Goal: Task Accomplishment & Management: Use online tool/utility

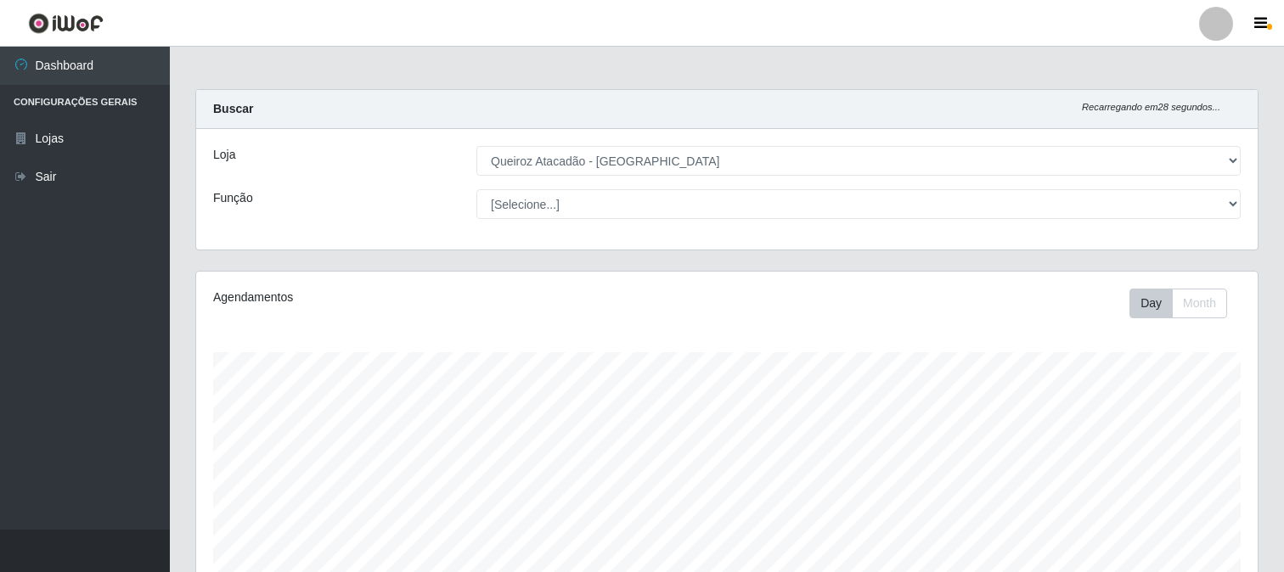
select select "464"
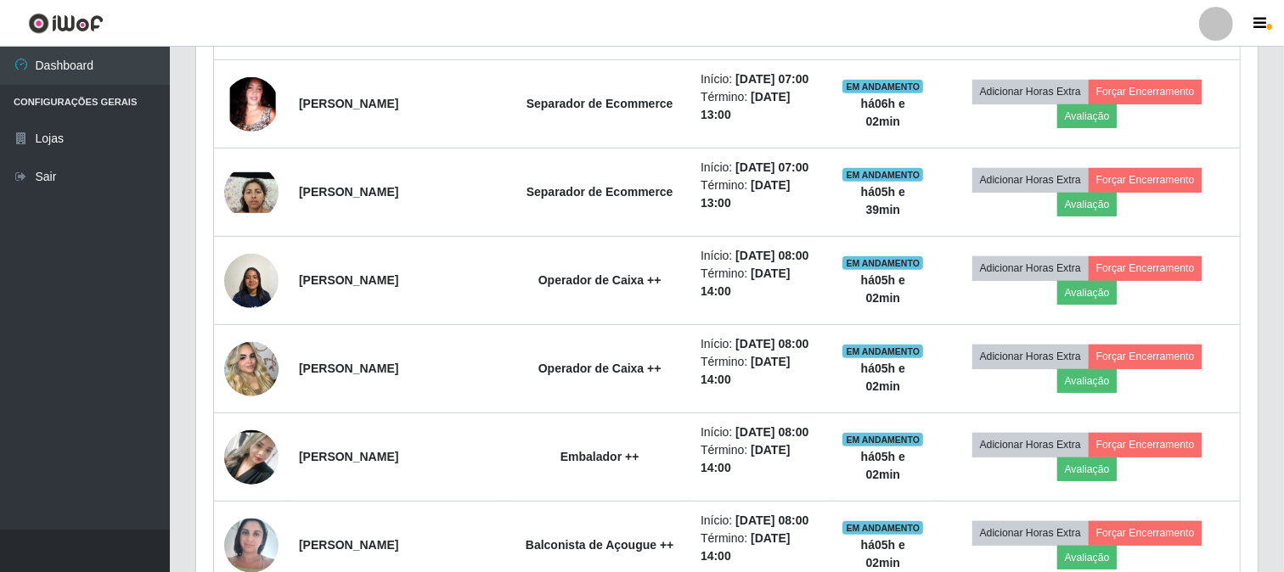
scroll to position [804, 0]
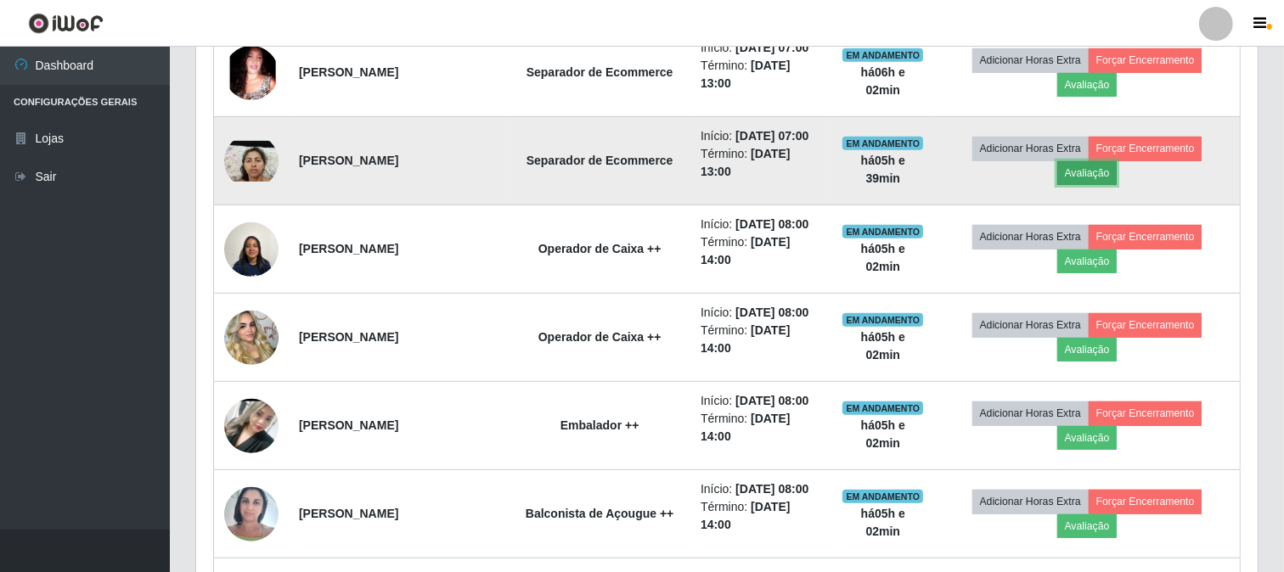
click at [1102, 172] on button "Avaliação" at bounding box center [1087, 173] width 60 height 24
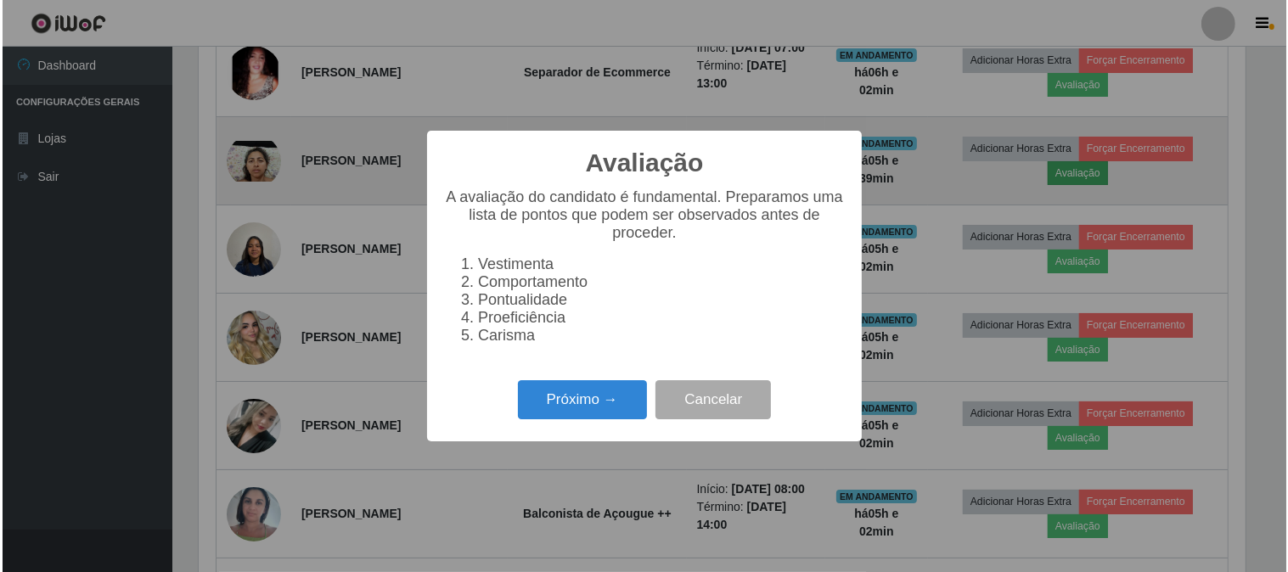
scroll to position [352, 1051]
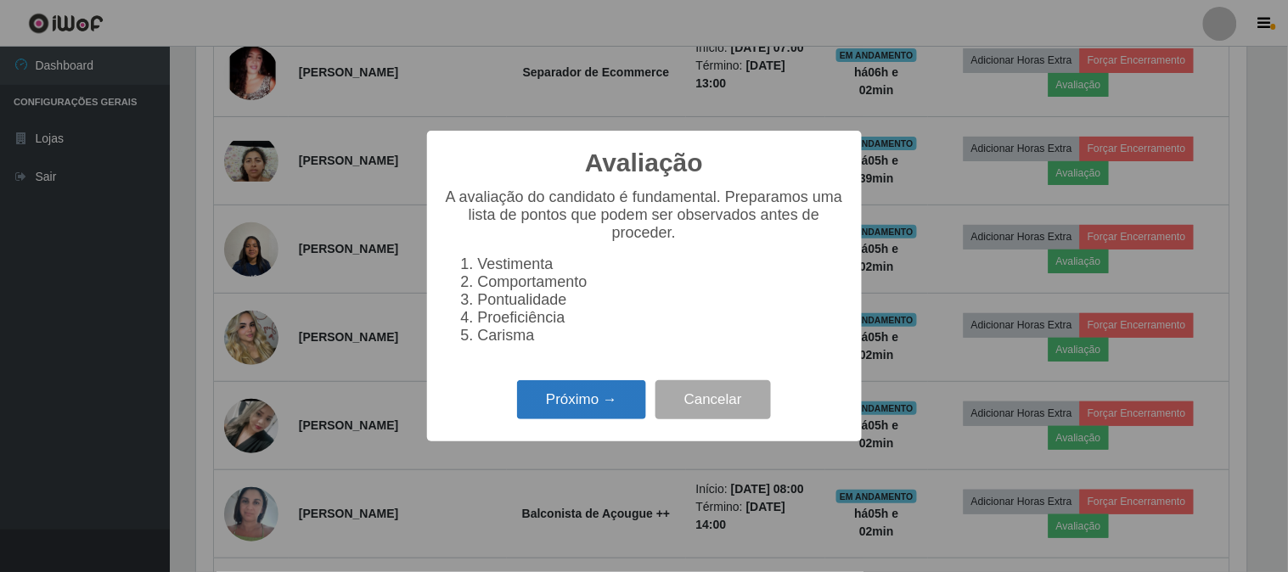
click at [538, 410] on button "Próximo →" at bounding box center [581, 400] width 129 height 40
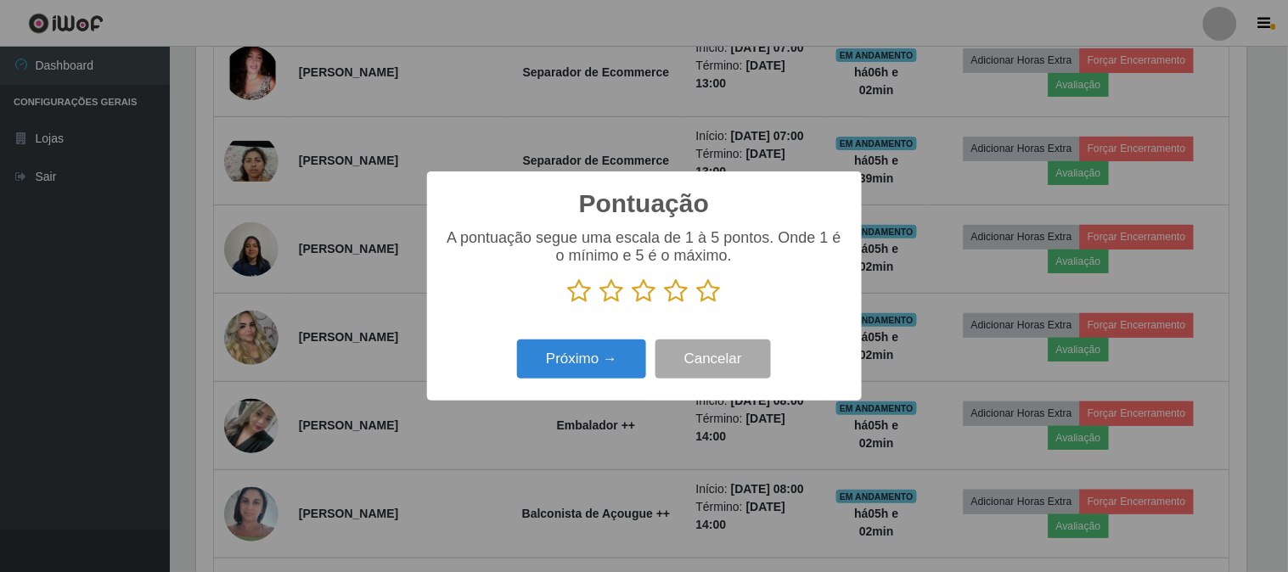
scroll to position [848890, 848192]
click at [710, 290] on icon at bounding box center [709, 291] width 24 height 25
click at [697, 304] on input "radio" at bounding box center [697, 304] width 0 height 0
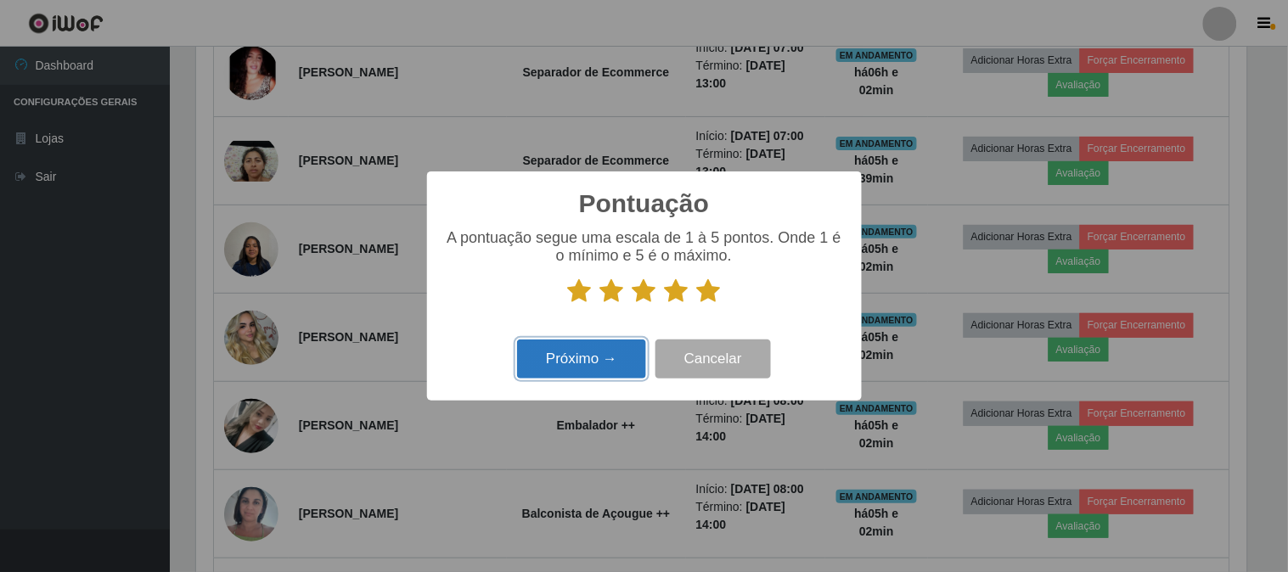
click at [598, 360] on button "Próximo →" at bounding box center [581, 360] width 129 height 40
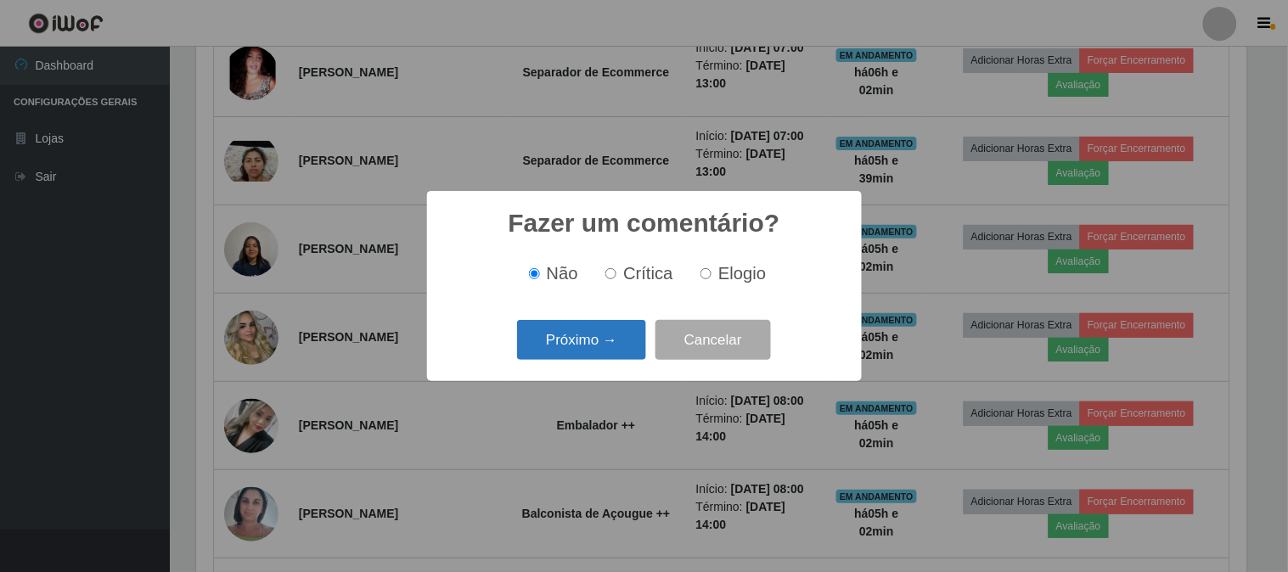
click at [608, 332] on button "Próximo →" at bounding box center [581, 340] width 129 height 40
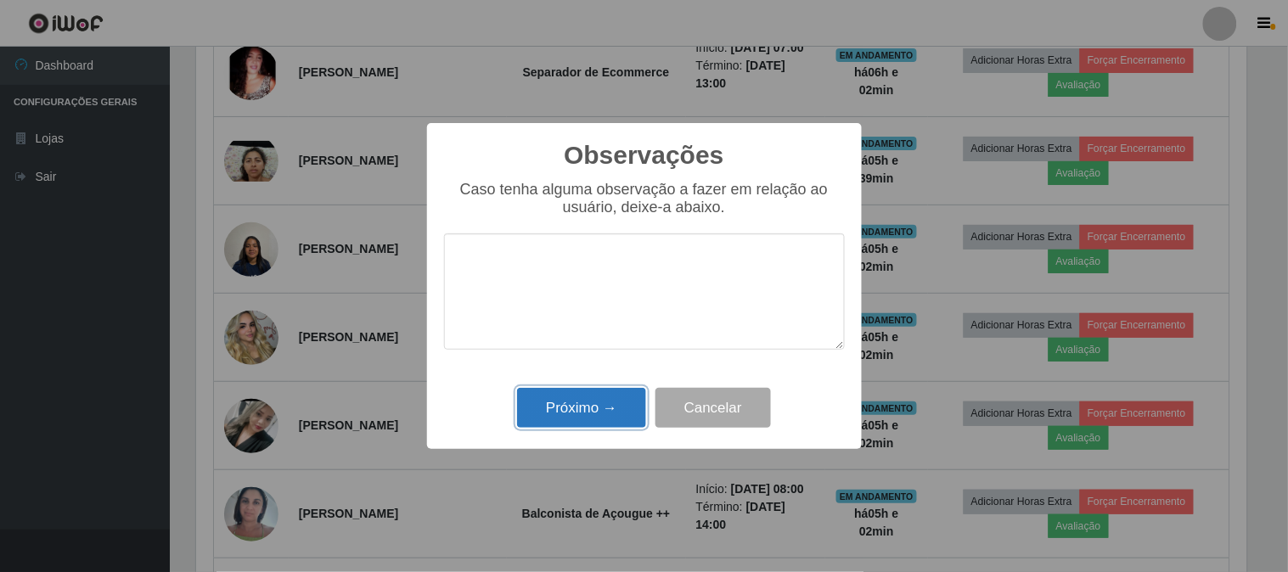
click at [601, 412] on button "Próximo →" at bounding box center [581, 408] width 129 height 40
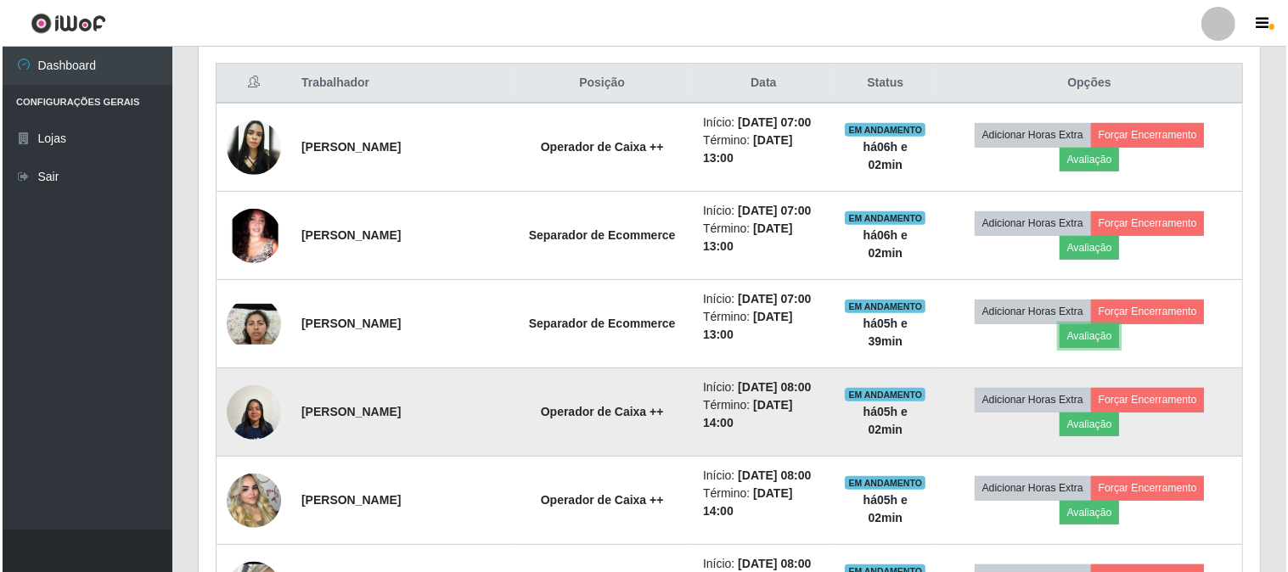
scroll to position [616, 0]
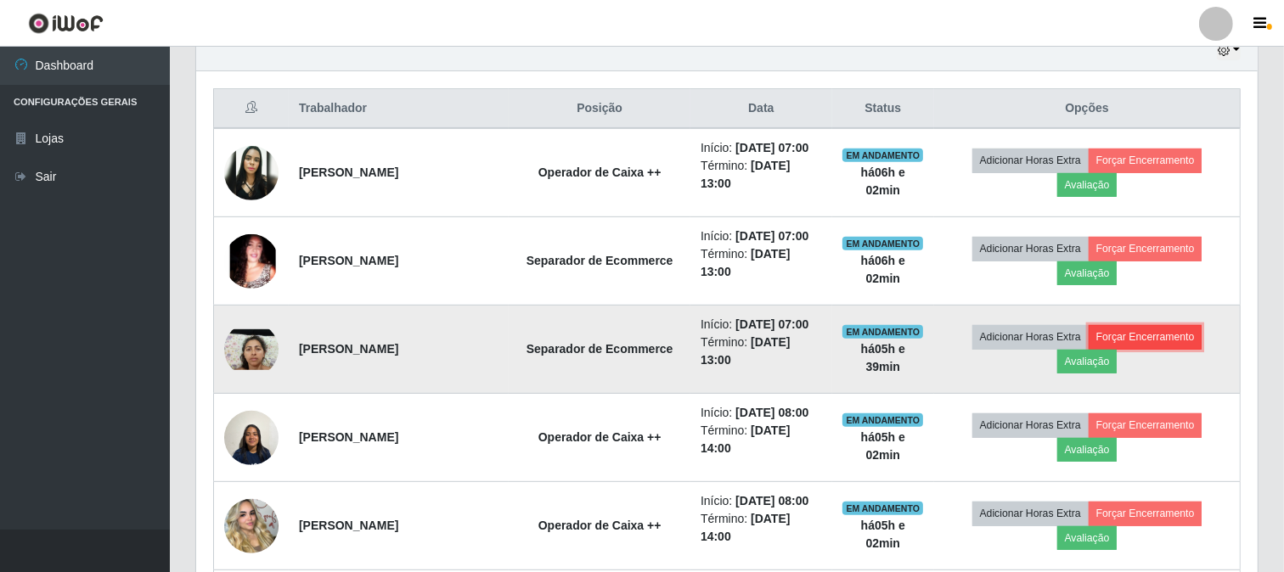
click at [1152, 338] on button "Forçar Encerramento" at bounding box center [1146, 337] width 114 height 24
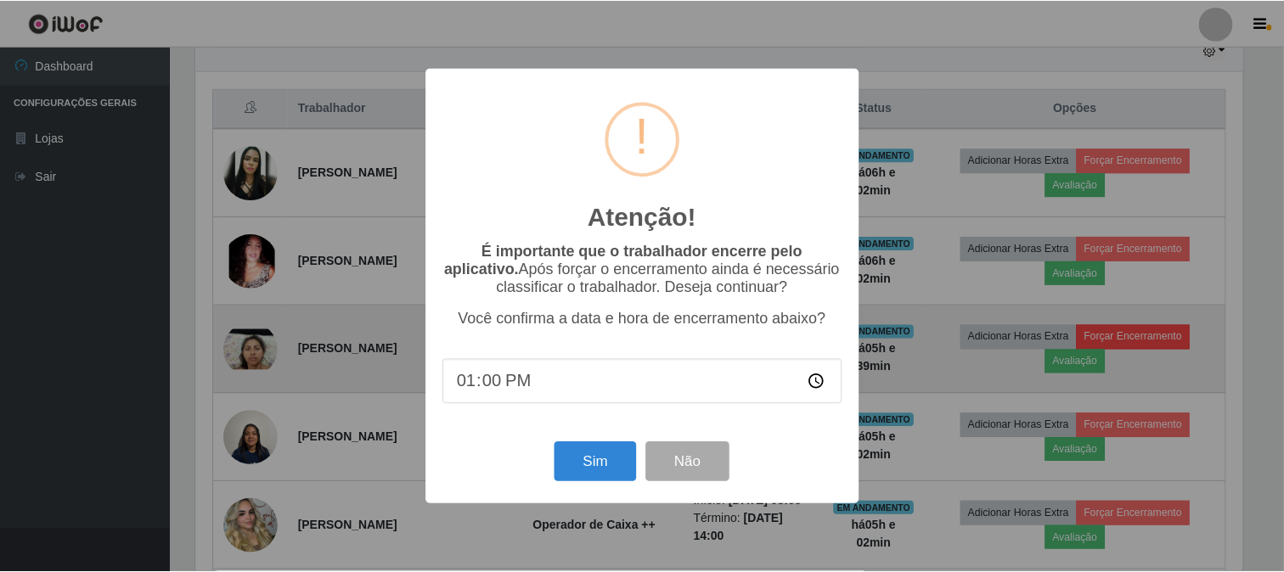
scroll to position [352, 1051]
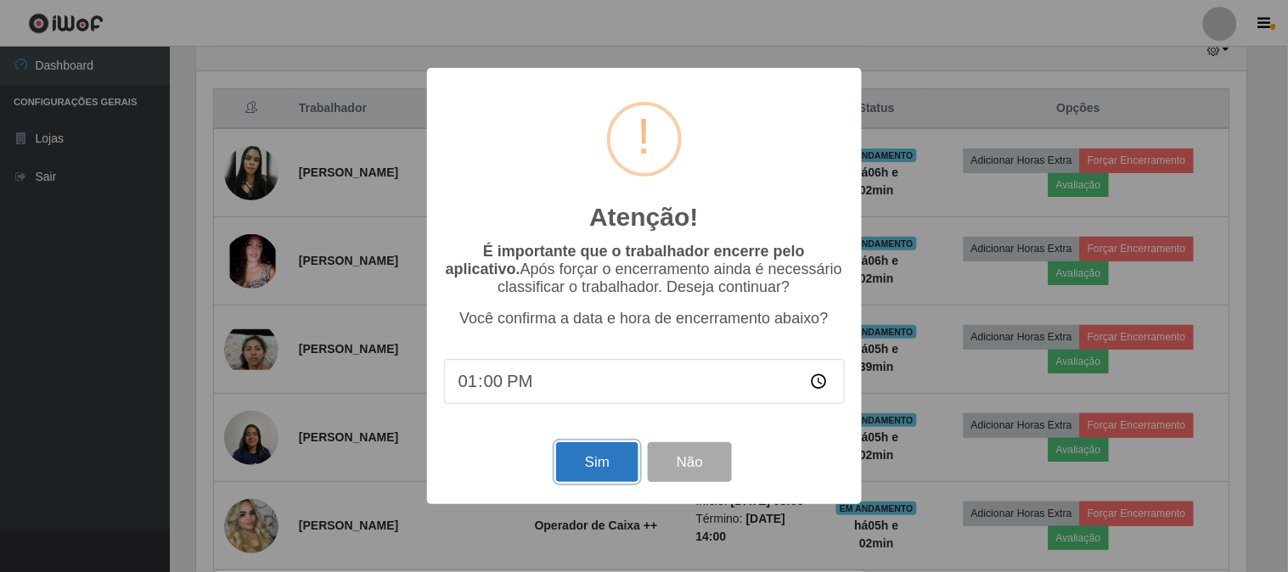
click at [588, 471] on button "Sim" at bounding box center [597, 462] width 82 height 40
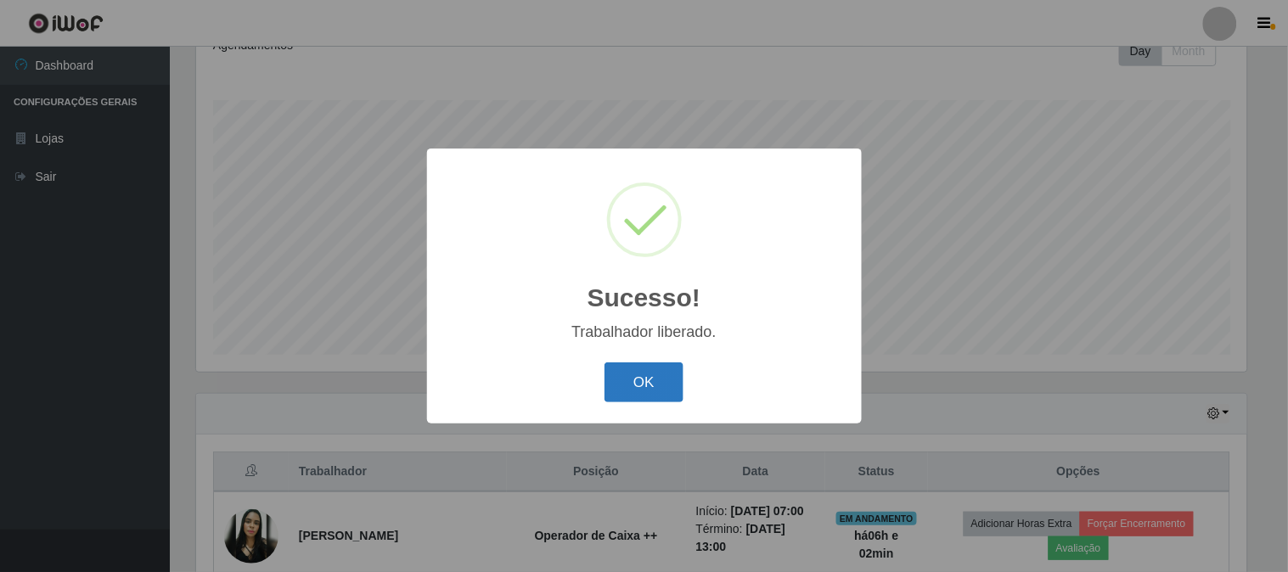
click at [665, 375] on button "OK" at bounding box center [644, 383] width 79 height 40
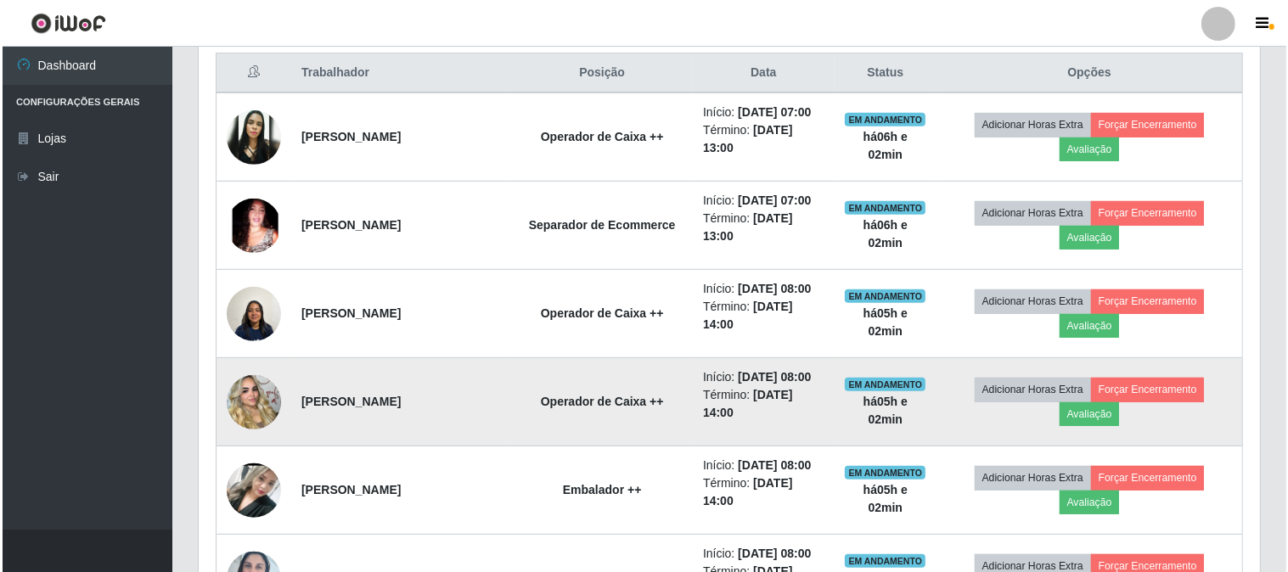
scroll to position [630, 0]
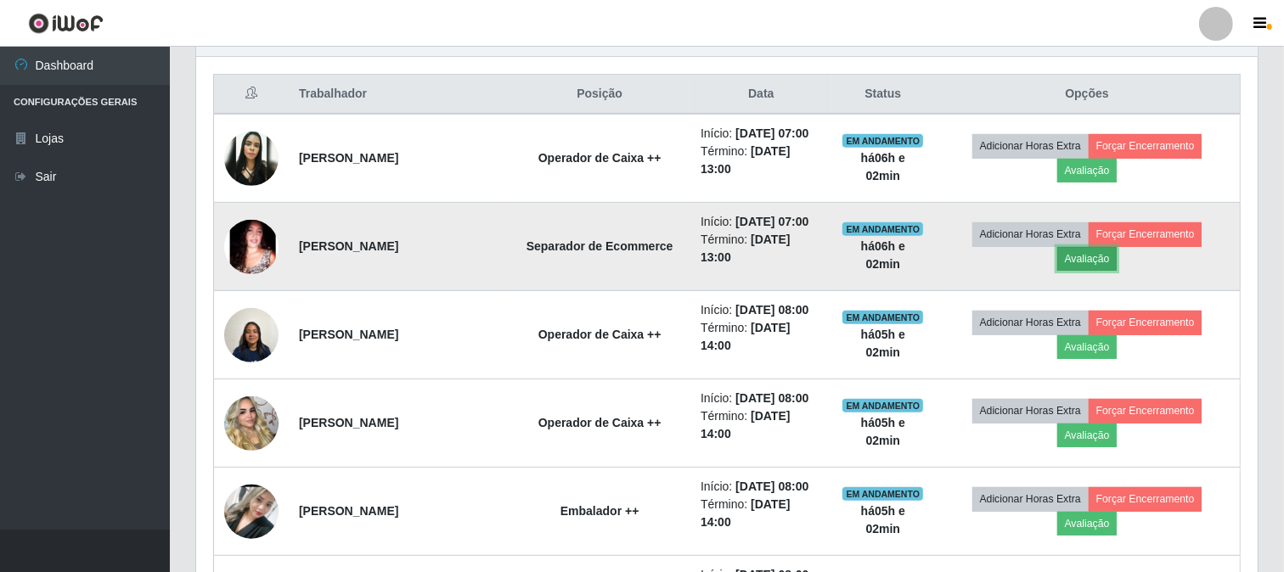
click at [1094, 256] on button "Avaliação" at bounding box center [1087, 259] width 60 height 24
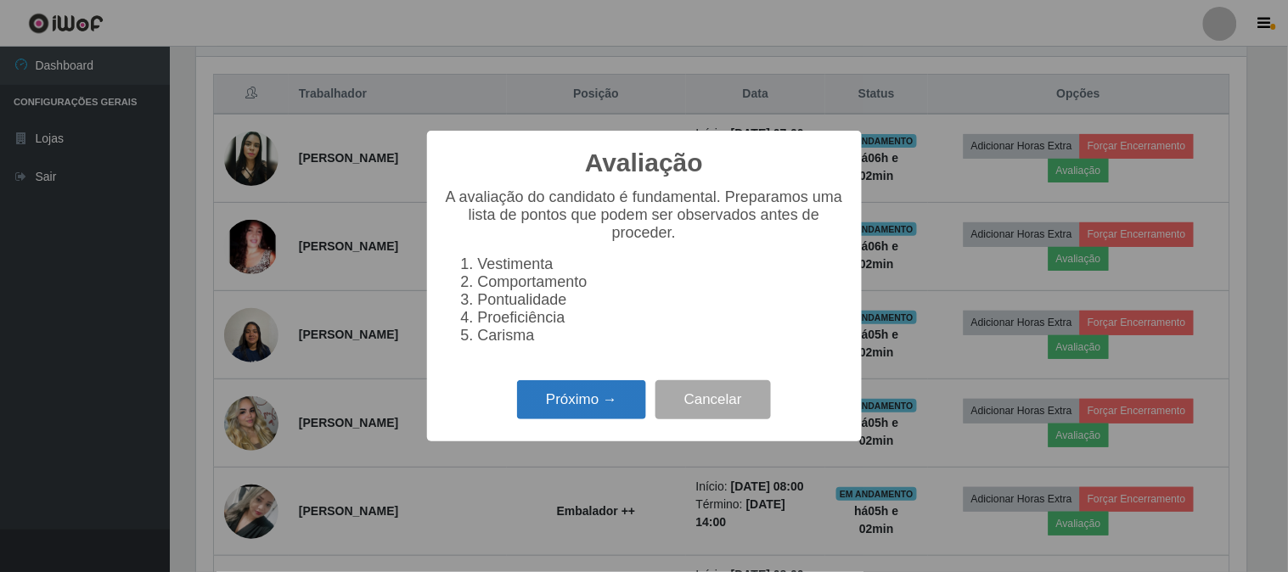
click at [593, 399] on button "Próximo →" at bounding box center [581, 400] width 129 height 40
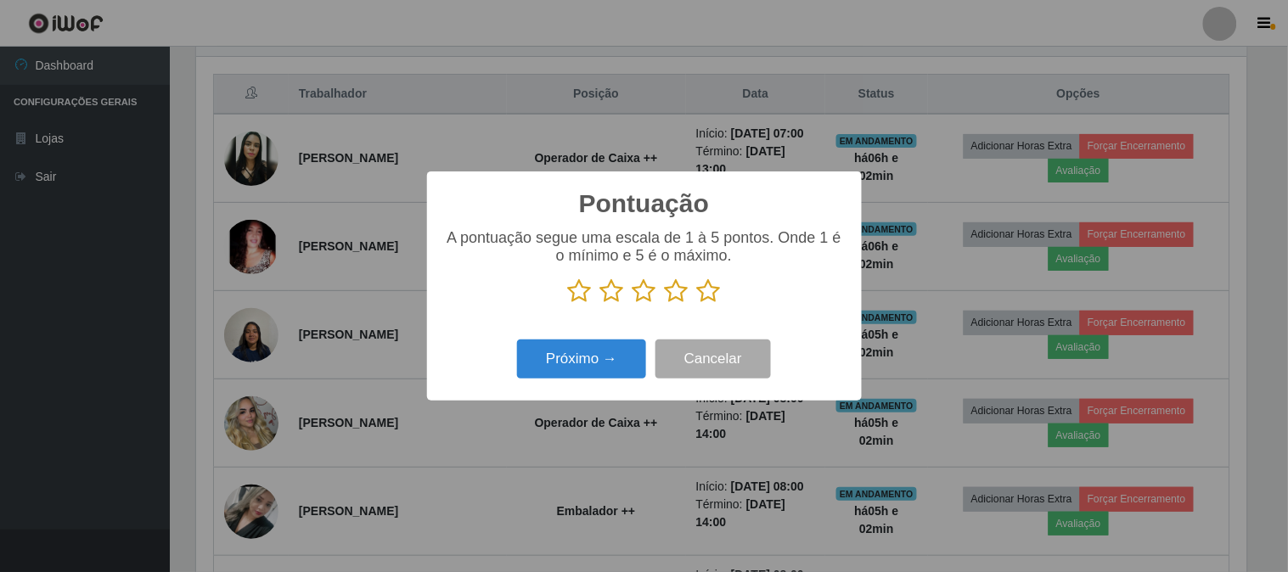
scroll to position [848890, 848192]
click at [710, 286] on icon at bounding box center [709, 291] width 24 height 25
click at [697, 304] on input "radio" at bounding box center [697, 304] width 0 height 0
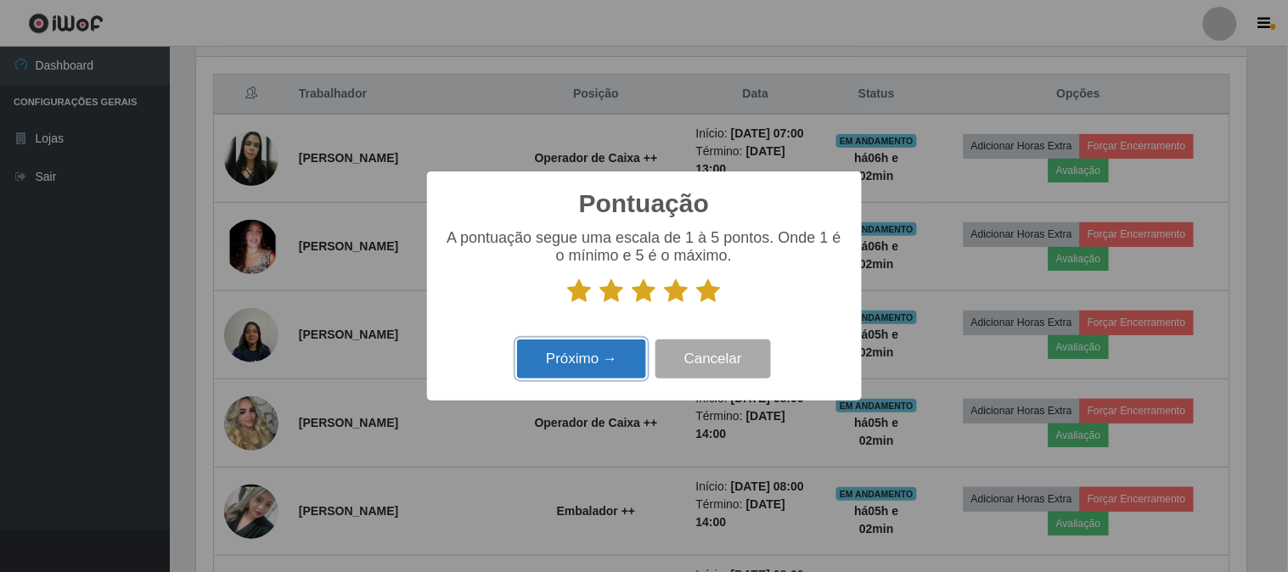
click at [613, 375] on button "Próximo →" at bounding box center [581, 360] width 129 height 40
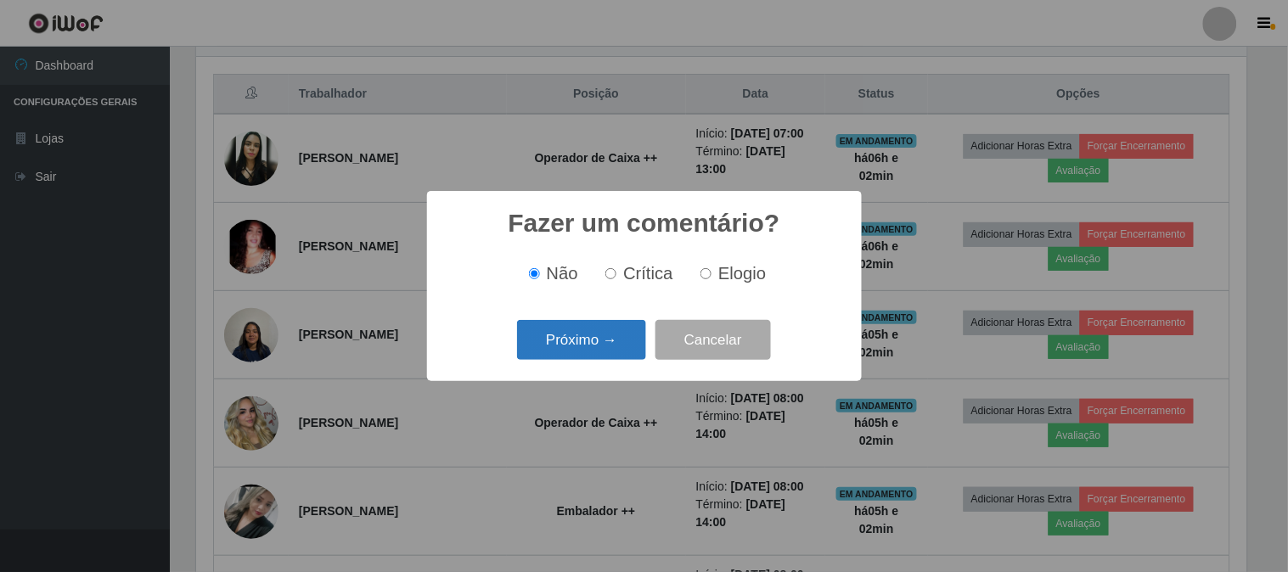
click at [610, 345] on button "Próximo →" at bounding box center [581, 340] width 129 height 40
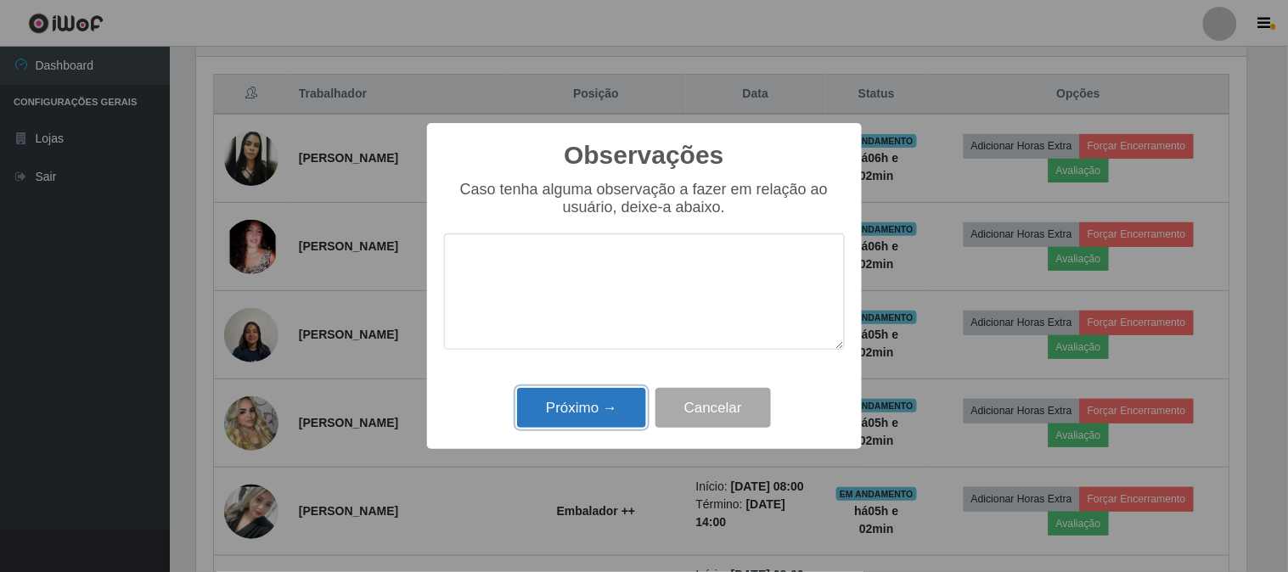
click at [600, 400] on button "Próximo →" at bounding box center [581, 408] width 129 height 40
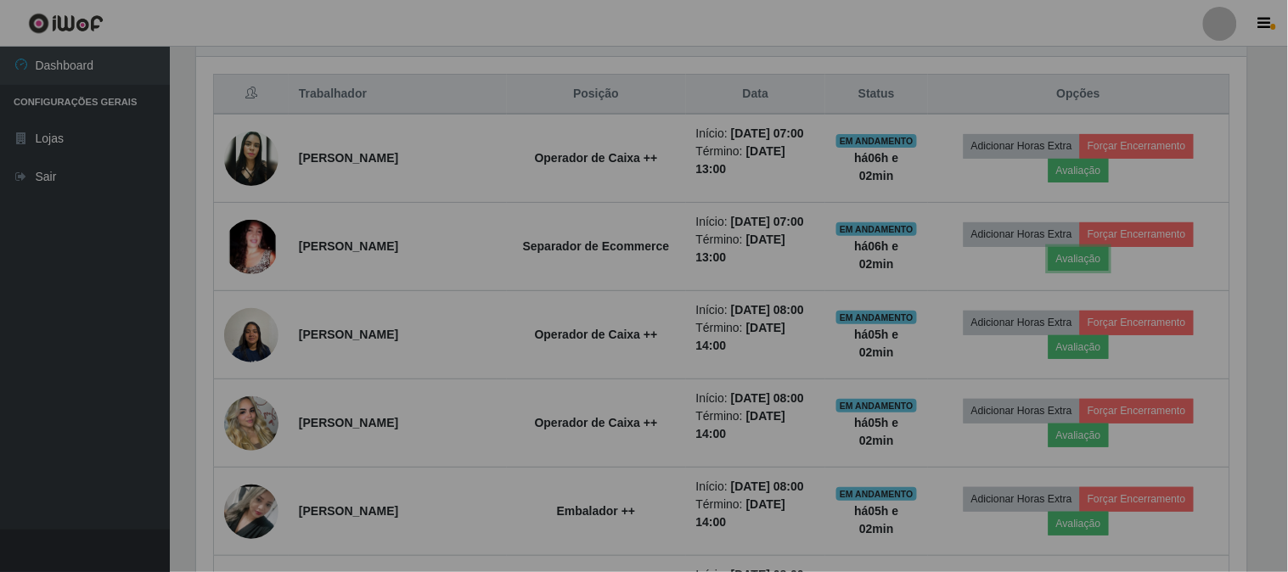
scroll to position [352, 1062]
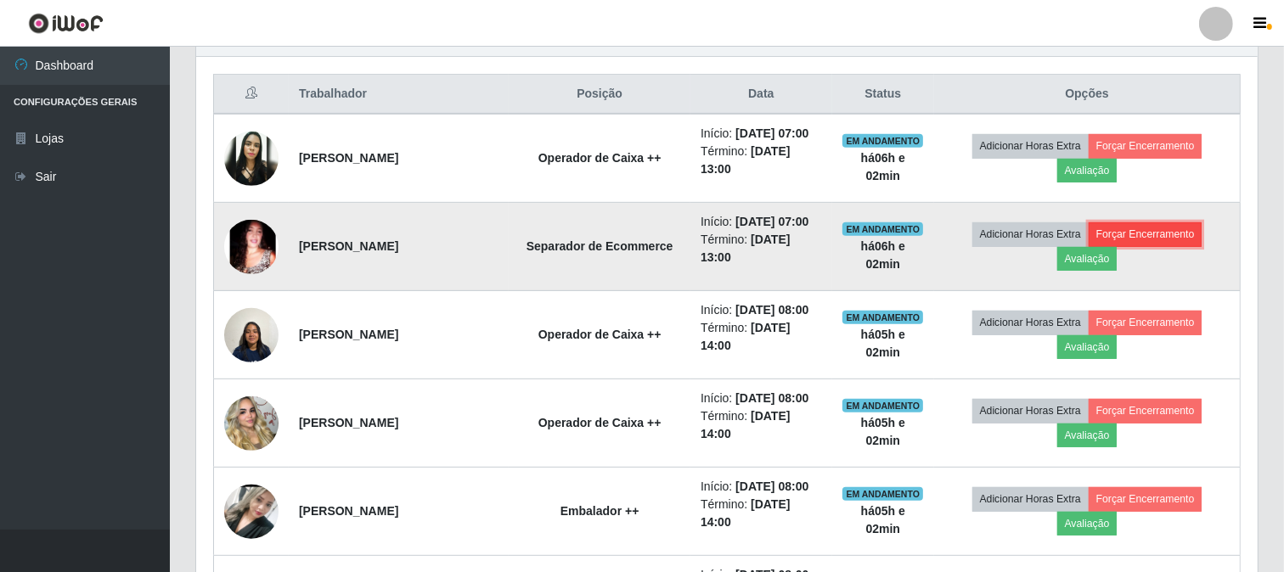
click at [1157, 233] on button "Forçar Encerramento" at bounding box center [1146, 235] width 114 height 24
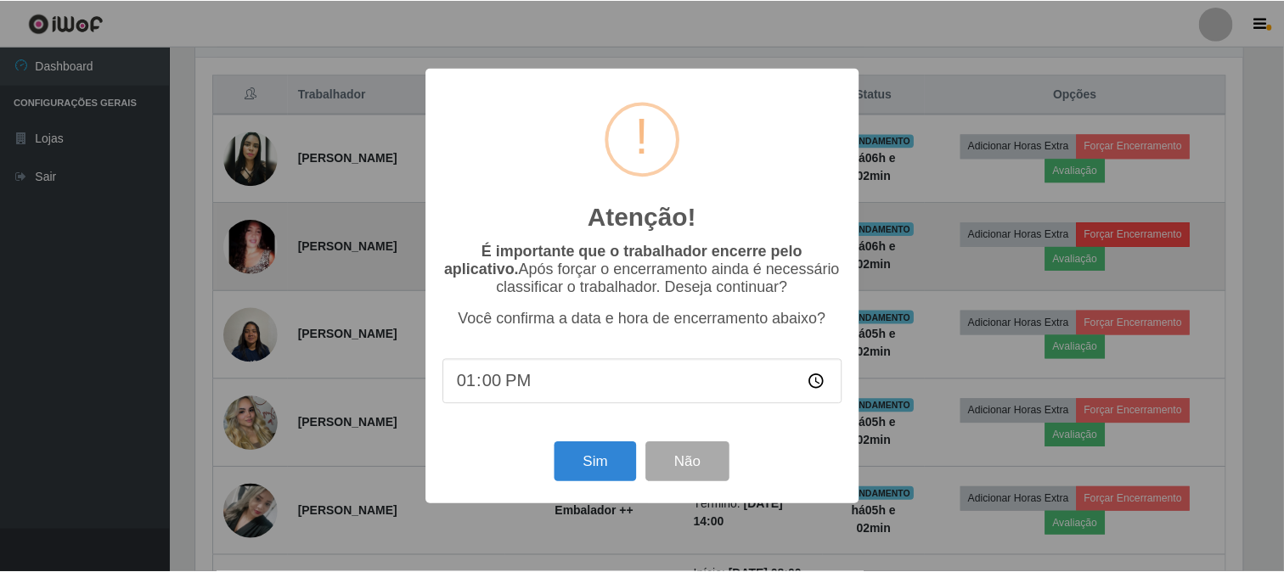
scroll to position [0, 0]
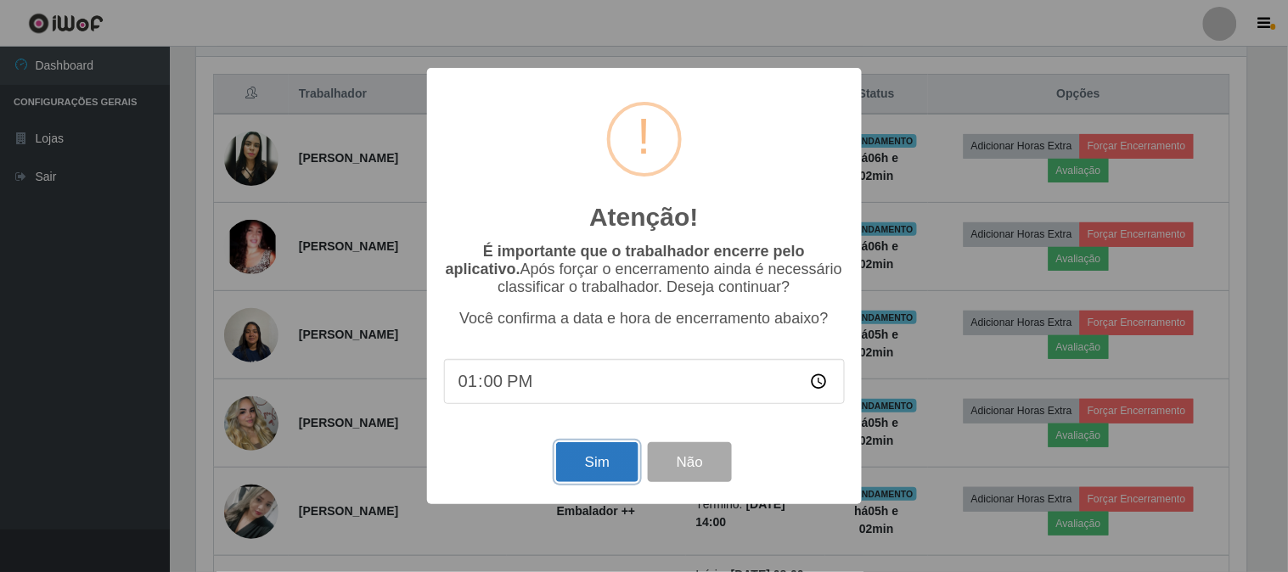
click at [596, 479] on button "Sim" at bounding box center [597, 462] width 82 height 40
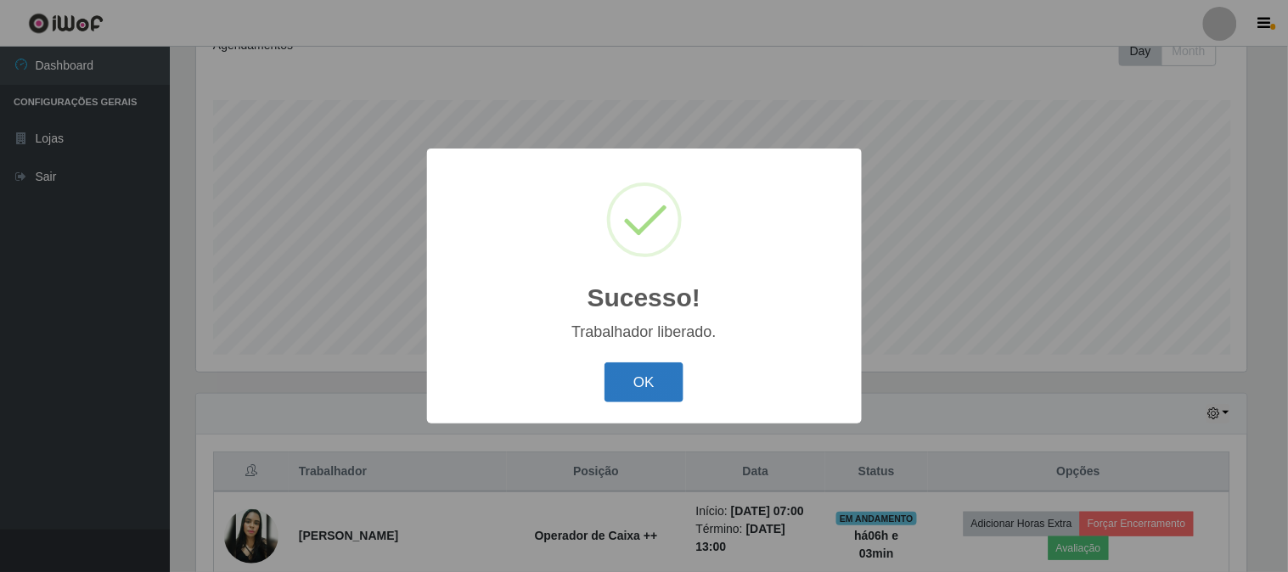
click at [620, 393] on button "OK" at bounding box center [644, 383] width 79 height 40
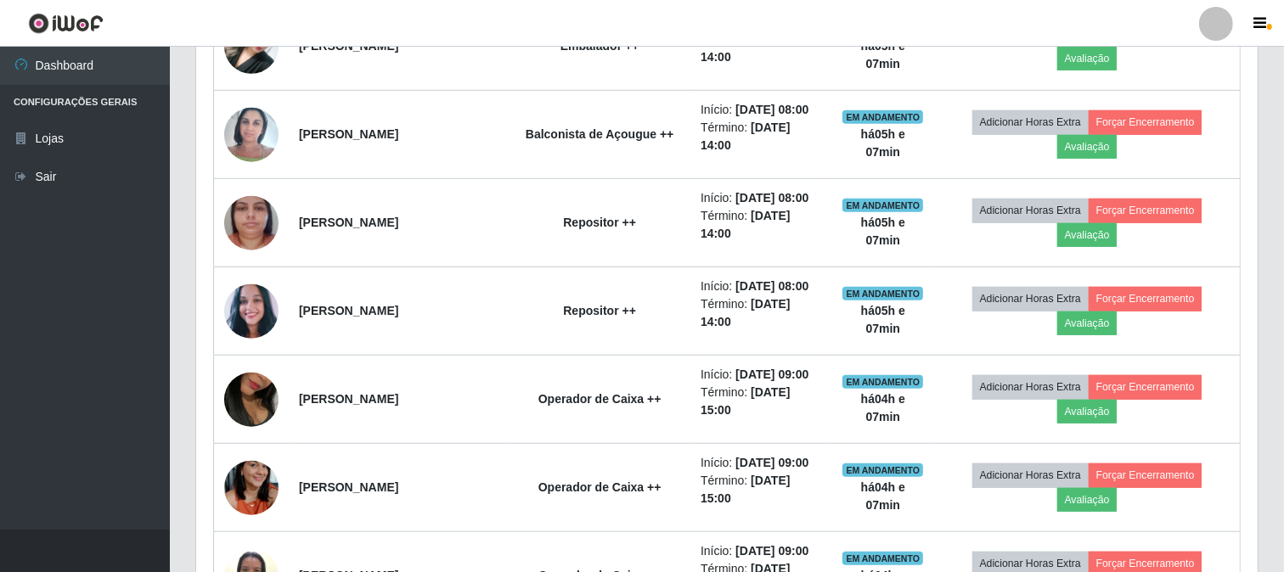
scroll to position [630, 0]
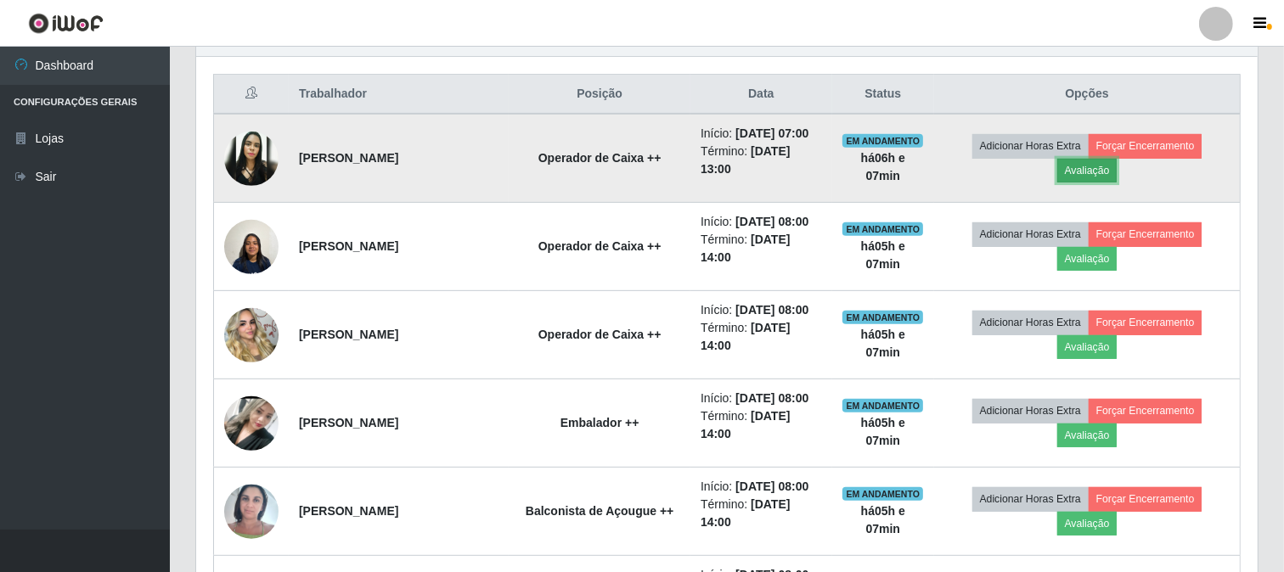
click at [1101, 167] on button "Avaliação" at bounding box center [1087, 171] width 60 height 24
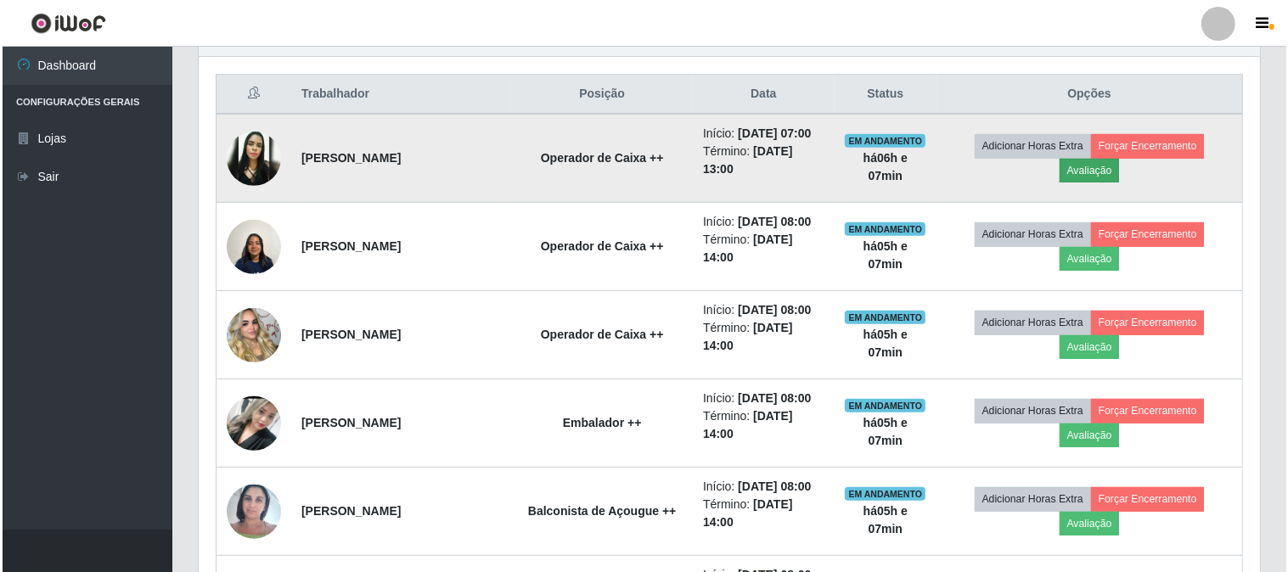
scroll to position [352, 1051]
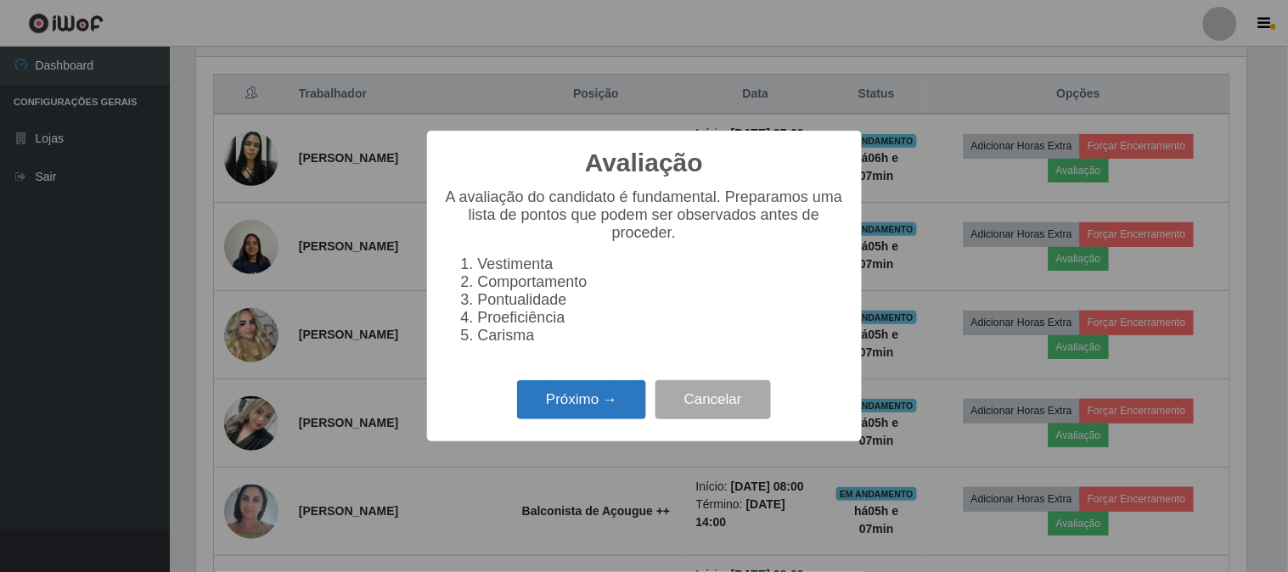
click at [607, 419] on button "Próximo →" at bounding box center [581, 400] width 129 height 40
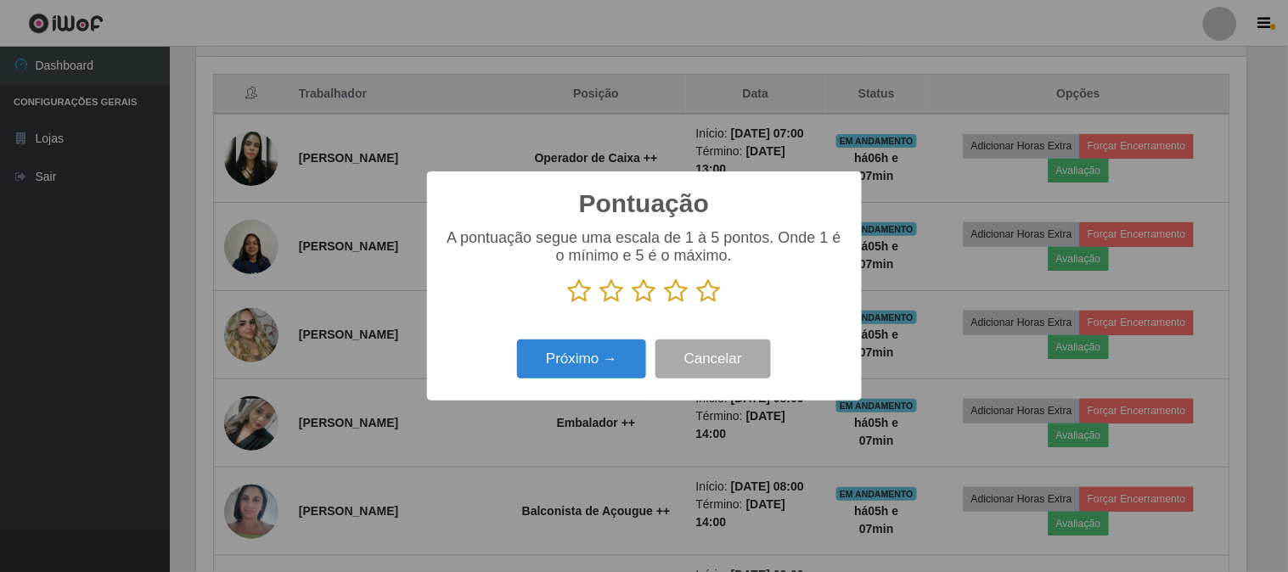
click at [701, 298] on icon at bounding box center [709, 291] width 24 height 25
click at [697, 304] on input "radio" at bounding box center [697, 304] width 0 height 0
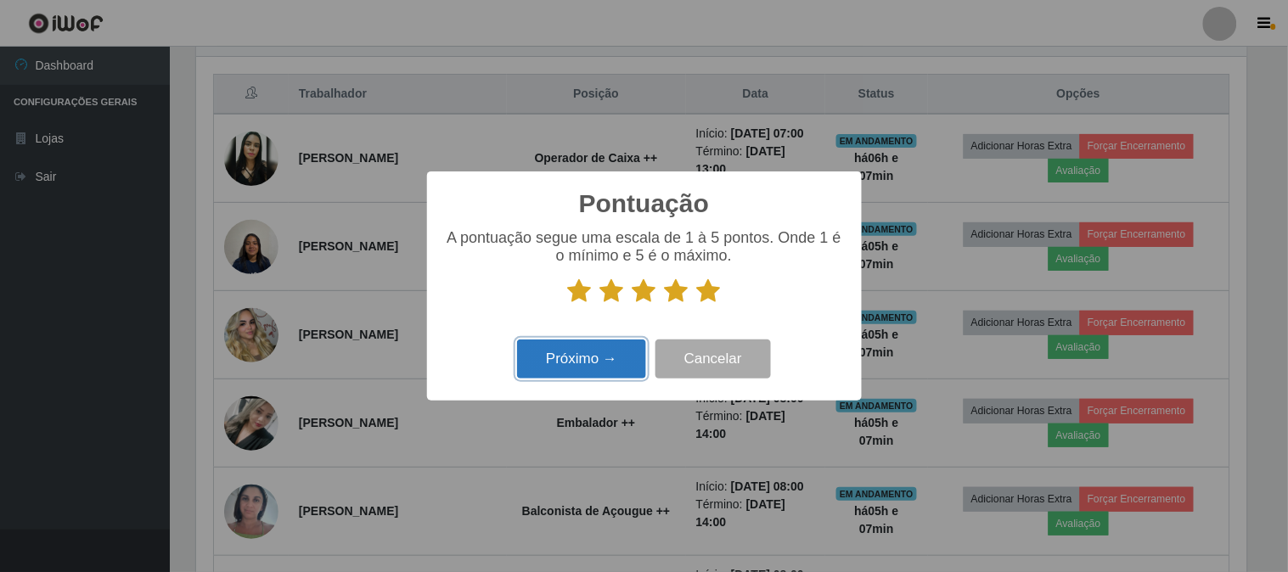
click at [598, 353] on button "Próximo →" at bounding box center [581, 360] width 129 height 40
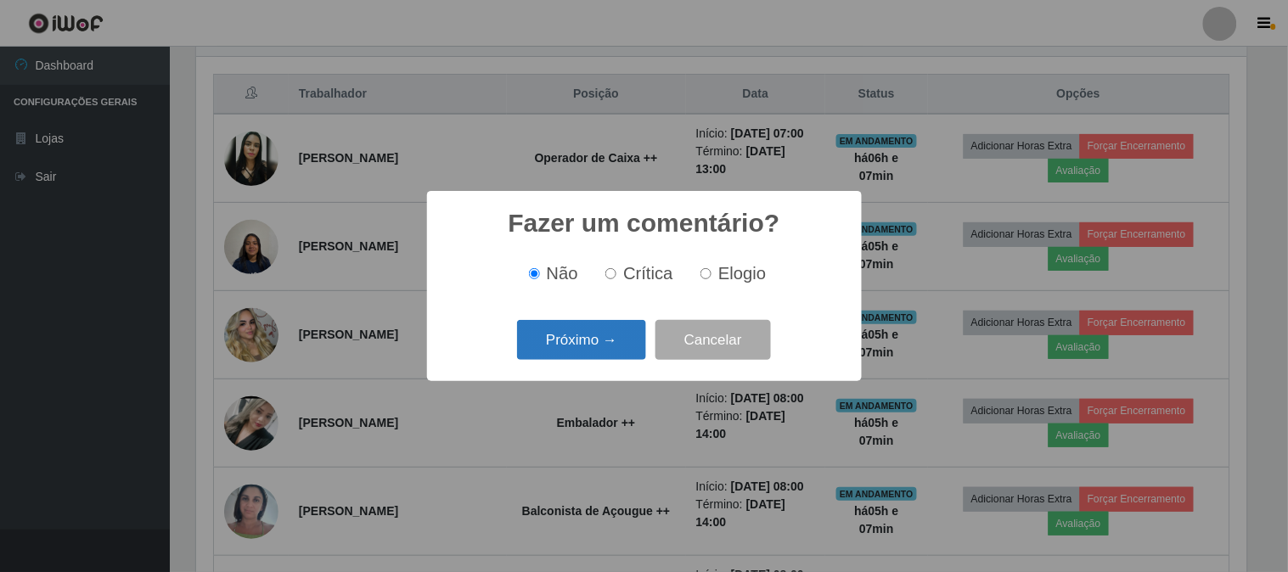
click at [628, 341] on button "Próximo →" at bounding box center [581, 340] width 129 height 40
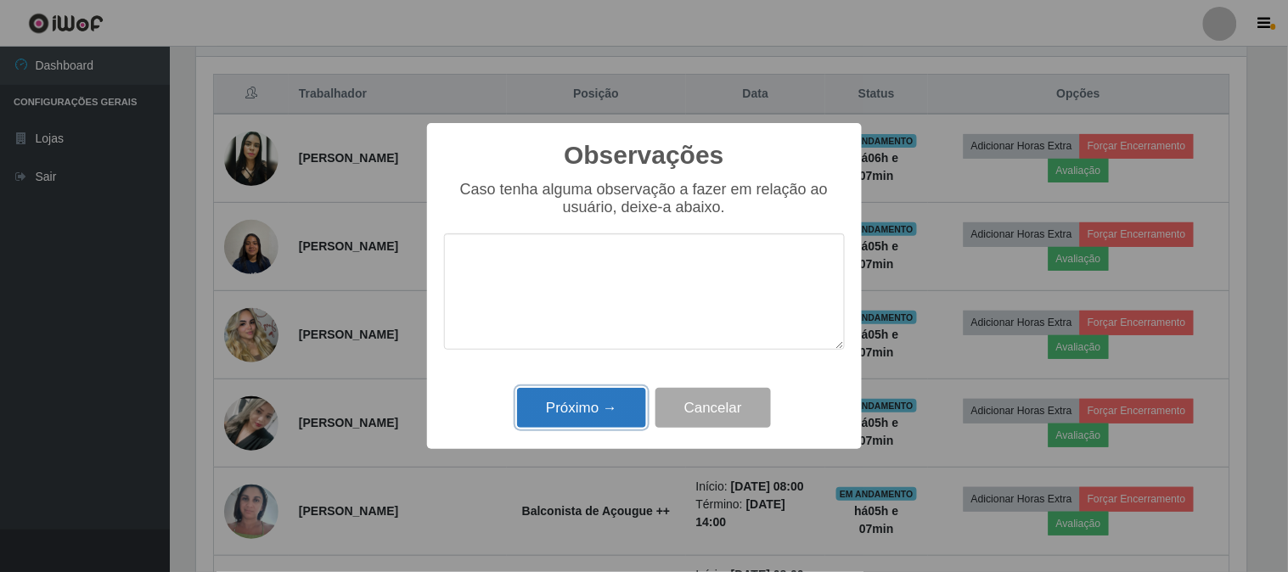
click at [596, 413] on button "Próximo →" at bounding box center [581, 408] width 129 height 40
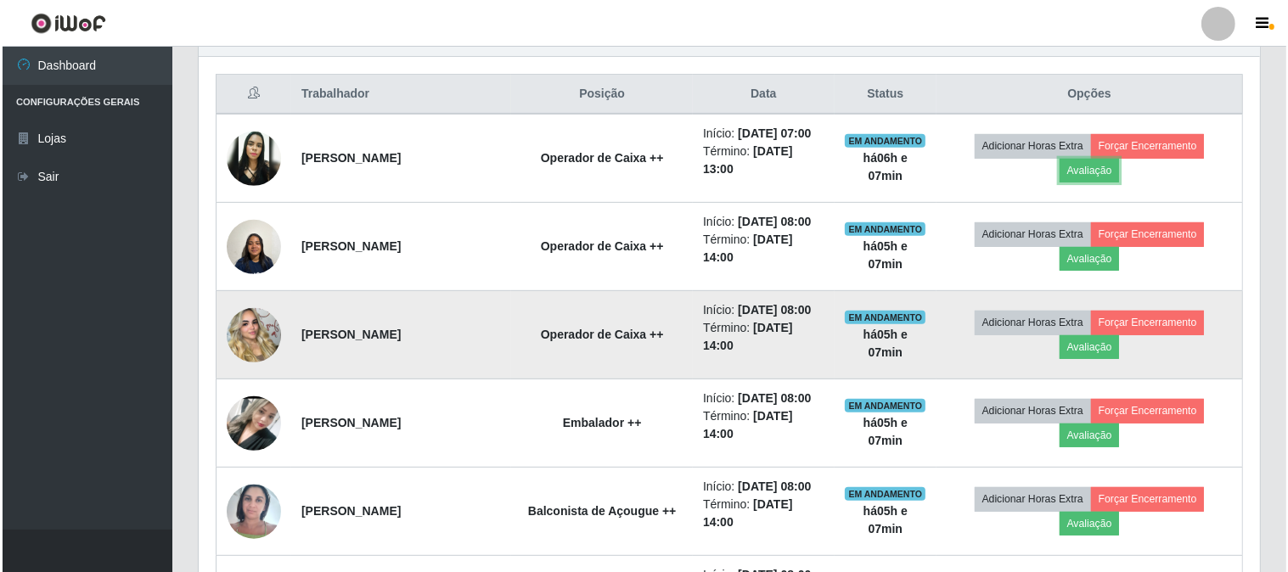
scroll to position [352, 1062]
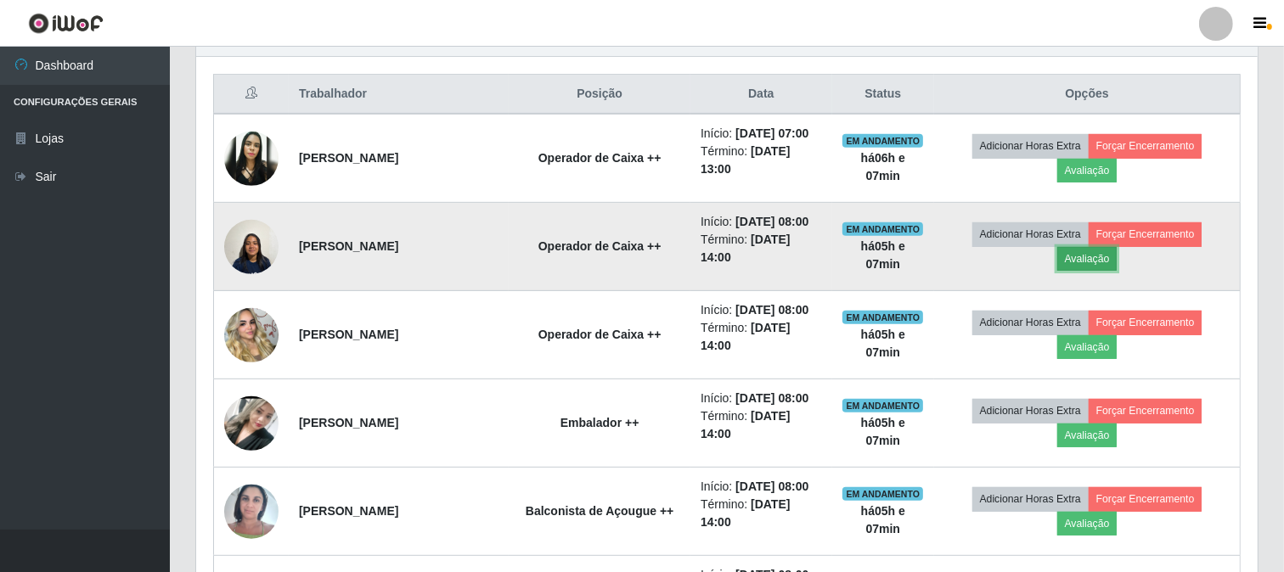
click at [1107, 266] on button "Avaliação" at bounding box center [1087, 259] width 60 height 24
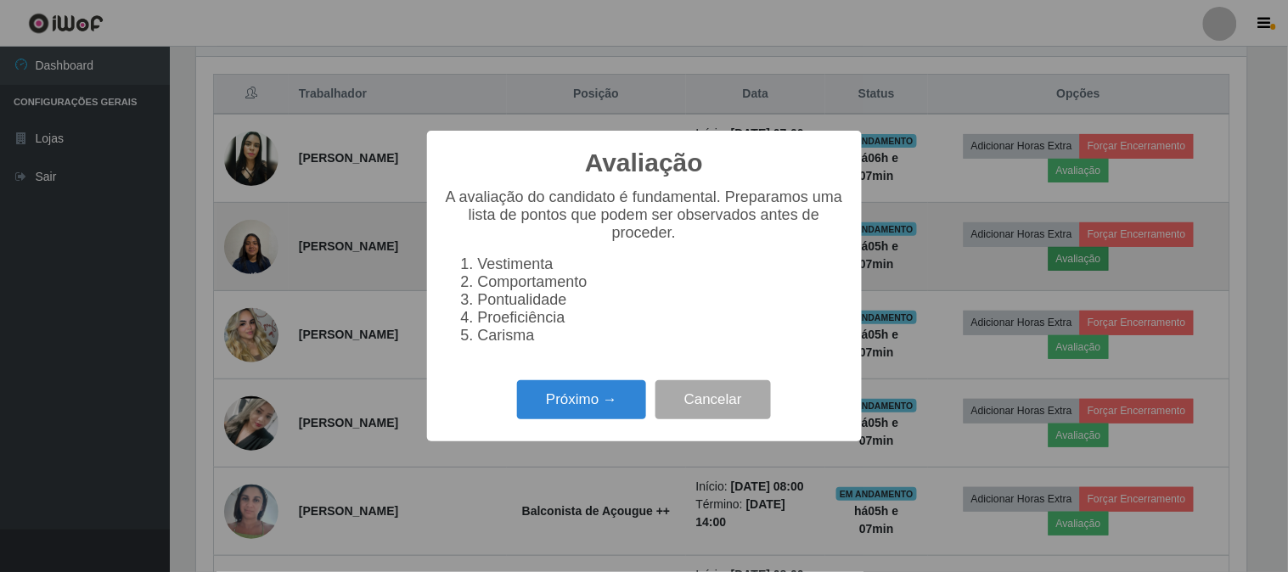
scroll to position [352, 1051]
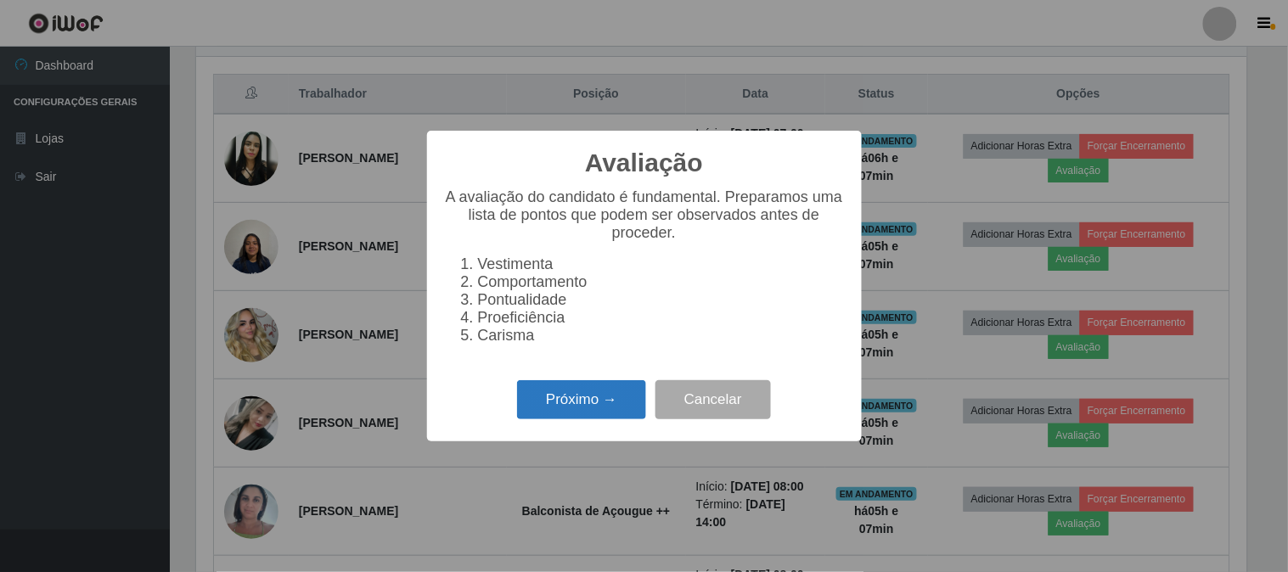
click at [554, 400] on button "Próximo →" at bounding box center [581, 400] width 129 height 40
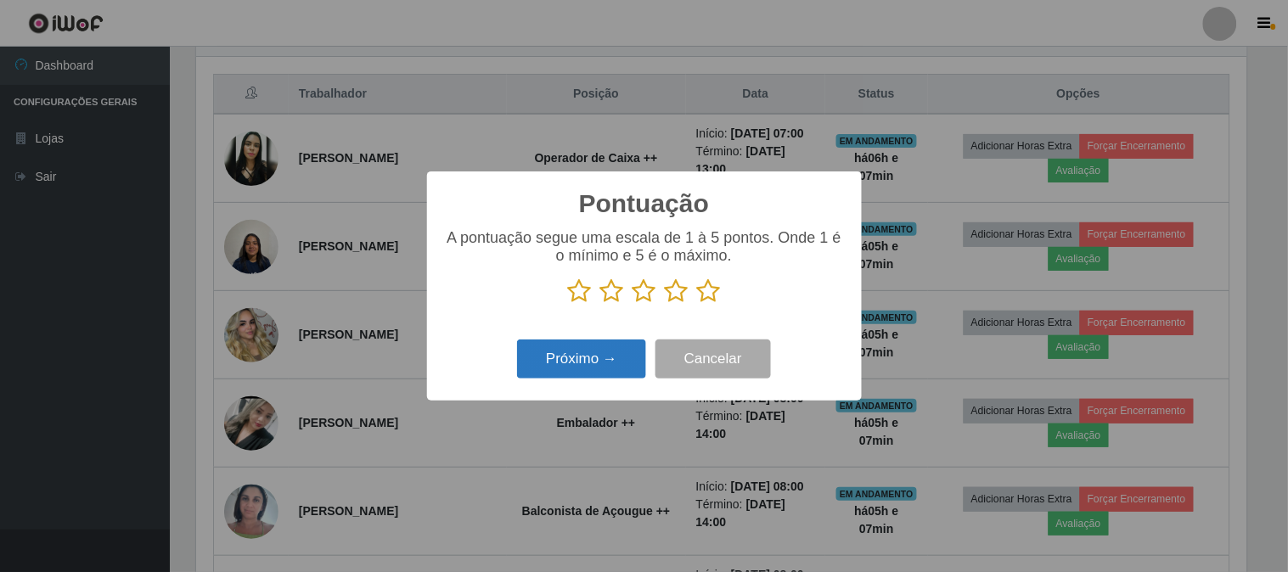
click at [597, 369] on button "Próximo →" at bounding box center [581, 360] width 129 height 40
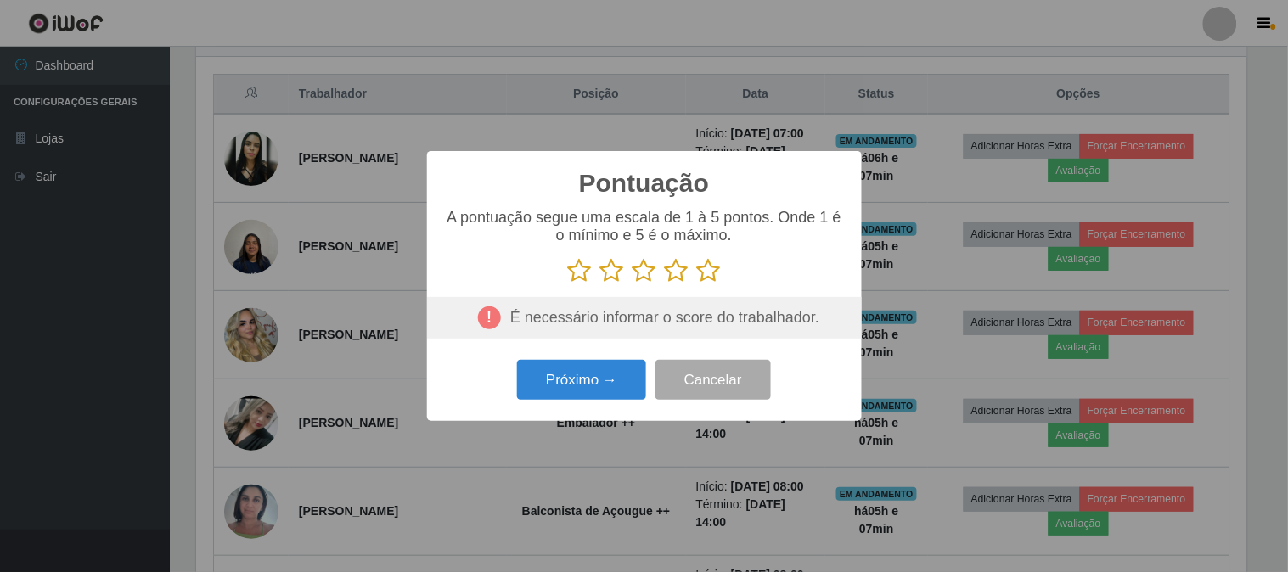
click at [706, 264] on icon at bounding box center [709, 270] width 24 height 25
click at [697, 284] on input "radio" at bounding box center [697, 284] width 0 height 0
click at [616, 377] on button "Próximo →" at bounding box center [581, 380] width 129 height 40
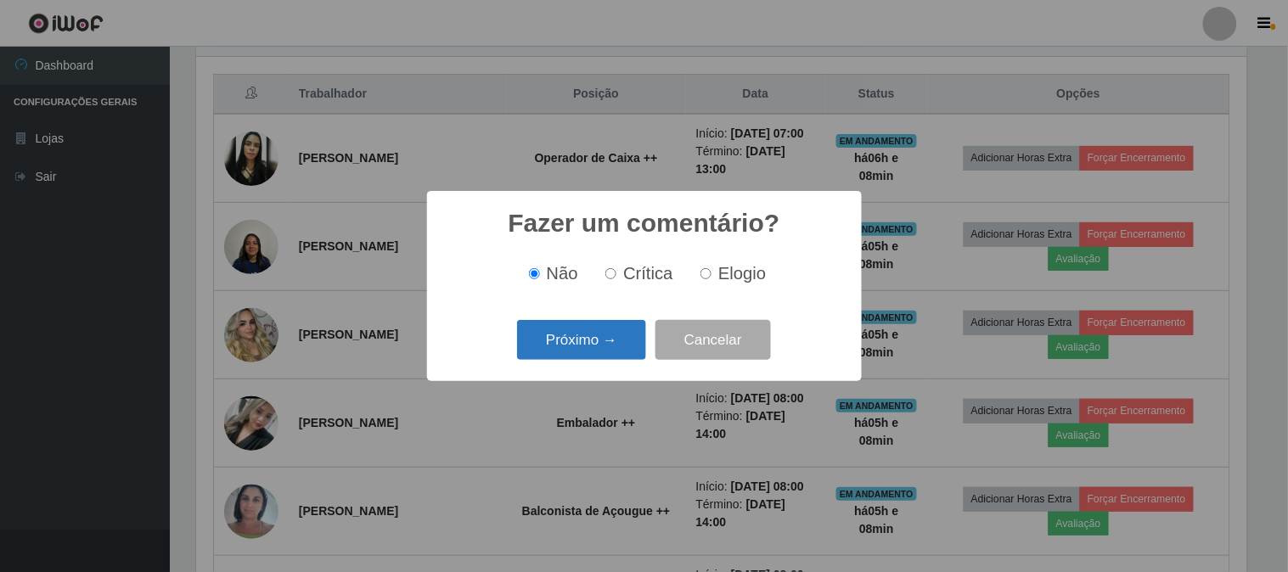
click at [614, 346] on button "Próximo →" at bounding box center [581, 340] width 129 height 40
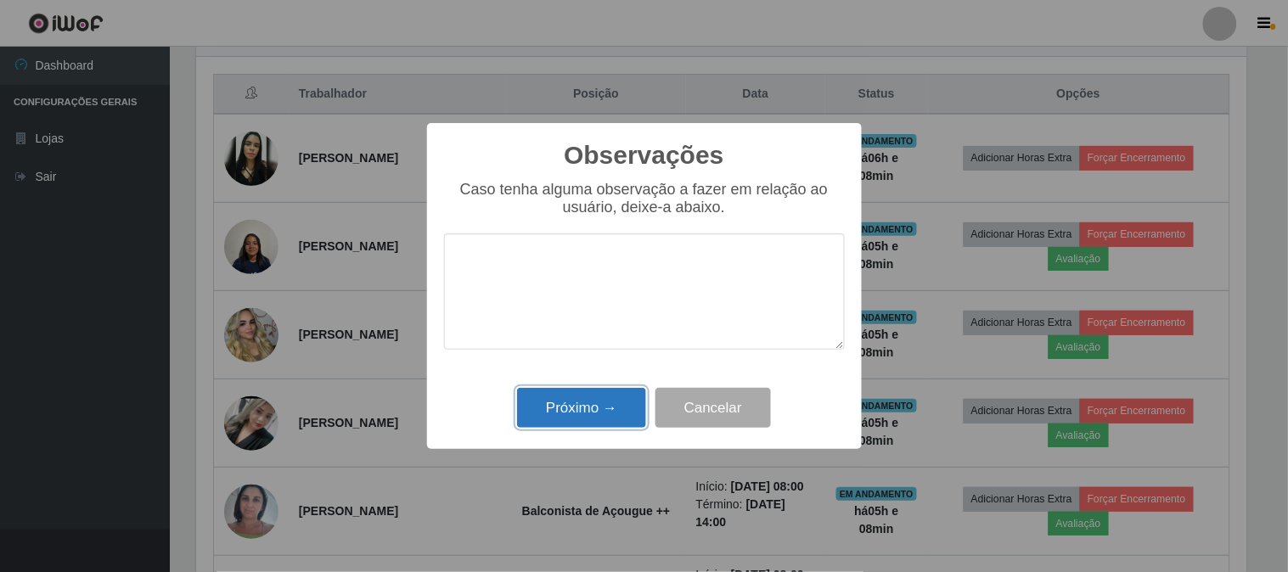
click at [590, 403] on button "Próximo →" at bounding box center [581, 408] width 129 height 40
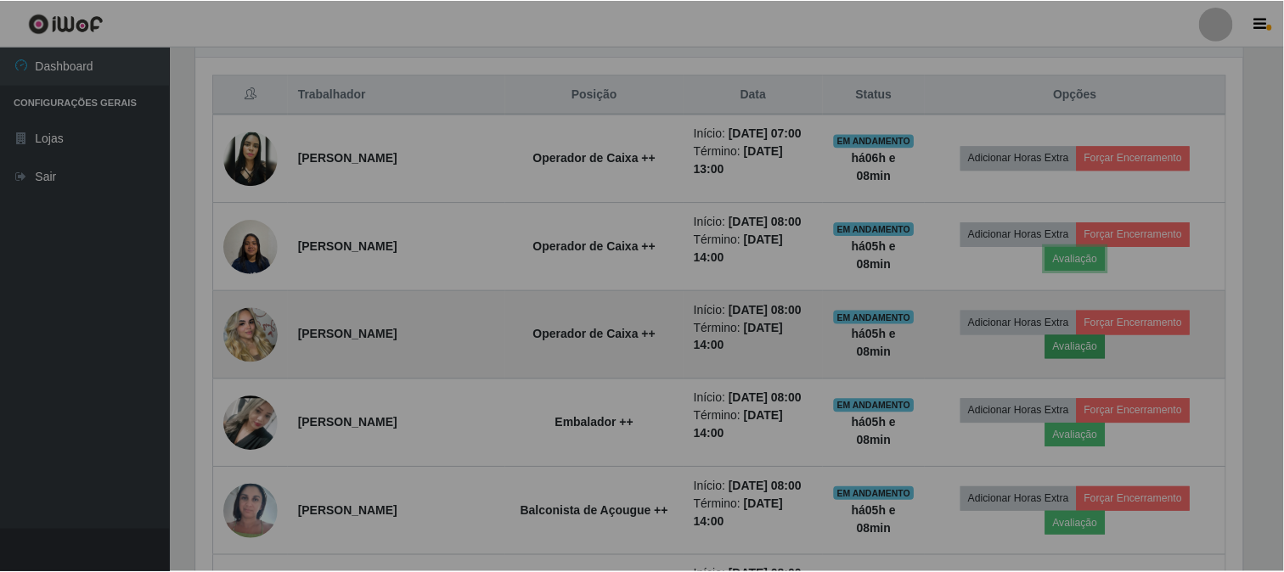
scroll to position [352, 1062]
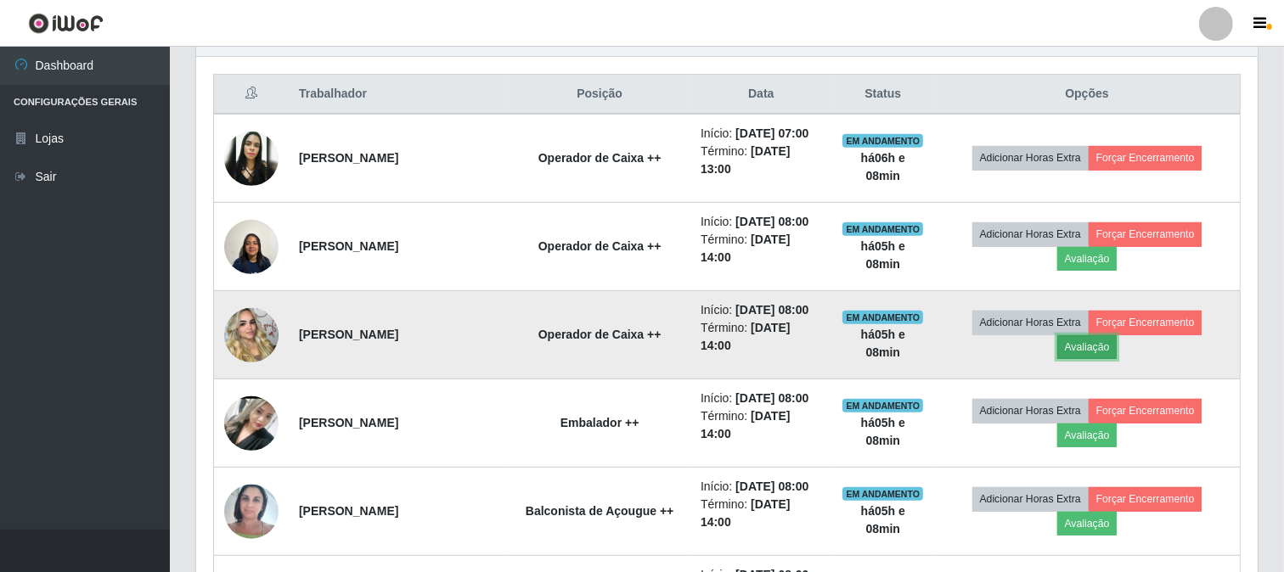
click at [1113, 346] on button "Avaliação" at bounding box center [1087, 347] width 60 height 24
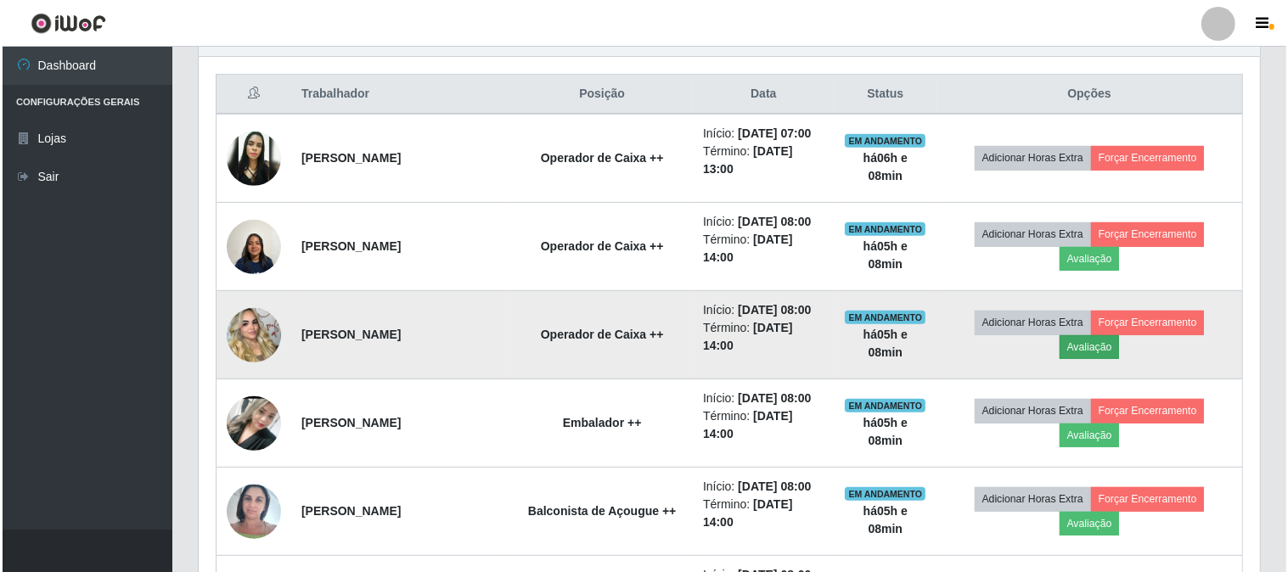
scroll to position [352, 1051]
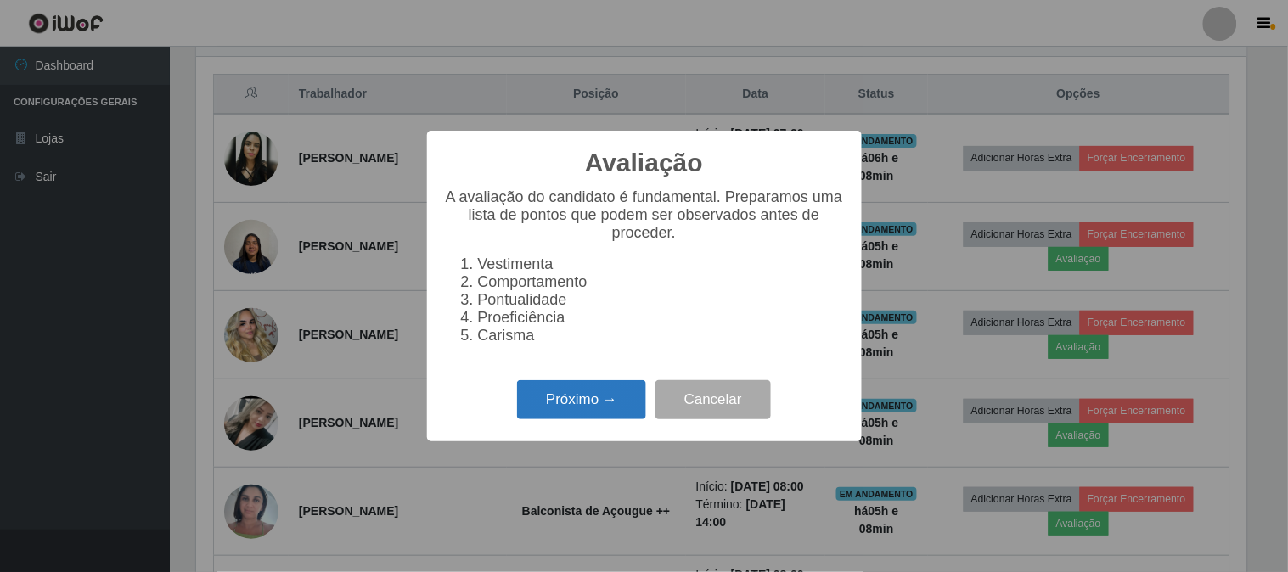
click at [581, 402] on button "Próximo →" at bounding box center [581, 400] width 129 height 40
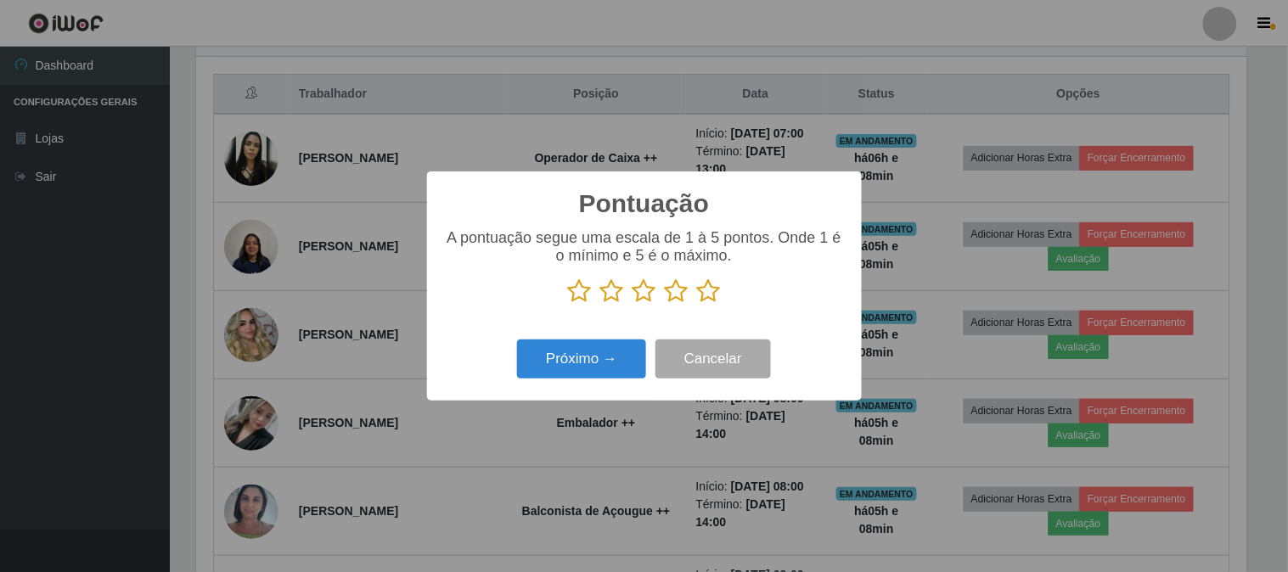
click at [712, 291] on icon at bounding box center [709, 291] width 24 height 25
click at [697, 304] on input "radio" at bounding box center [697, 304] width 0 height 0
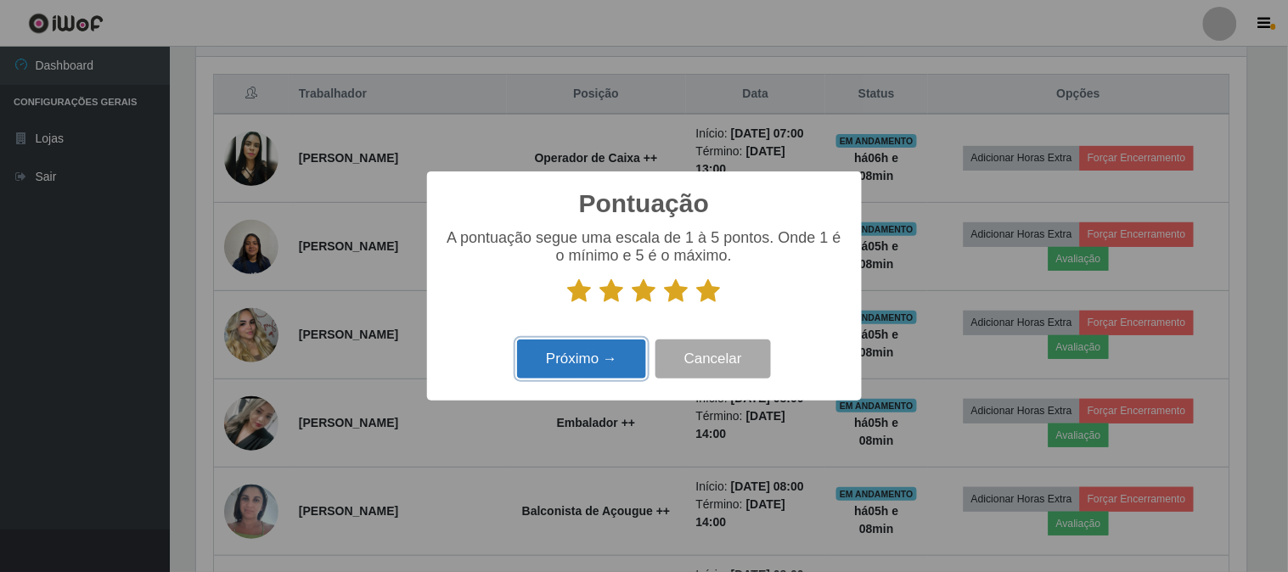
click at [591, 361] on button "Próximo →" at bounding box center [581, 360] width 129 height 40
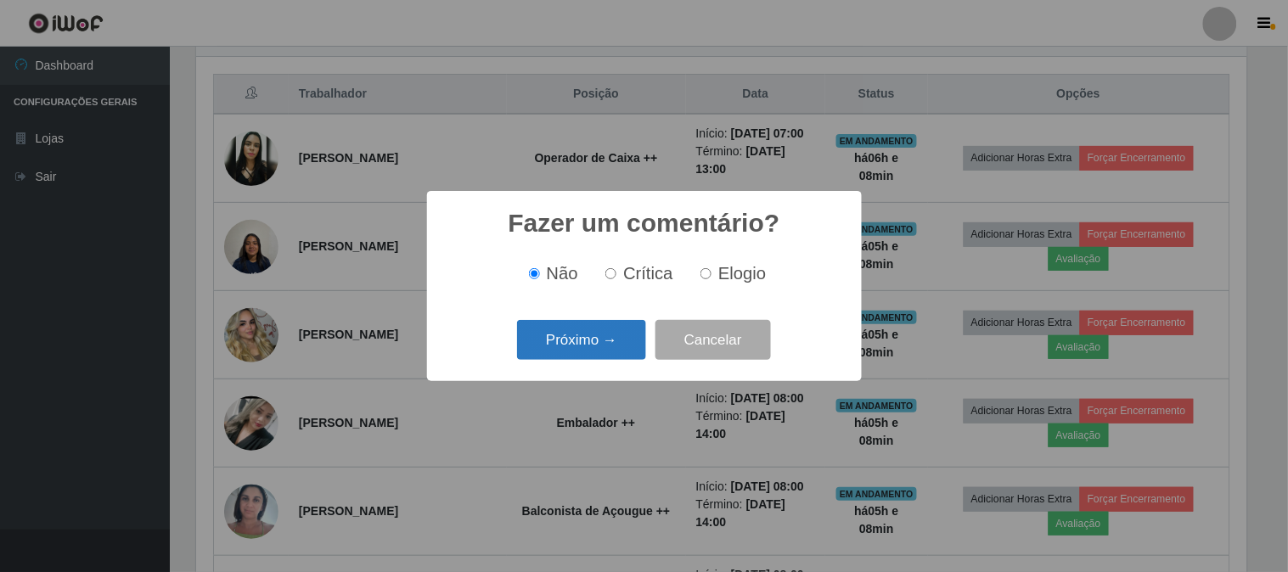
click at [587, 341] on button "Próximo →" at bounding box center [581, 340] width 129 height 40
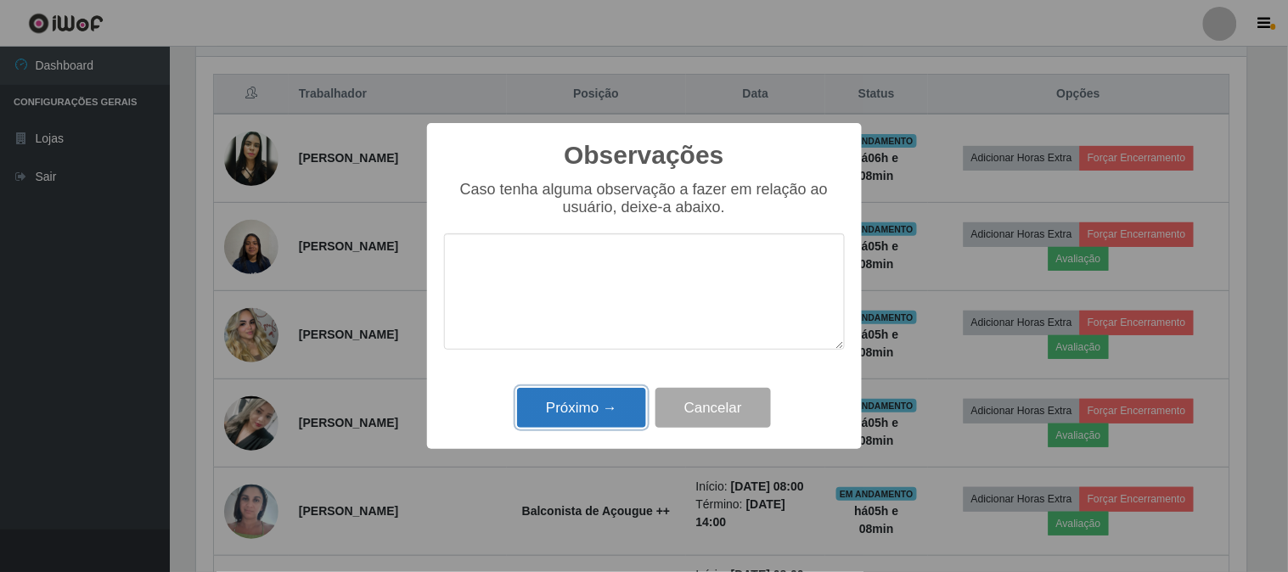
click at [613, 418] on button "Próximo →" at bounding box center [581, 408] width 129 height 40
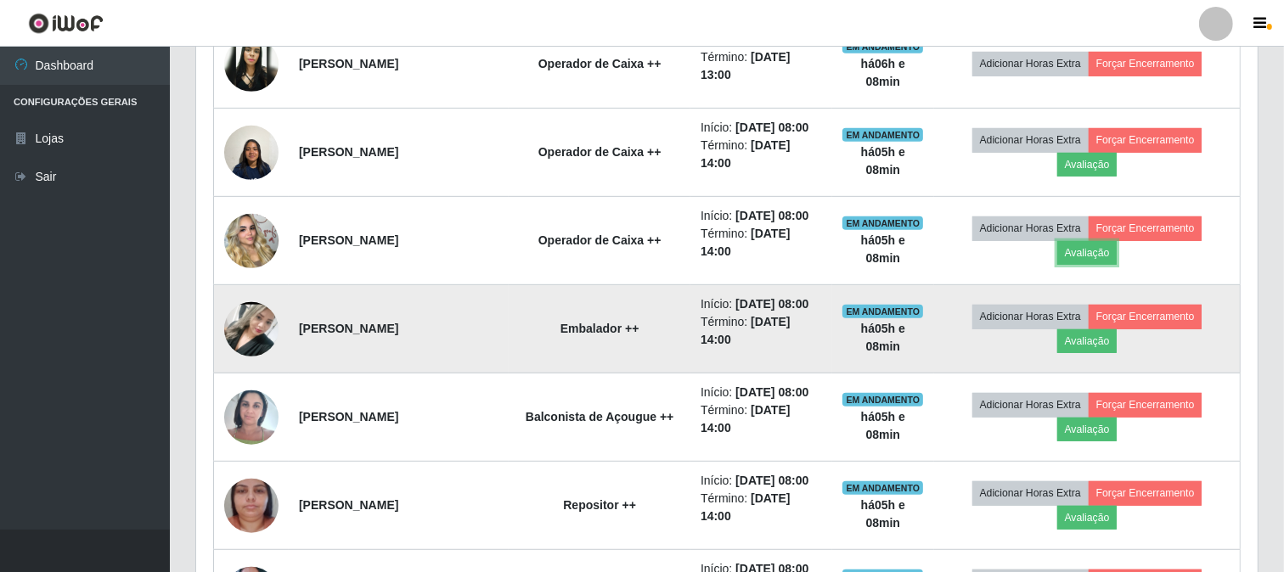
scroll to position [819, 0]
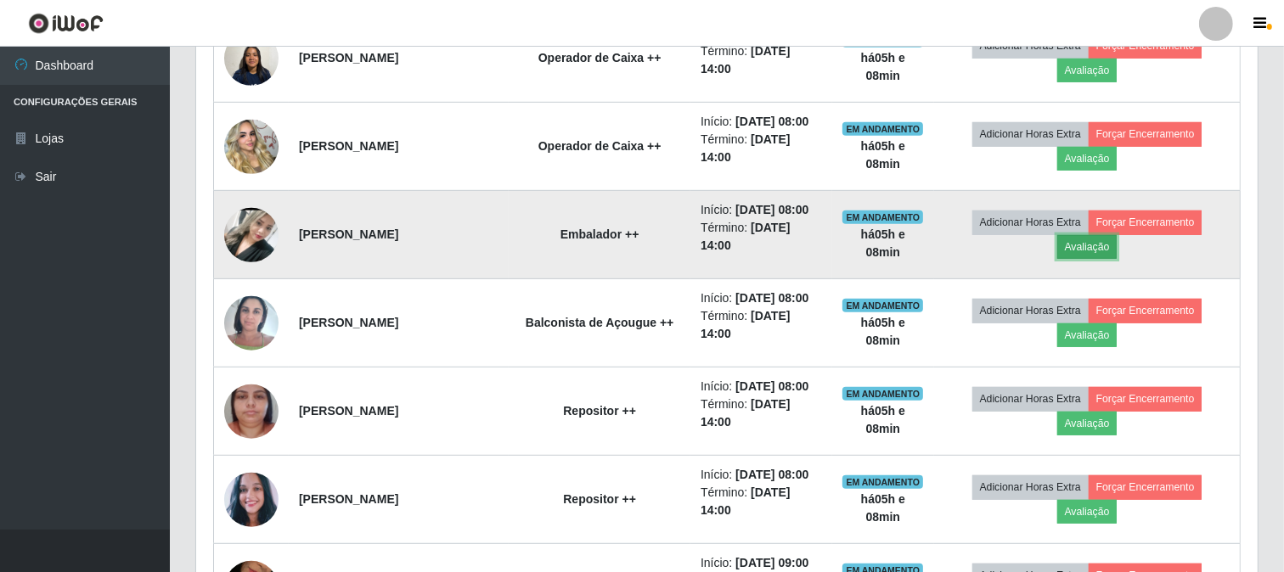
click at [1115, 247] on button "Avaliação" at bounding box center [1087, 247] width 60 height 24
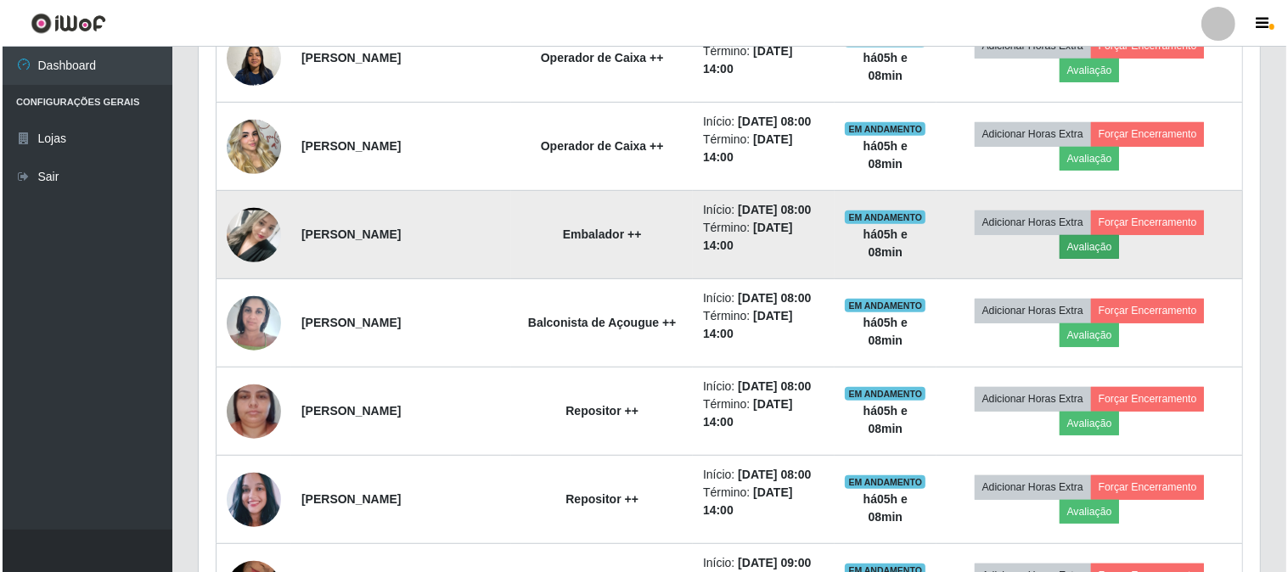
scroll to position [352, 1051]
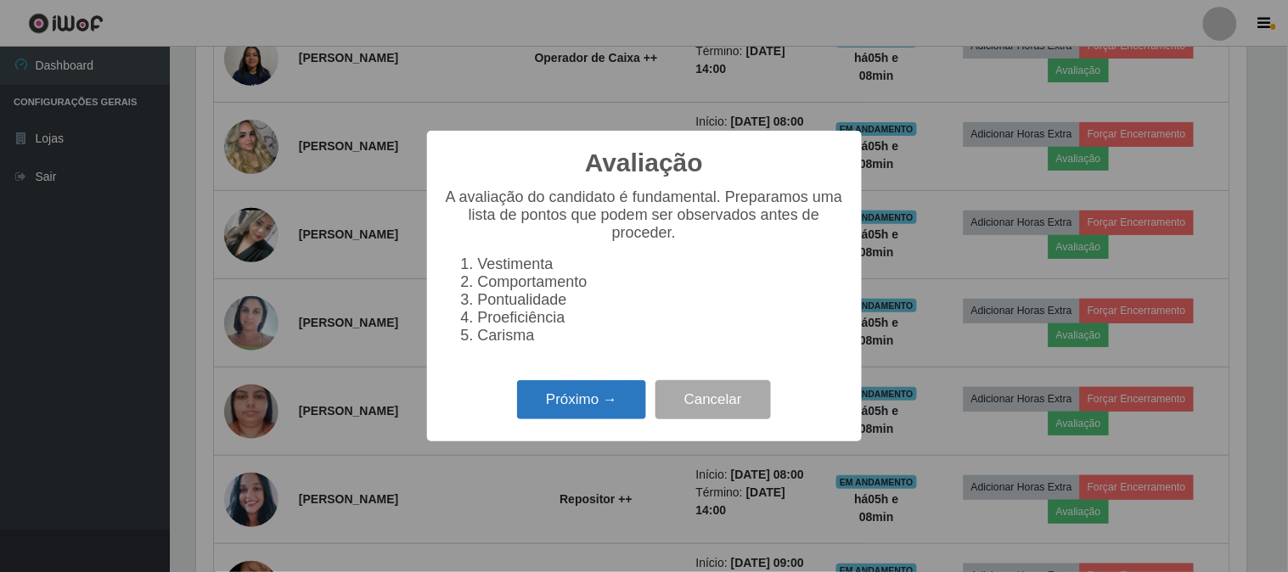
click at [535, 397] on button "Próximo →" at bounding box center [581, 400] width 129 height 40
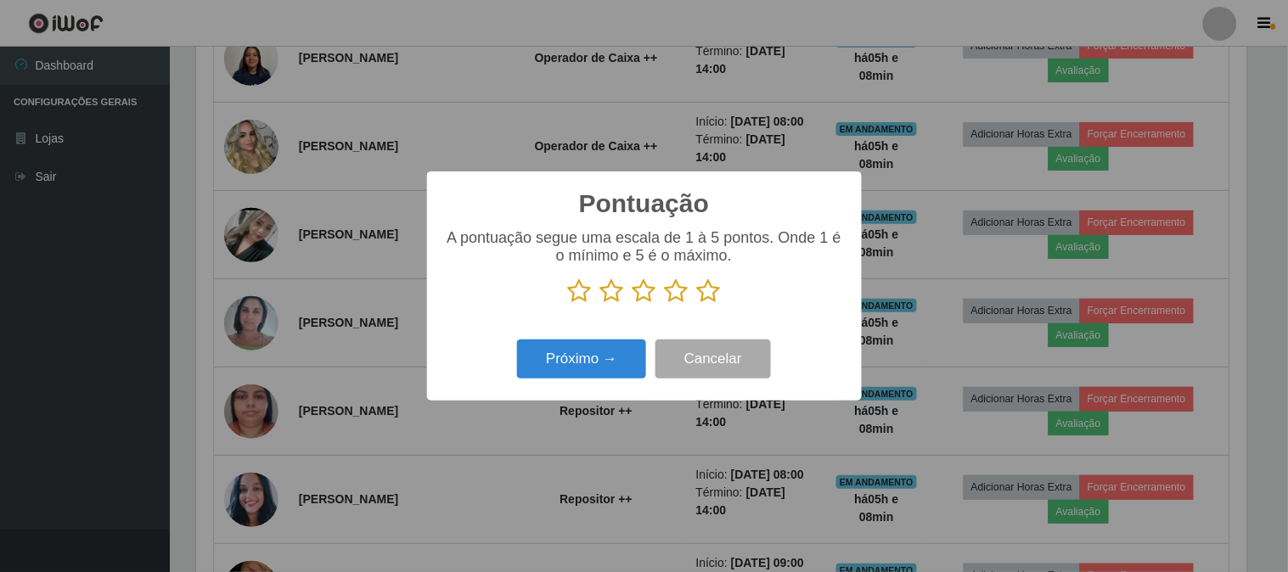
scroll to position [848890, 848192]
click at [709, 287] on icon at bounding box center [709, 291] width 24 height 25
click at [697, 304] on input "radio" at bounding box center [697, 304] width 0 height 0
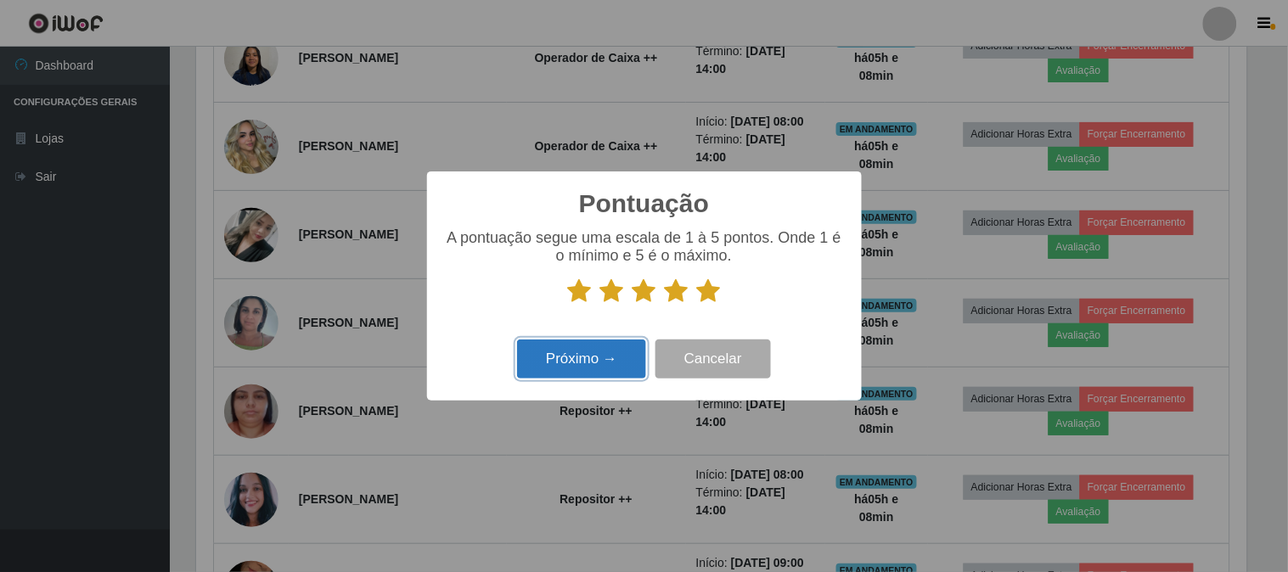
click at [564, 357] on button "Próximo →" at bounding box center [581, 360] width 129 height 40
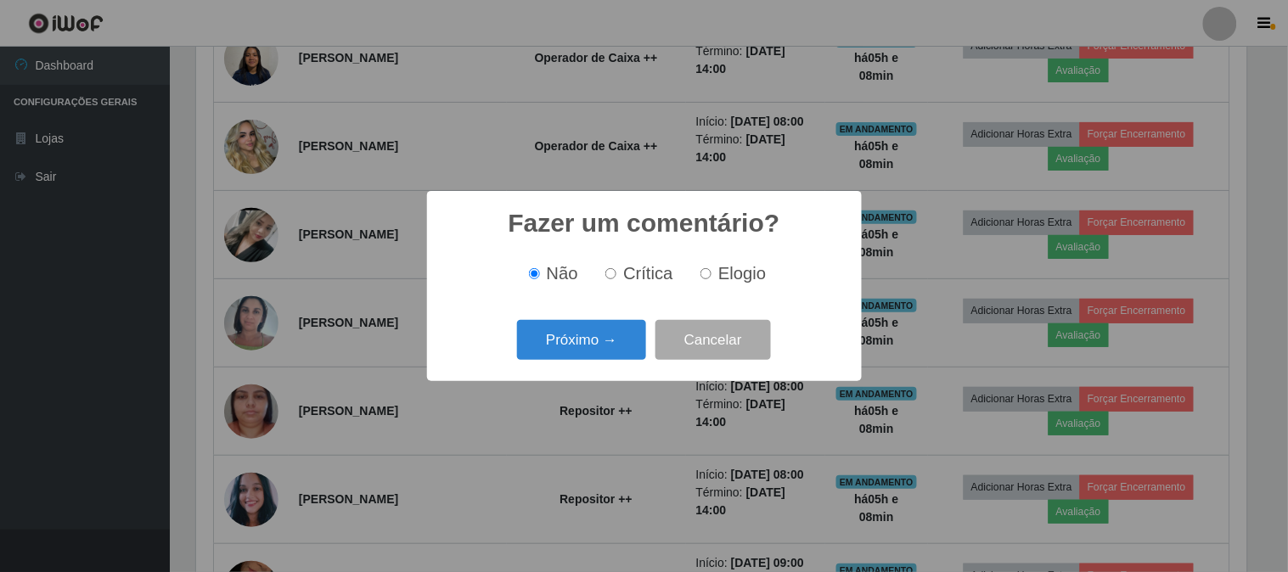
click at [564, 357] on button "Próximo →" at bounding box center [581, 340] width 129 height 40
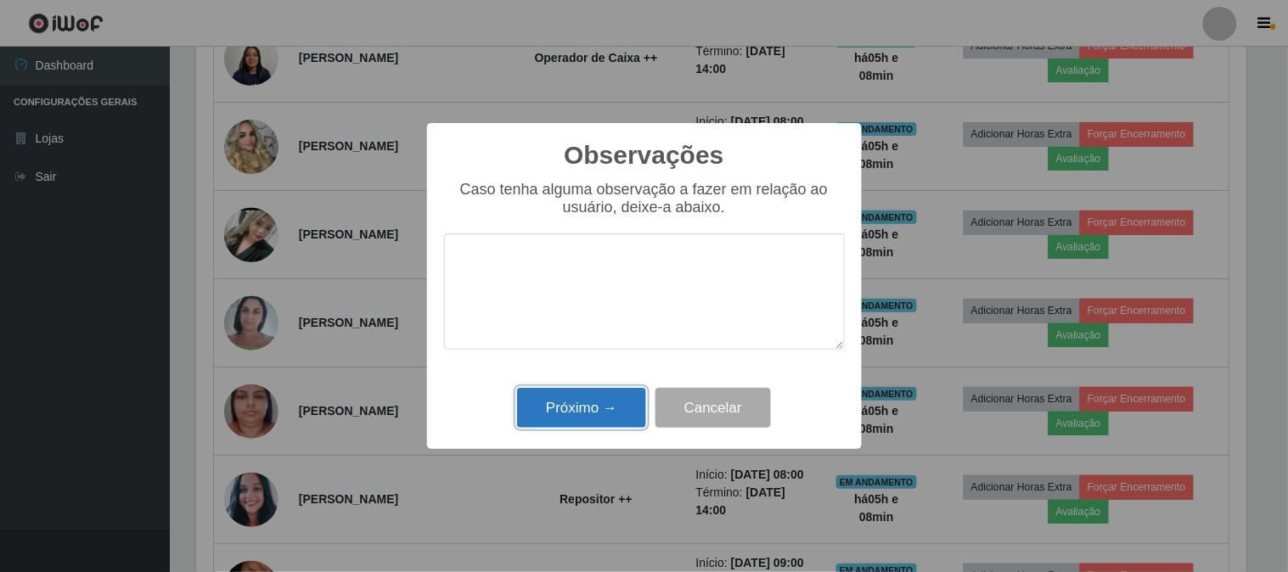
click at [569, 411] on button "Próximo →" at bounding box center [581, 408] width 129 height 40
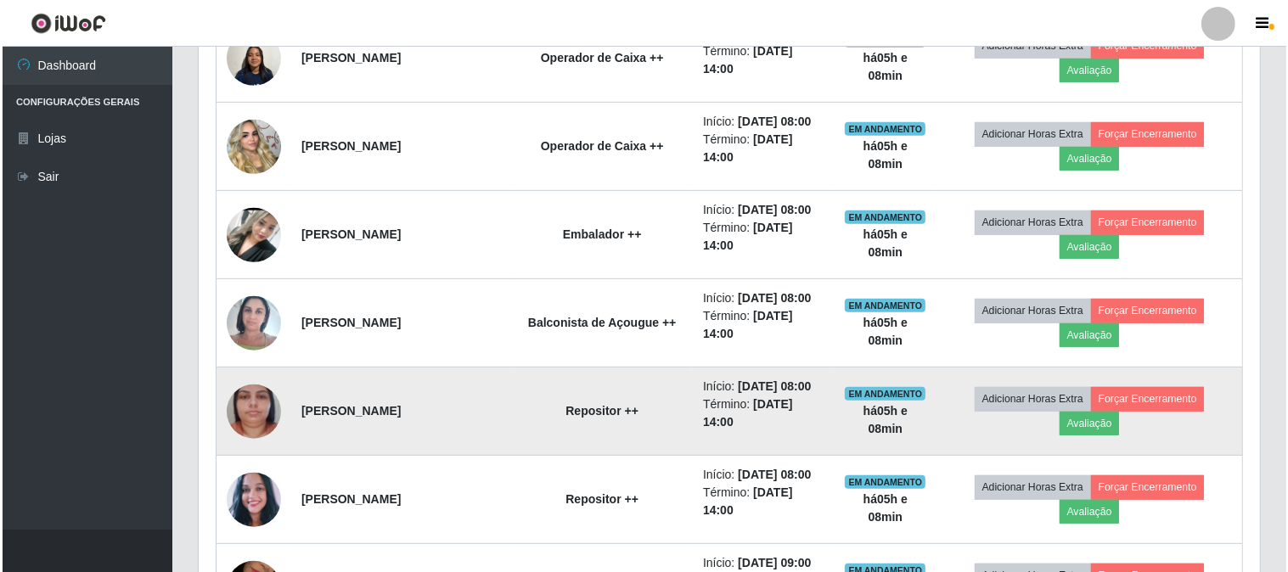
scroll to position [352, 1062]
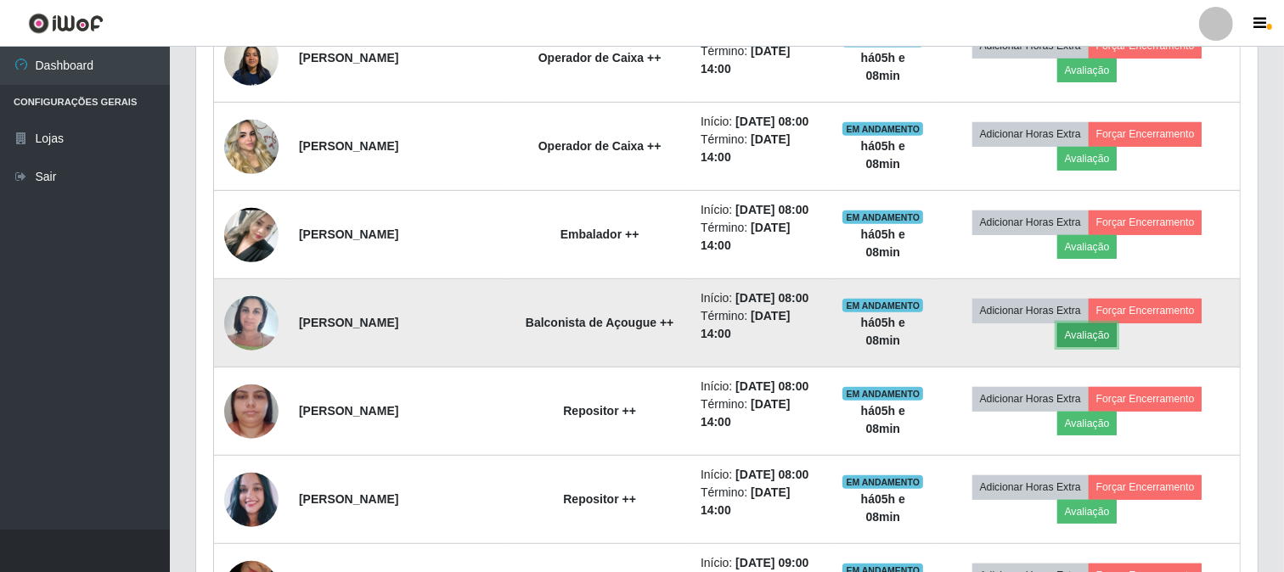
click at [1087, 336] on button "Avaliação" at bounding box center [1087, 336] width 60 height 24
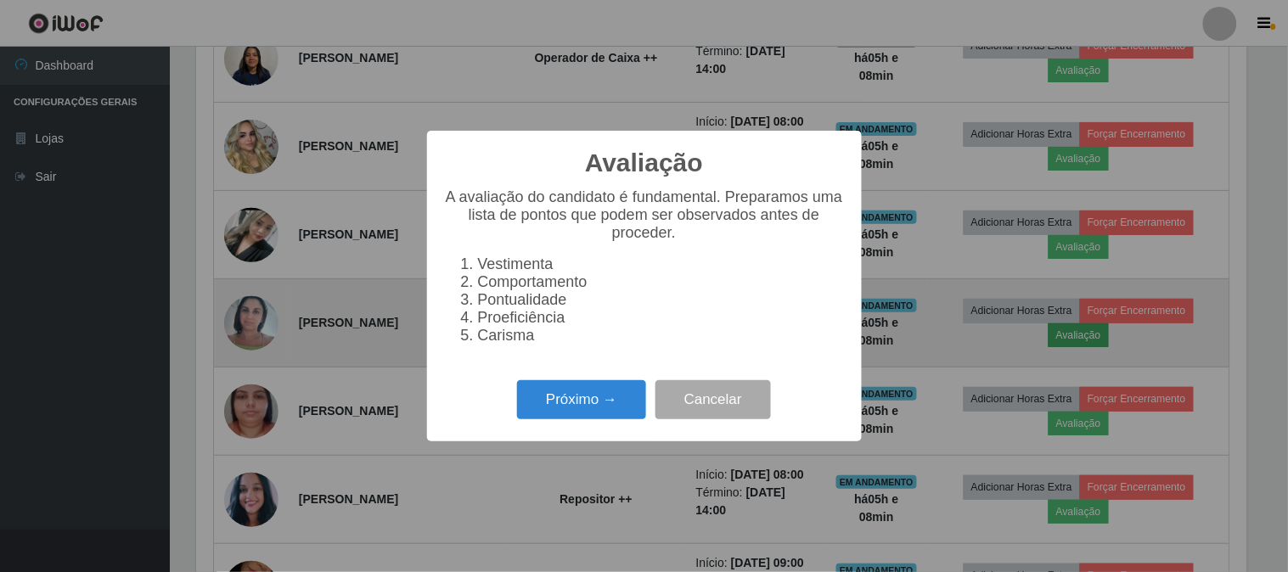
scroll to position [352, 1051]
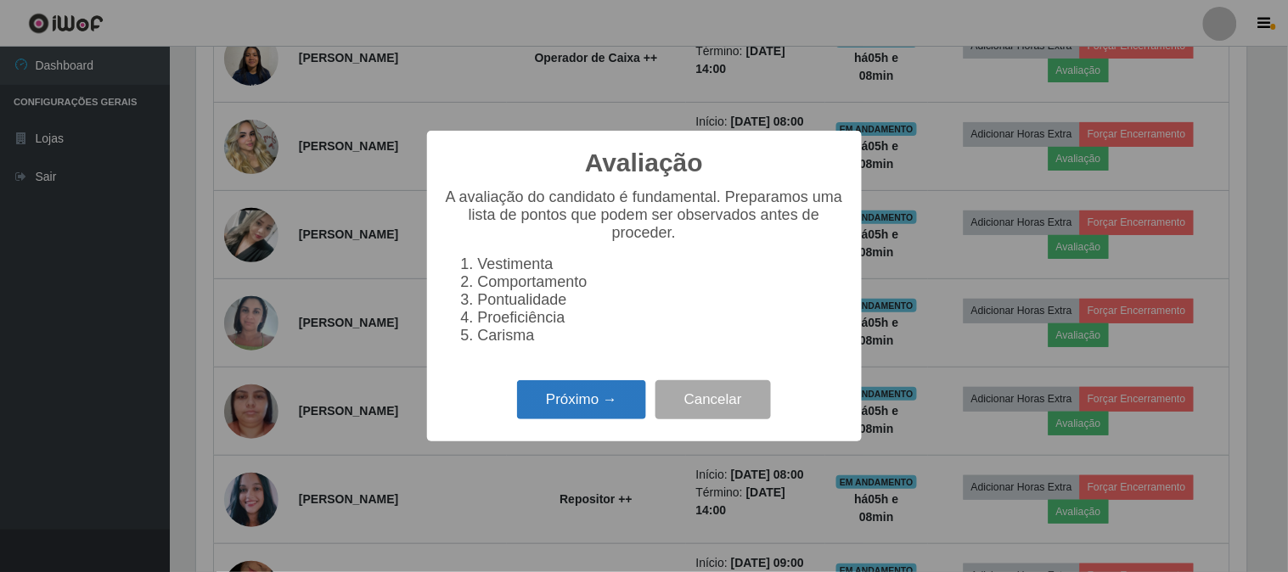
click at [611, 411] on button "Próximo →" at bounding box center [581, 400] width 129 height 40
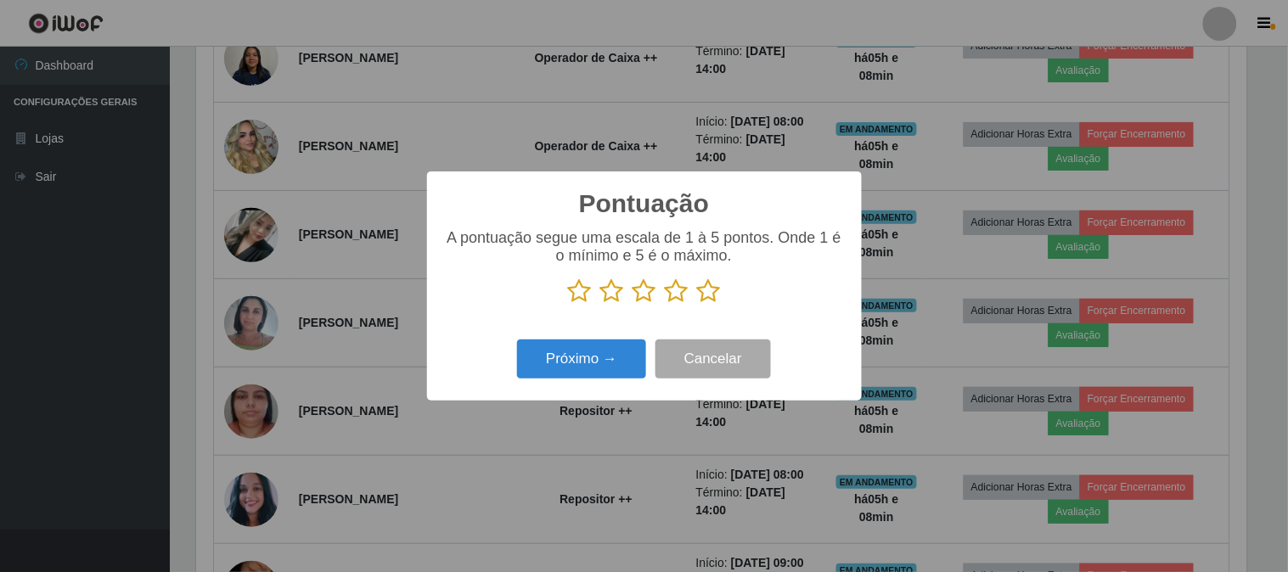
click at [715, 290] on icon at bounding box center [709, 291] width 24 height 25
click at [697, 304] on input "radio" at bounding box center [697, 304] width 0 height 0
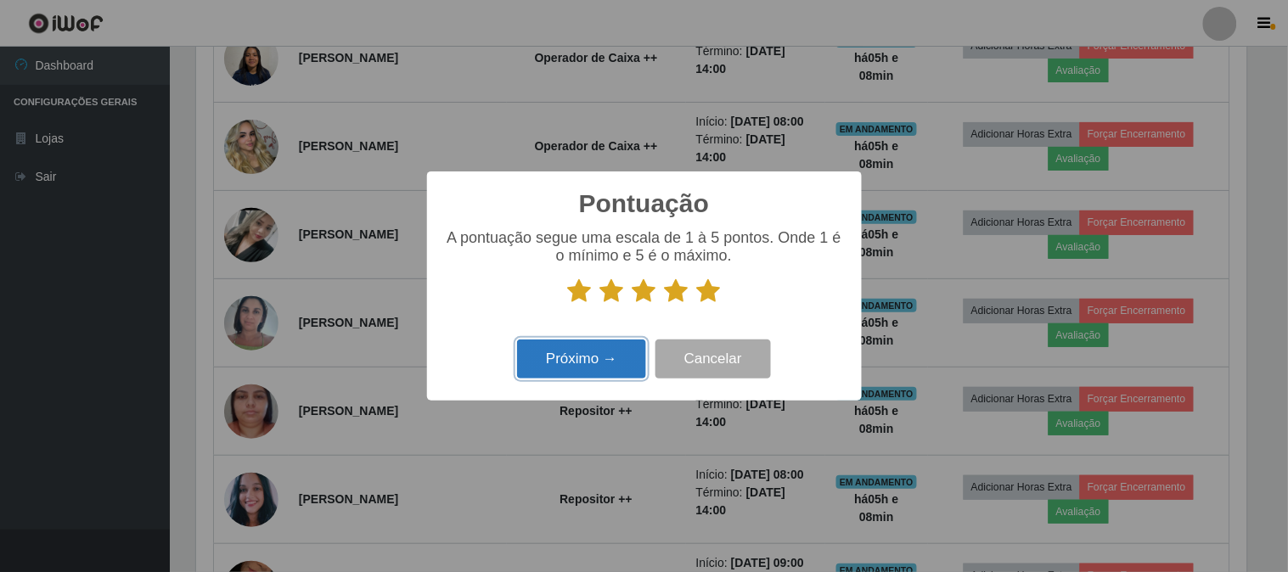
click at [611, 357] on button "Próximo →" at bounding box center [581, 360] width 129 height 40
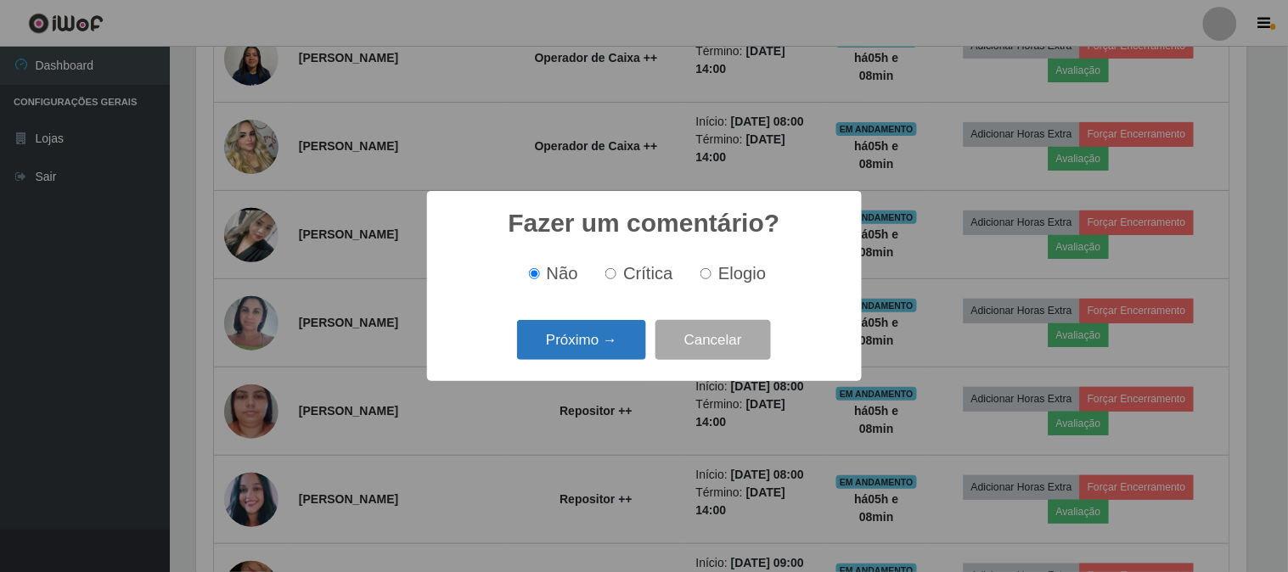
click at [607, 346] on button "Próximo →" at bounding box center [581, 340] width 129 height 40
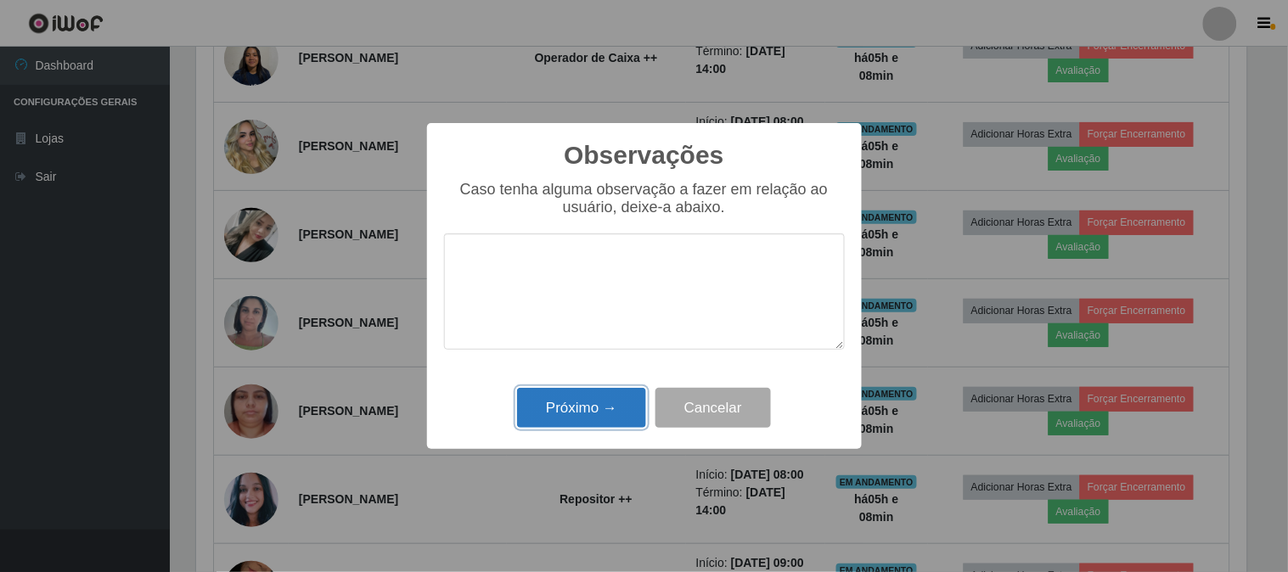
click at [604, 409] on button "Próximo →" at bounding box center [581, 408] width 129 height 40
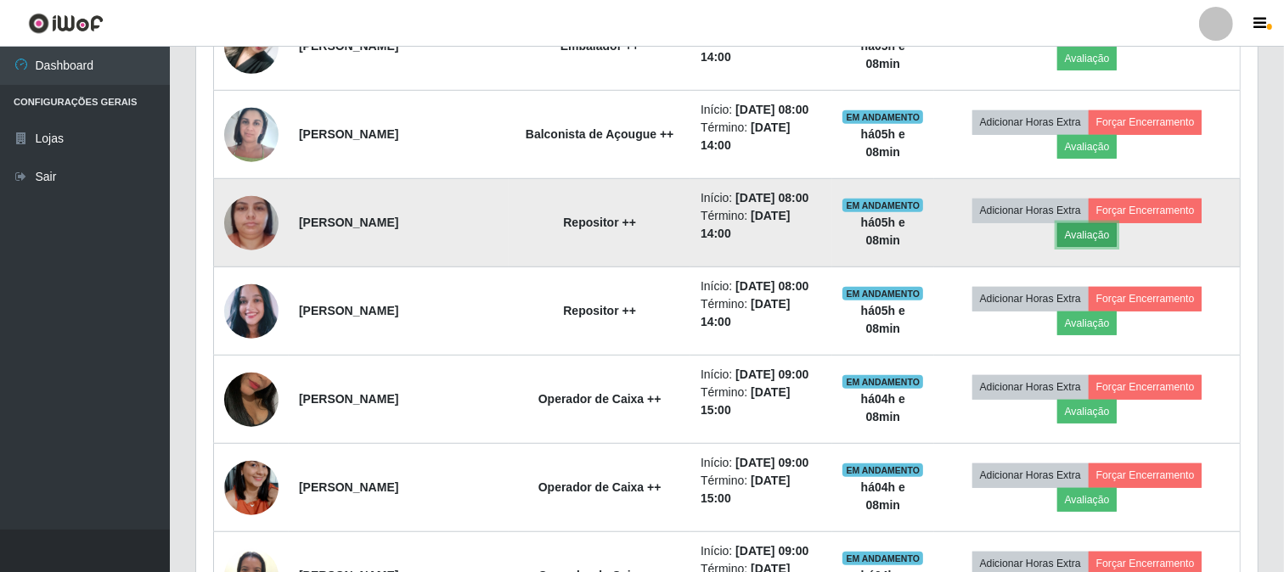
click at [1101, 235] on button "Avaliação" at bounding box center [1087, 235] width 60 height 24
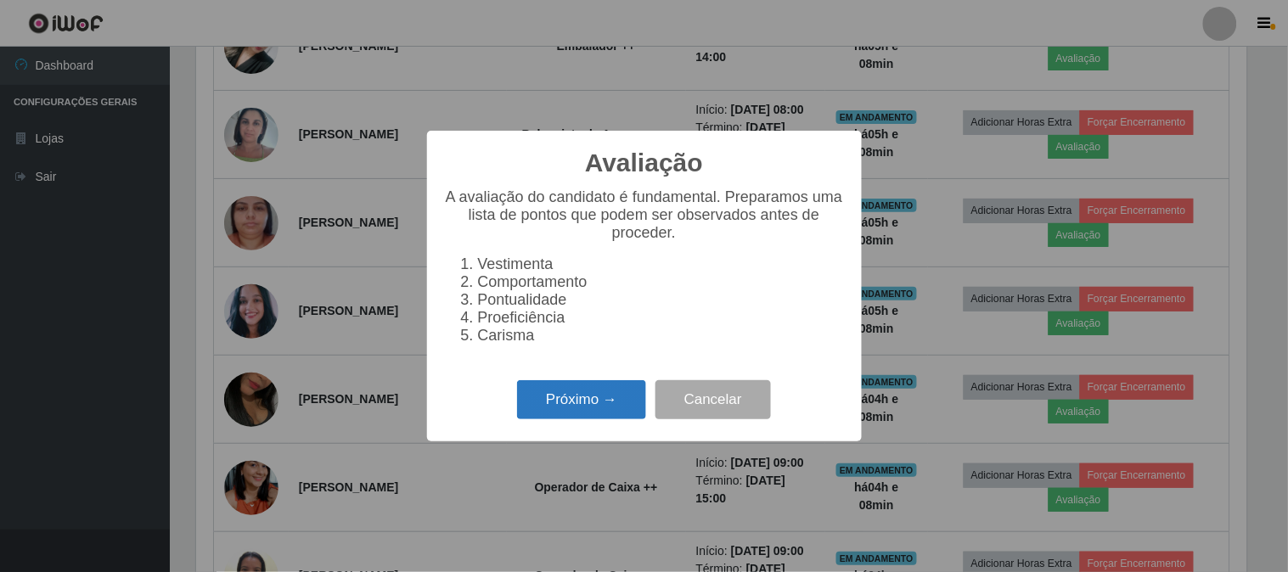
click at [583, 405] on button "Próximo →" at bounding box center [581, 400] width 129 height 40
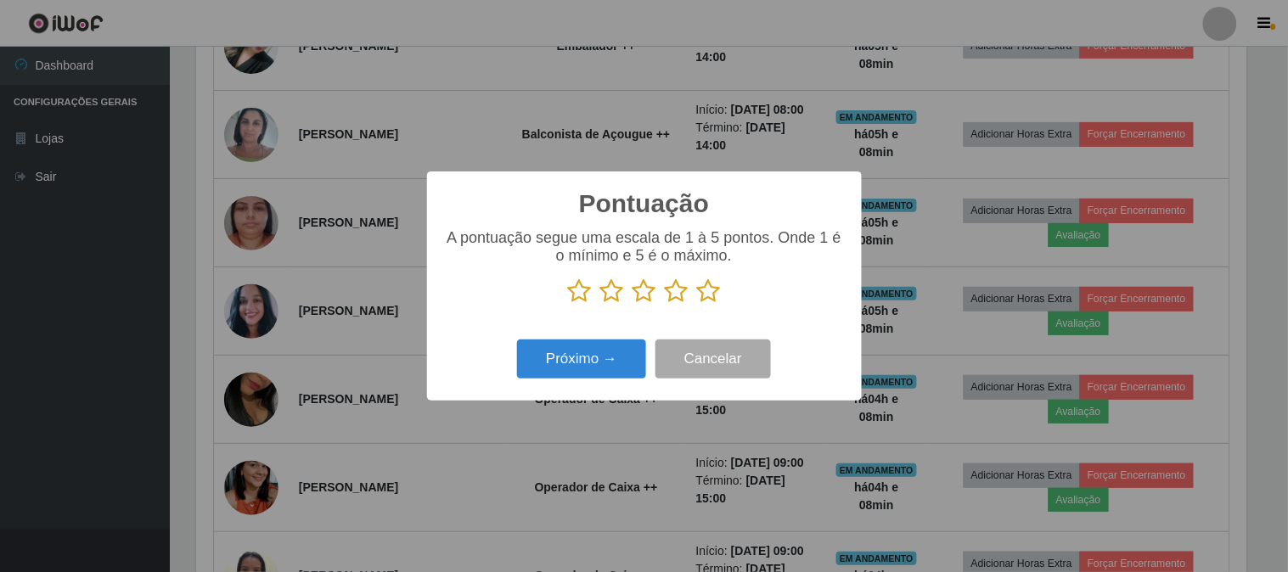
click at [706, 290] on icon at bounding box center [709, 291] width 24 height 25
click at [697, 304] on input "radio" at bounding box center [697, 304] width 0 height 0
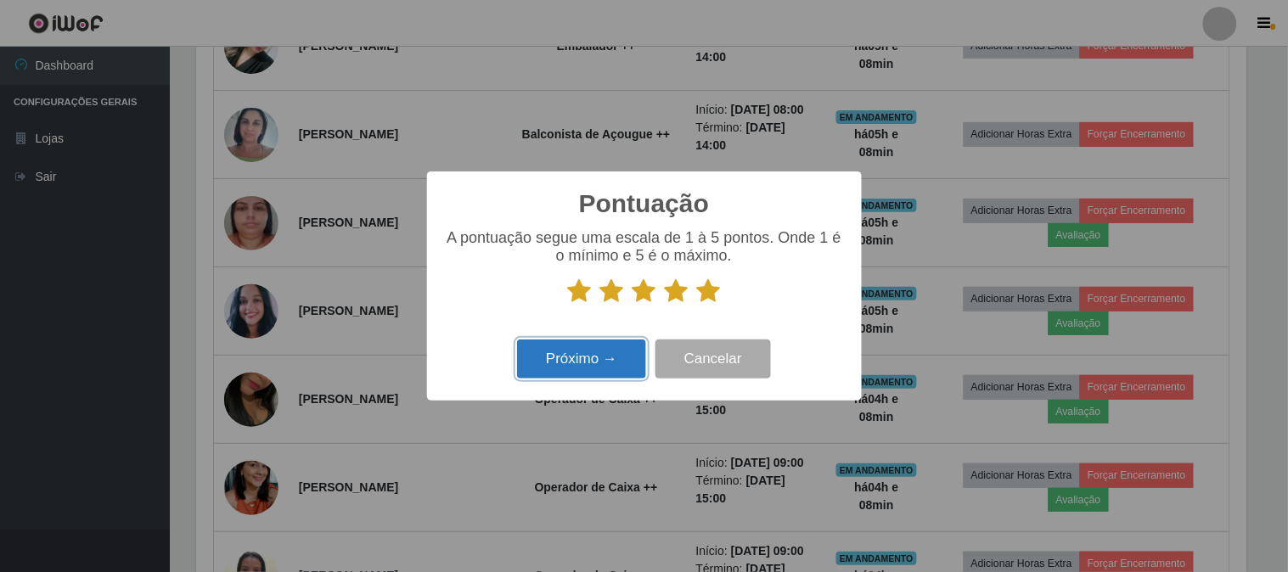
click at [580, 376] on button "Próximo →" at bounding box center [581, 360] width 129 height 40
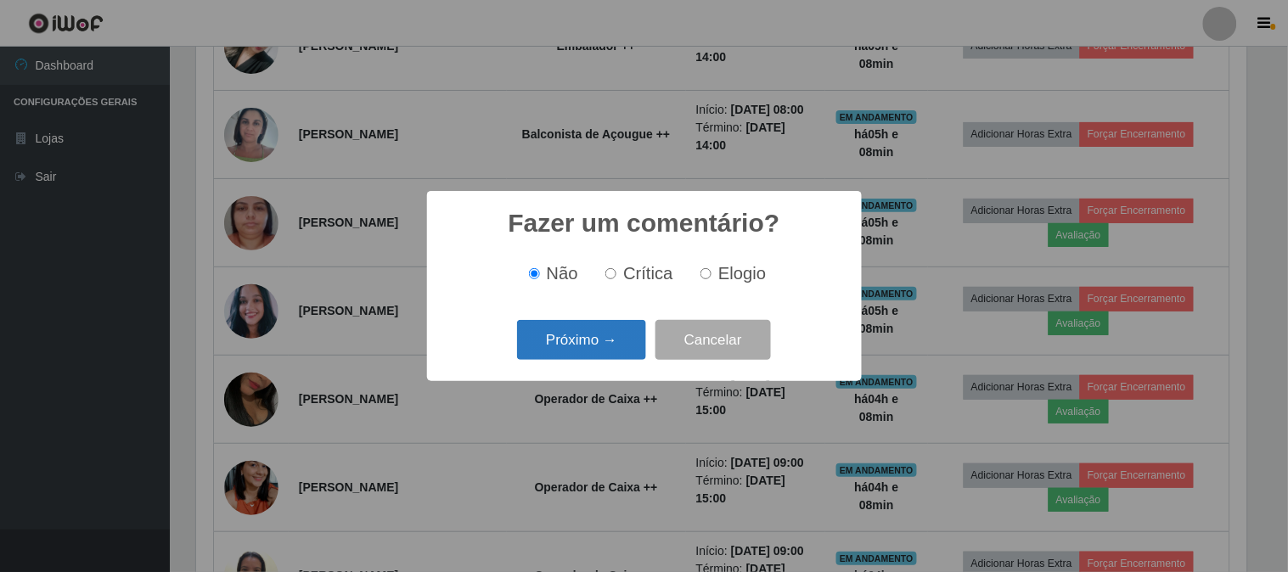
click at [597, 335] on button "Próximo →" at bounding box center [581, 340] width 129 height 40
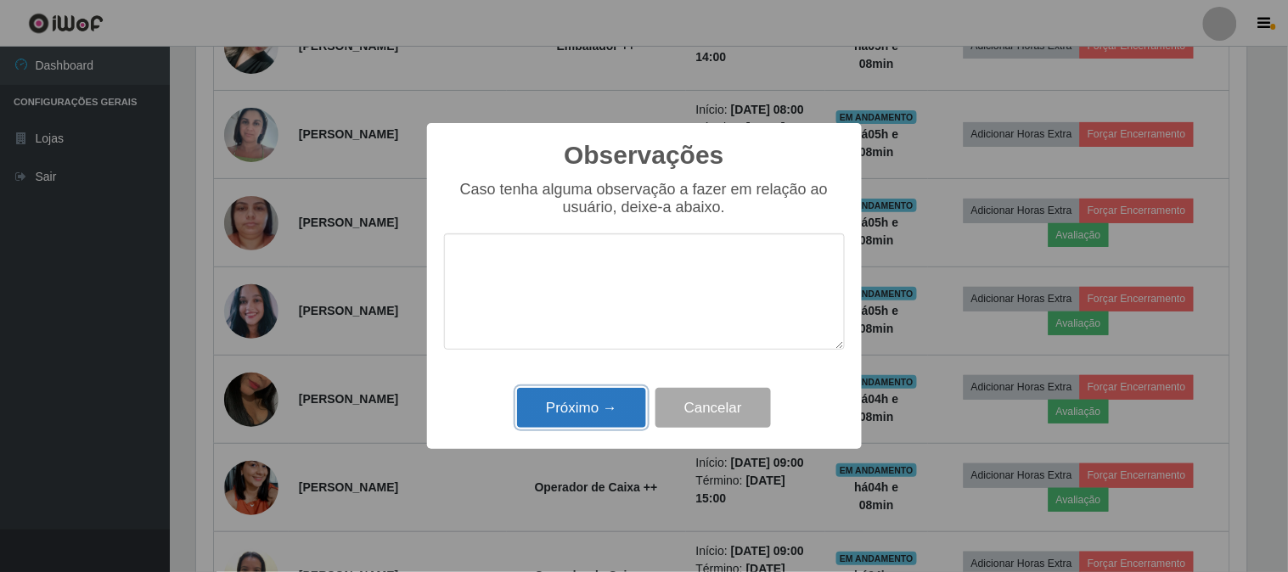
click at [570, 416] on button "Próximo →" at bounding box center [581, 408] width 129 height 40
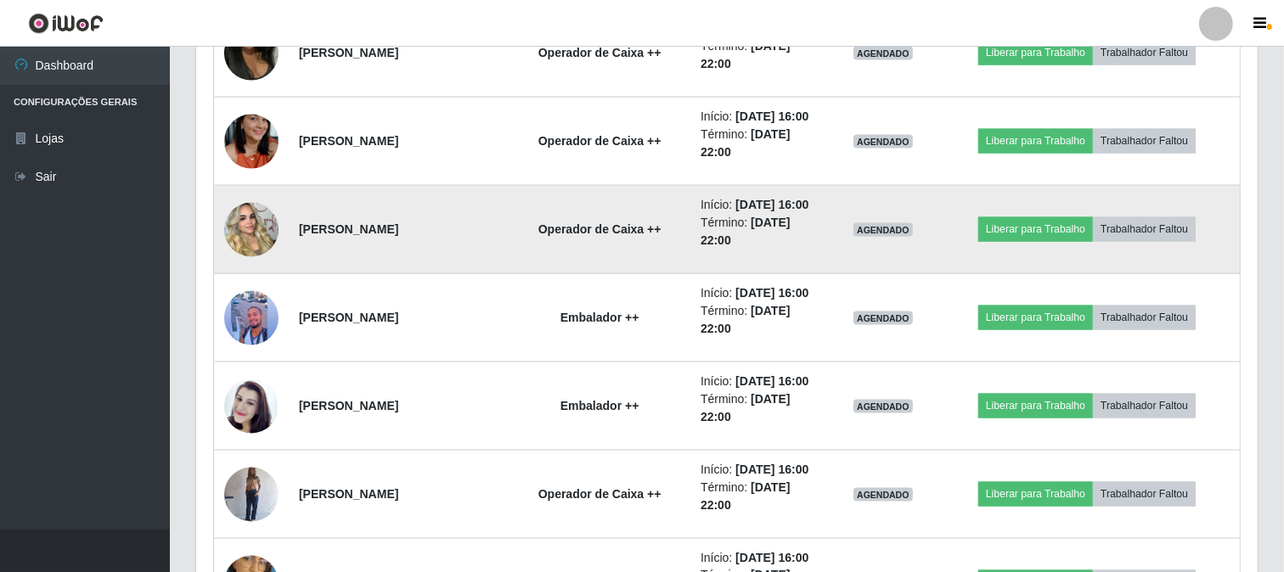
scroll to position [2420, 0]
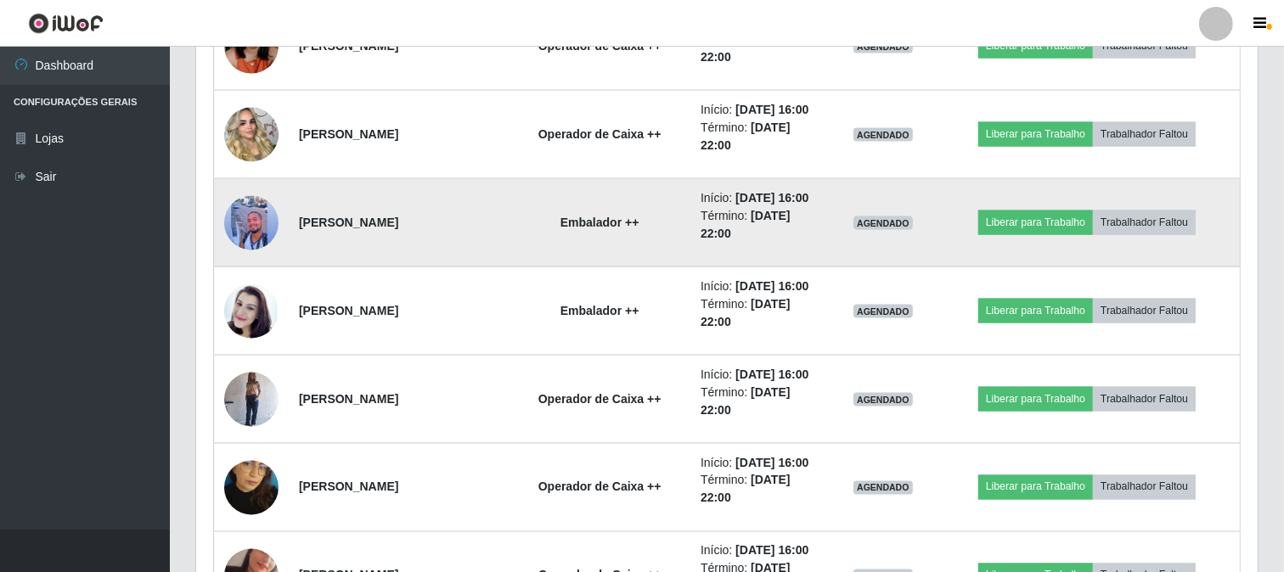
click at [253, 228] on img at bounding box center [251, 223] width 54 height 64
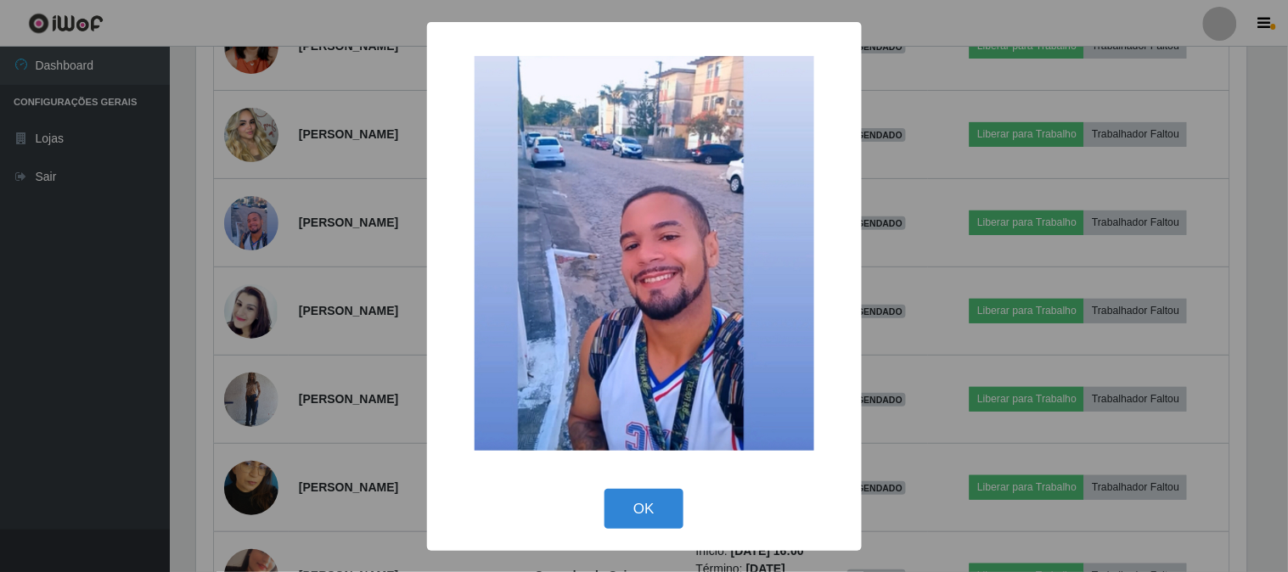
click at [362, 274] on div "× OK Cancel" at bounding box center [644, 286] width 1288 height 572
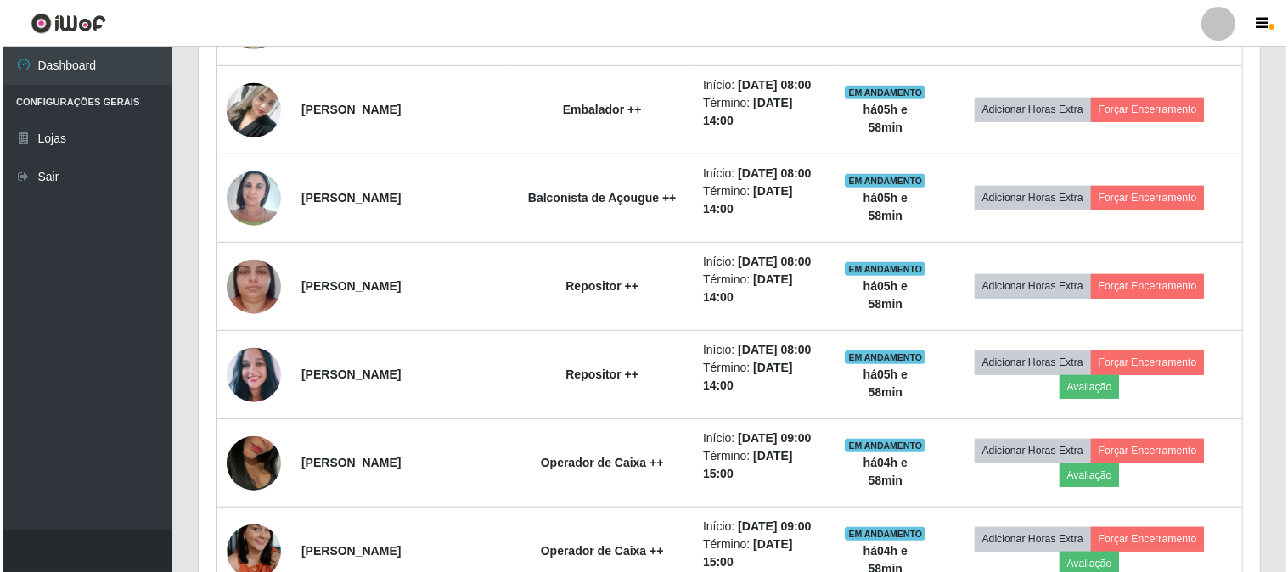
scroll to position [910, 0]
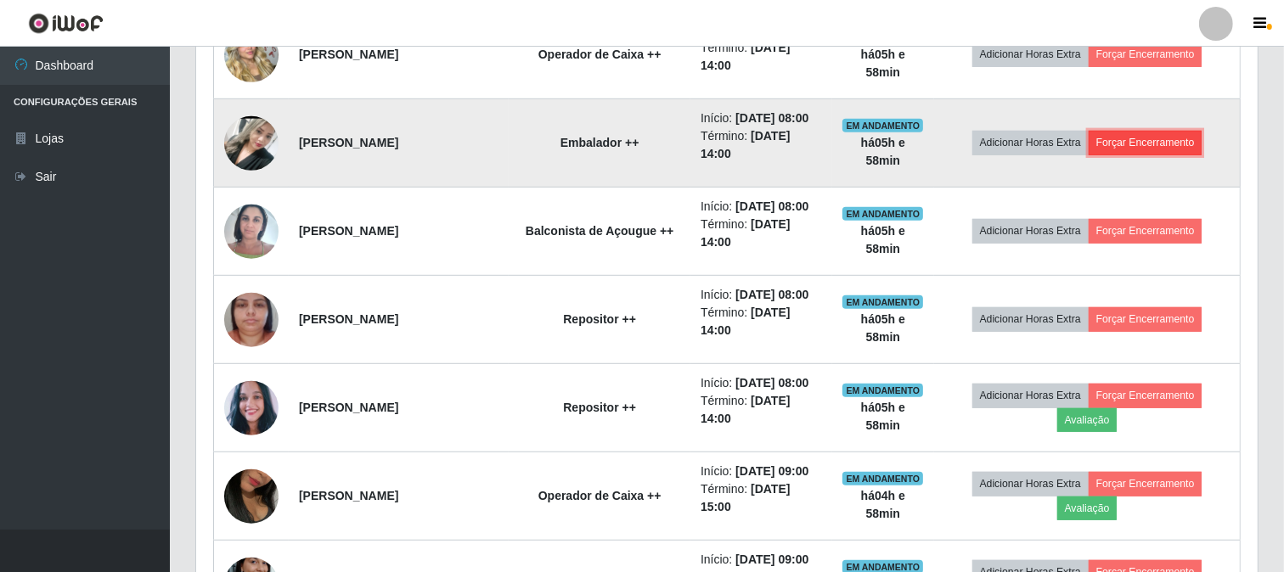
click at [1141, 153] on button "Forçar Encerramento" at bounding box center [1146, 143] width 114 height 24
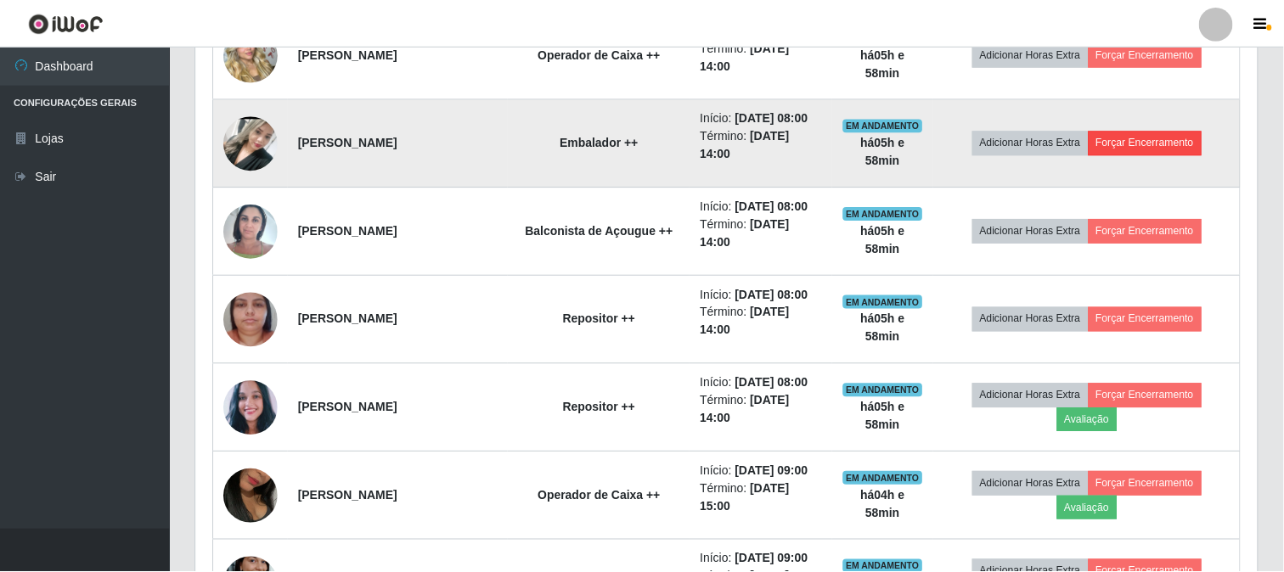
scroll to position [352, 1051]
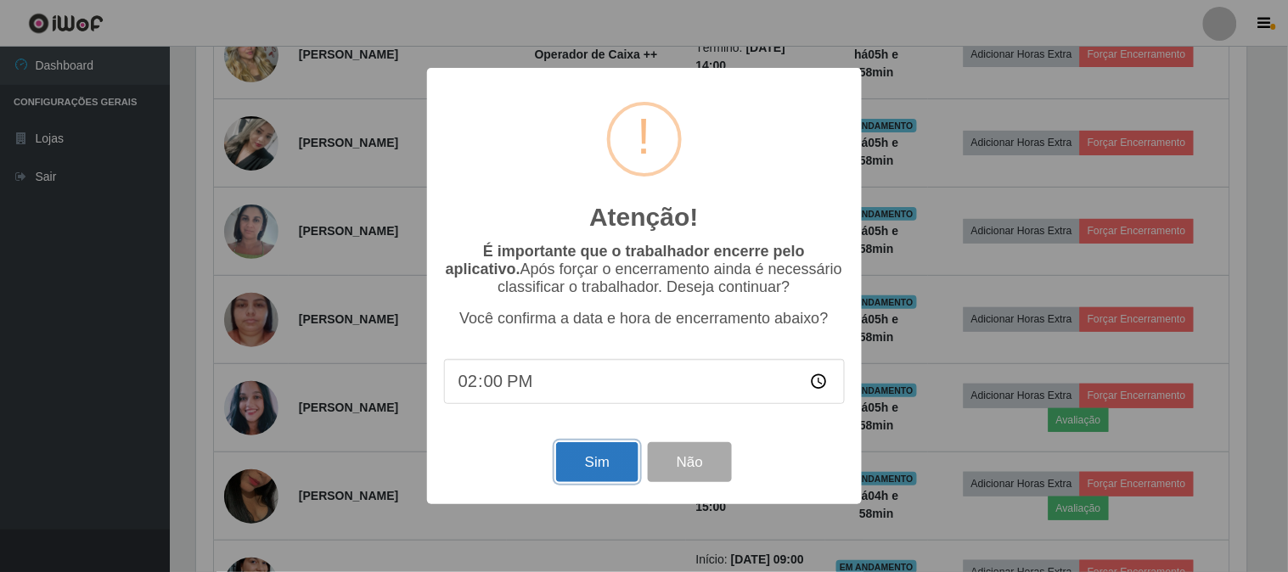
click at [599, 474] on button "Sim" at bounding box center [597, 462] width 82 height 40
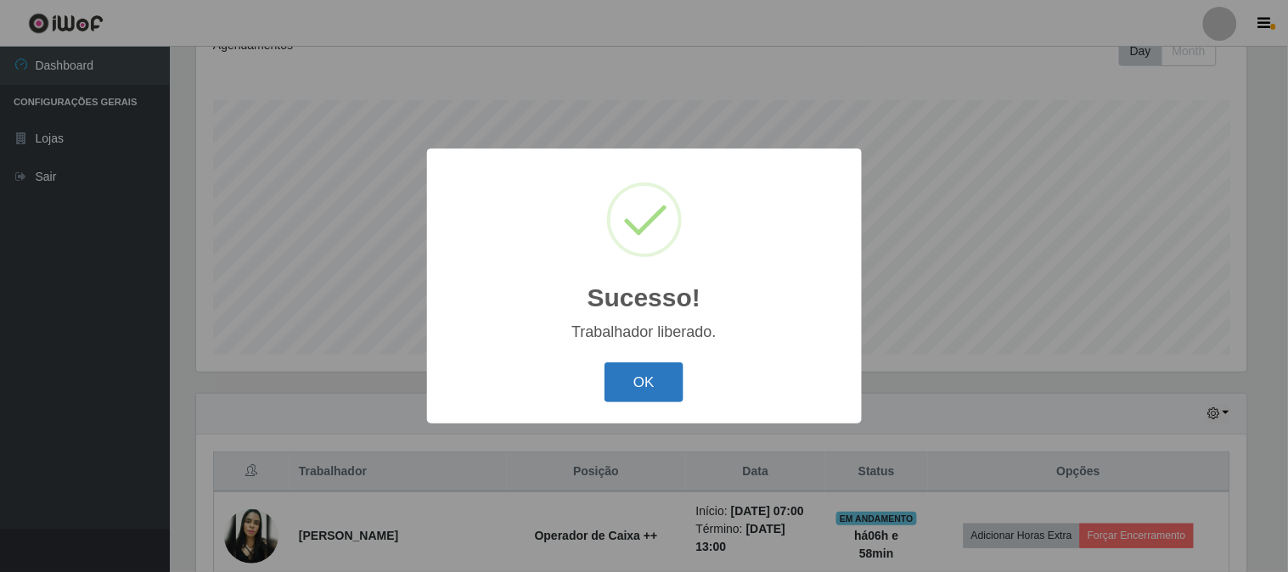
click at [647, 375] on button "OK" at bounding box center [644, 383] width 79 height 40
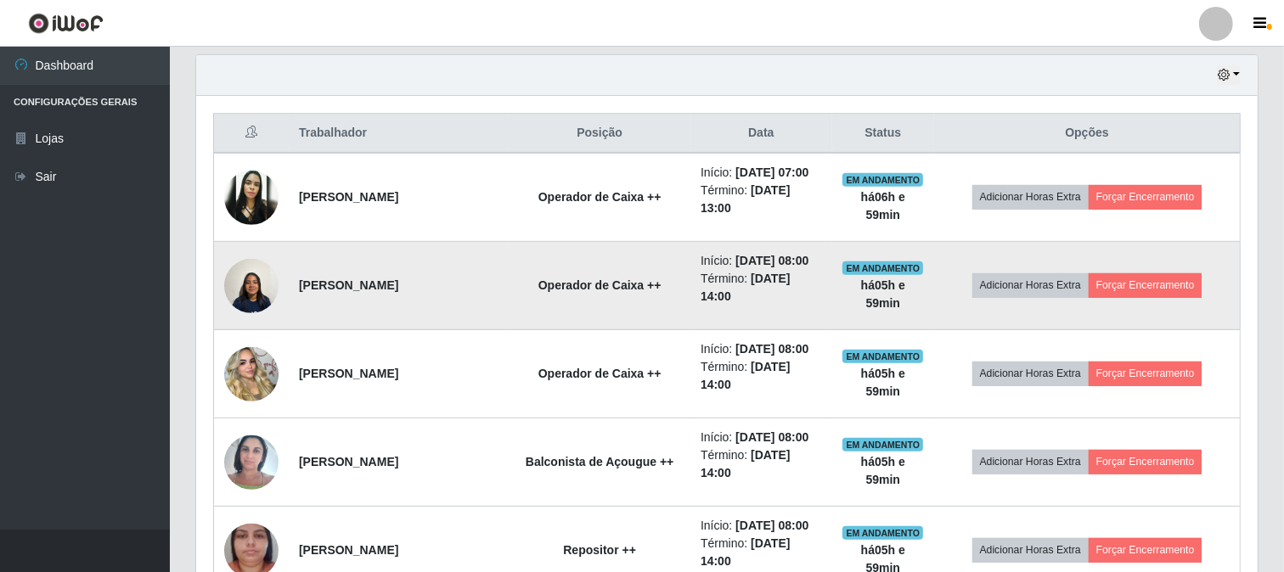
scroll to position [536, 0]
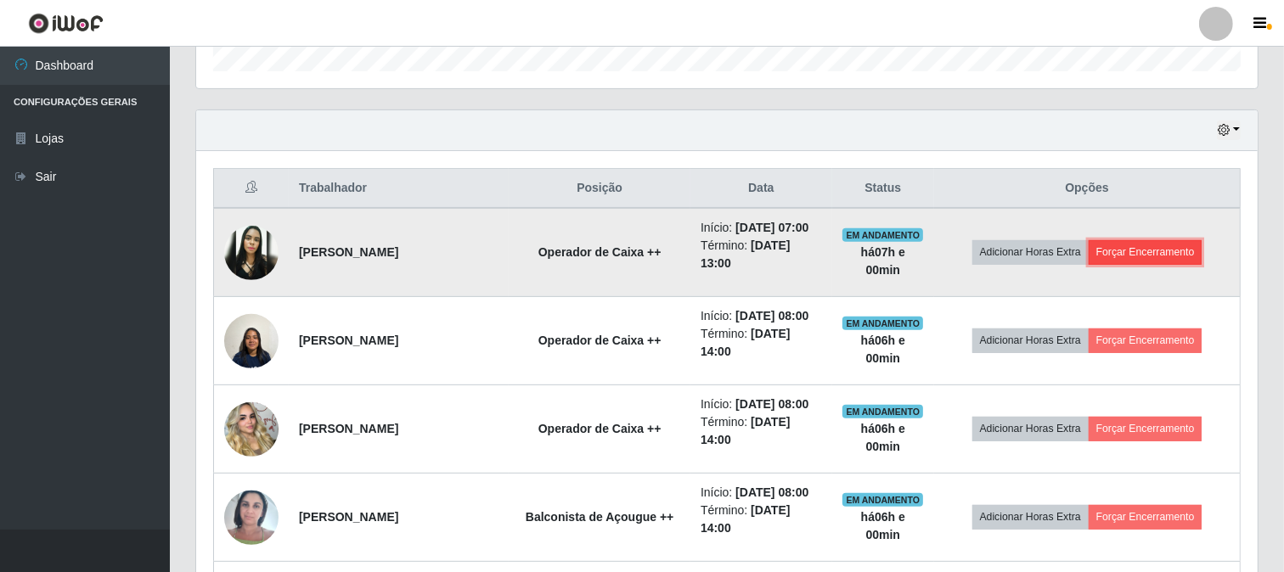
click at [1180, 256] on button "Forçar Encerramento" at bounding box center [1146, 252] width 114 height 24
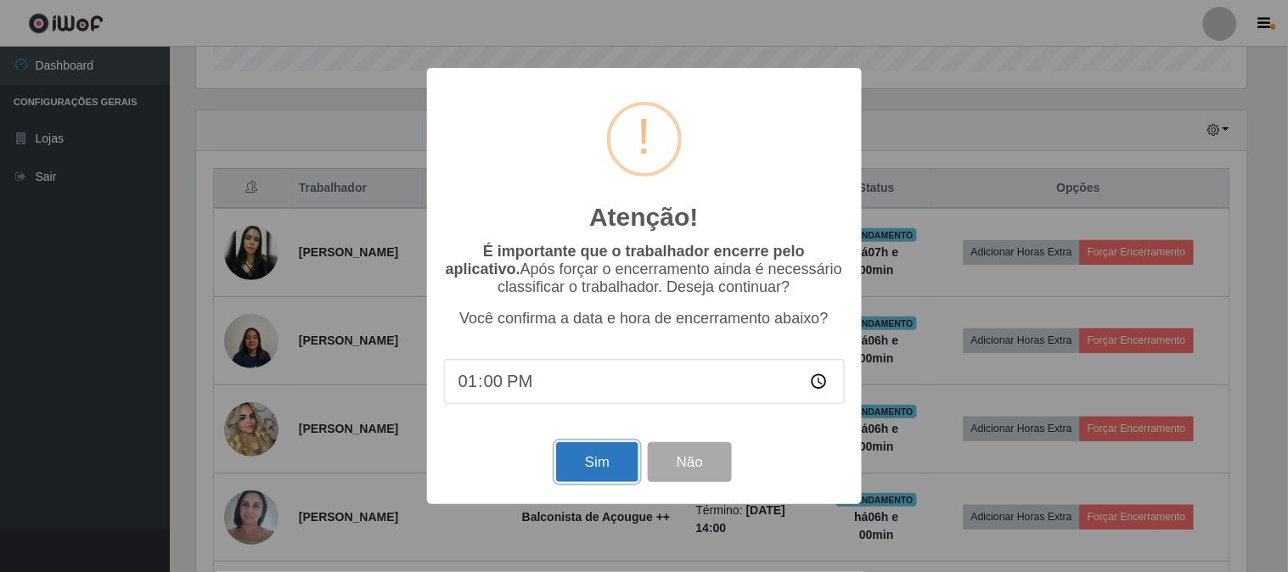
click at [578, 467] on button "Sim" at bounding box center [597, 462] width 82 height 40
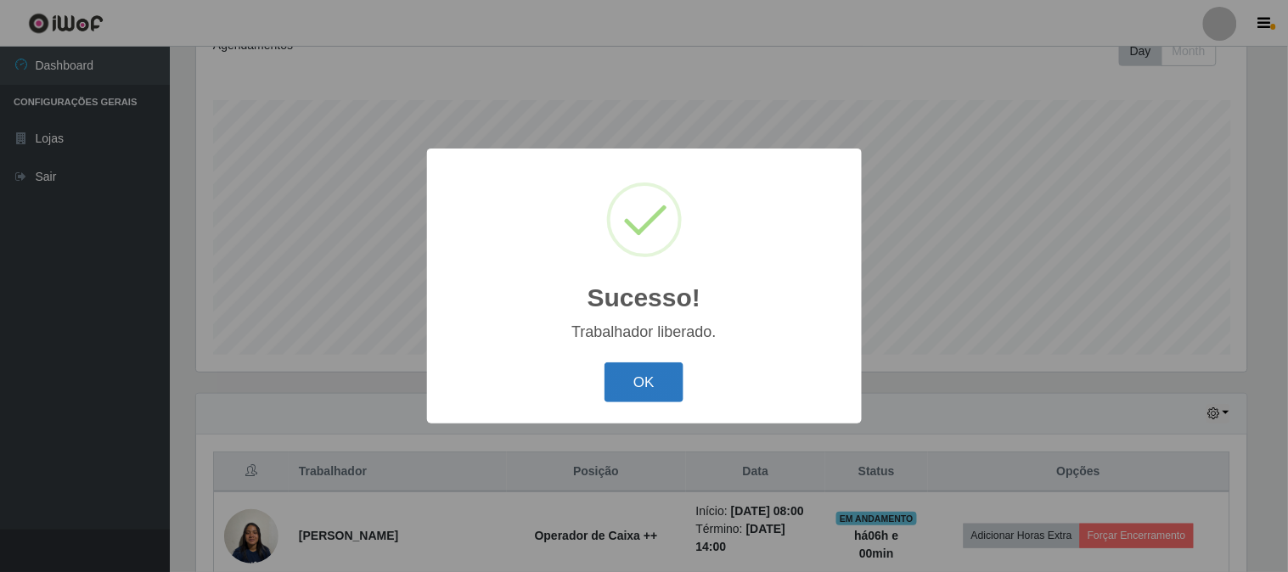
click at [631, 385] on button "OK" at bounding box center [644, 383] width 79 height 40
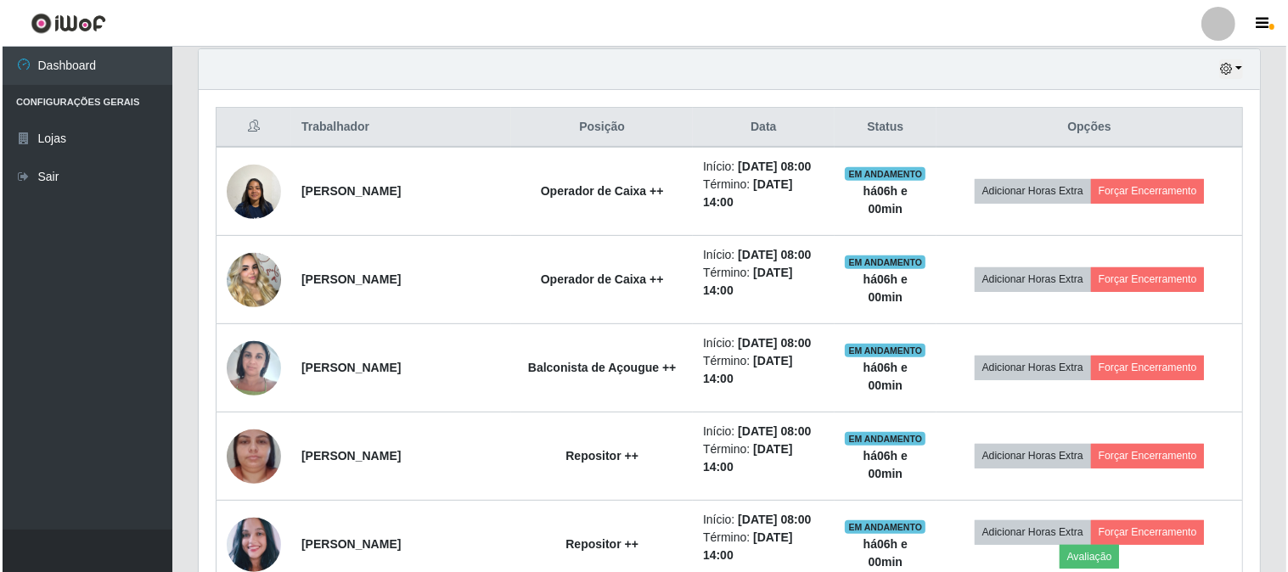
scroll to position [630, 0]
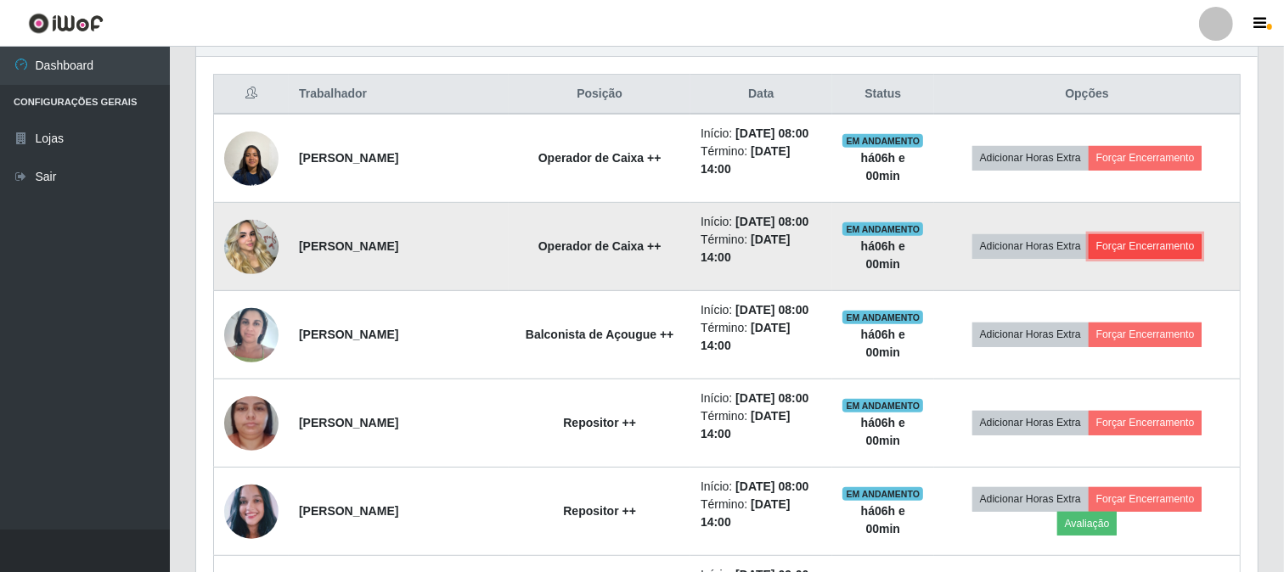
click at [1158, 248] on button "Forçar Encerramento" at bounding box center [1146, 246] width 114 height 24
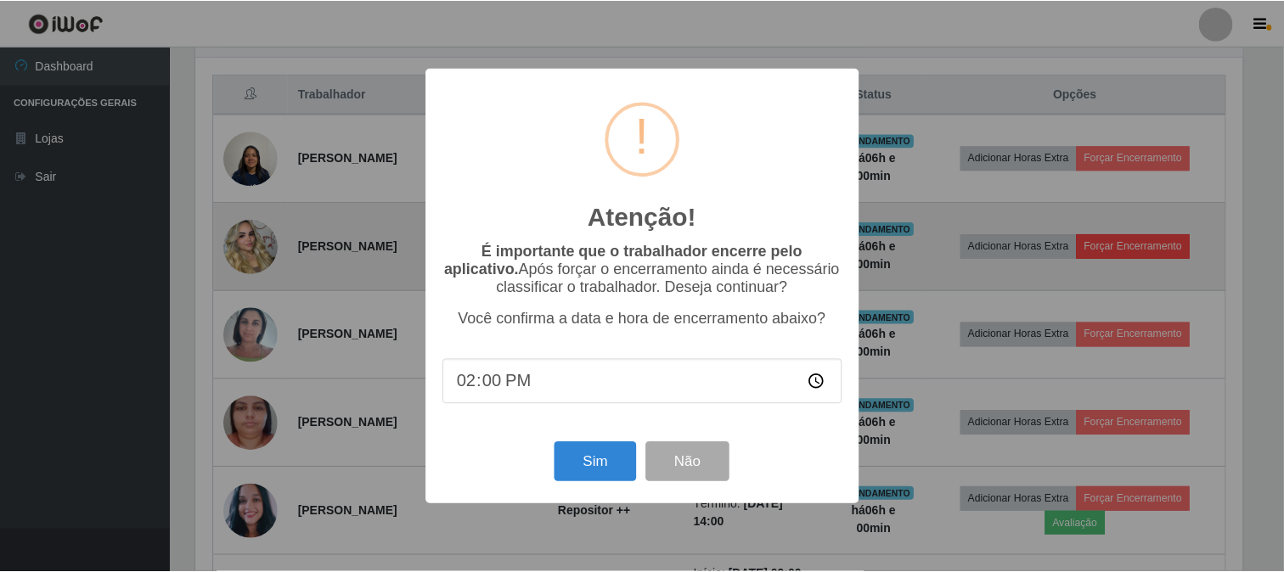
scroll to position [352, 1051]
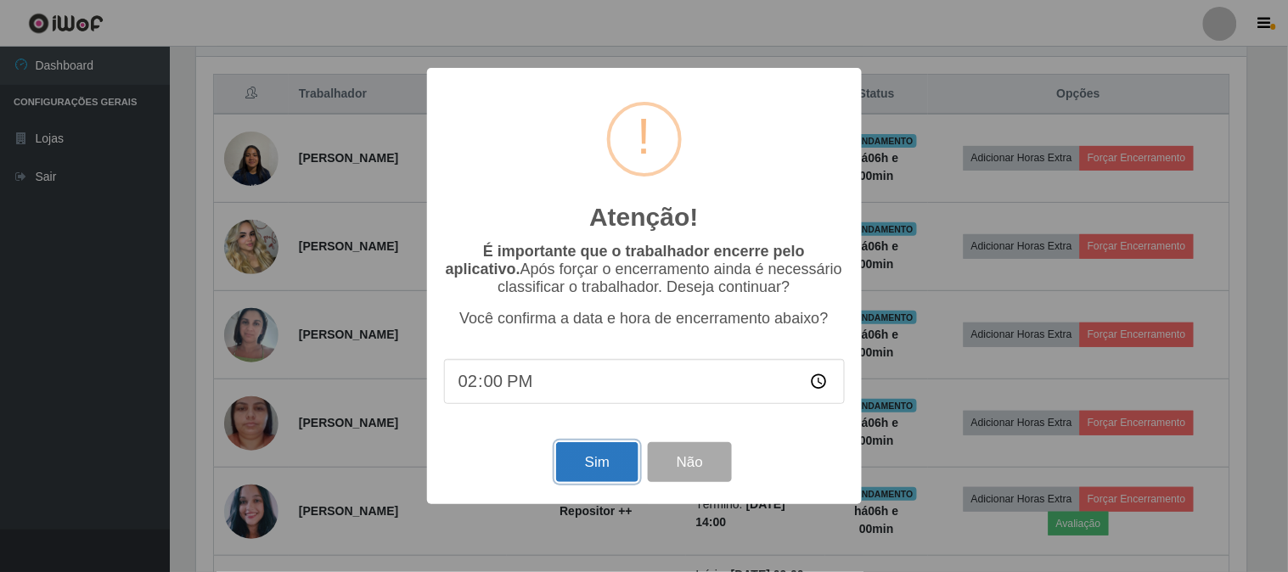
click at [575, 462] on button "Sim" at bounding box center [597, 462] width 82 height 40
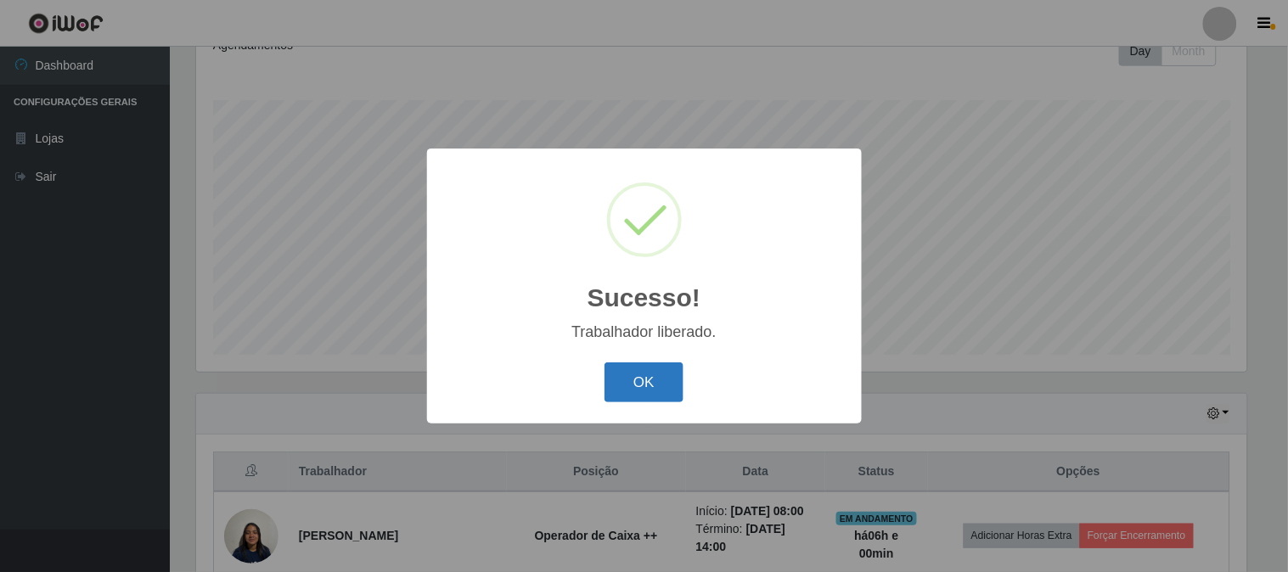
click at [638, 392] on button "OK" at bounding box center [644, 383] width 79 height 40
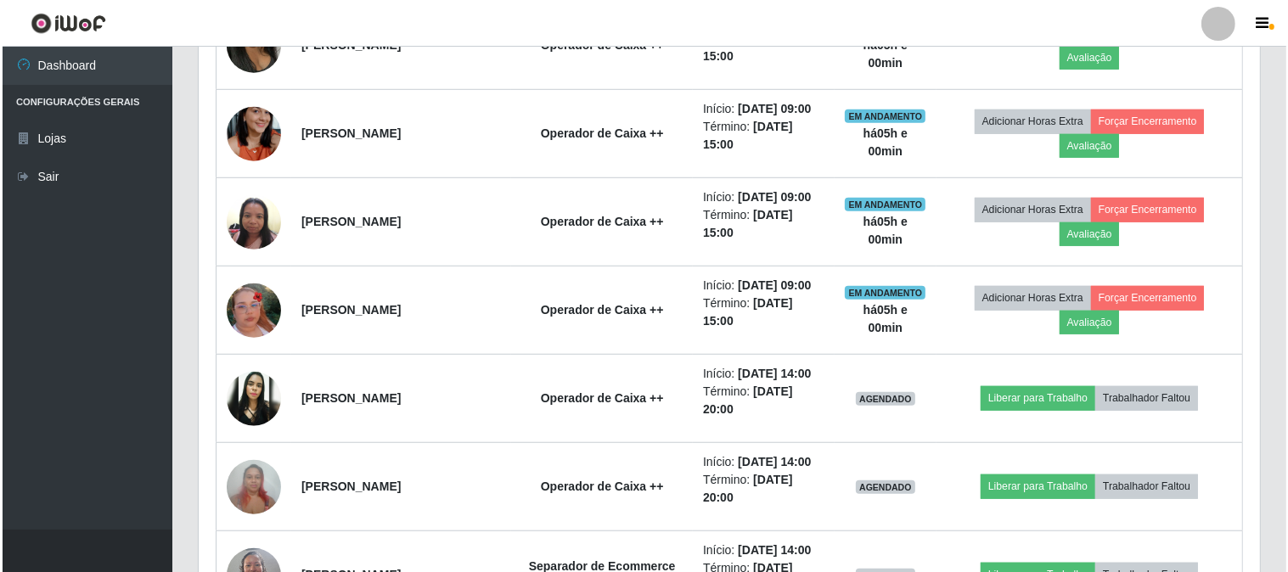
scroll to position [1101, 0]
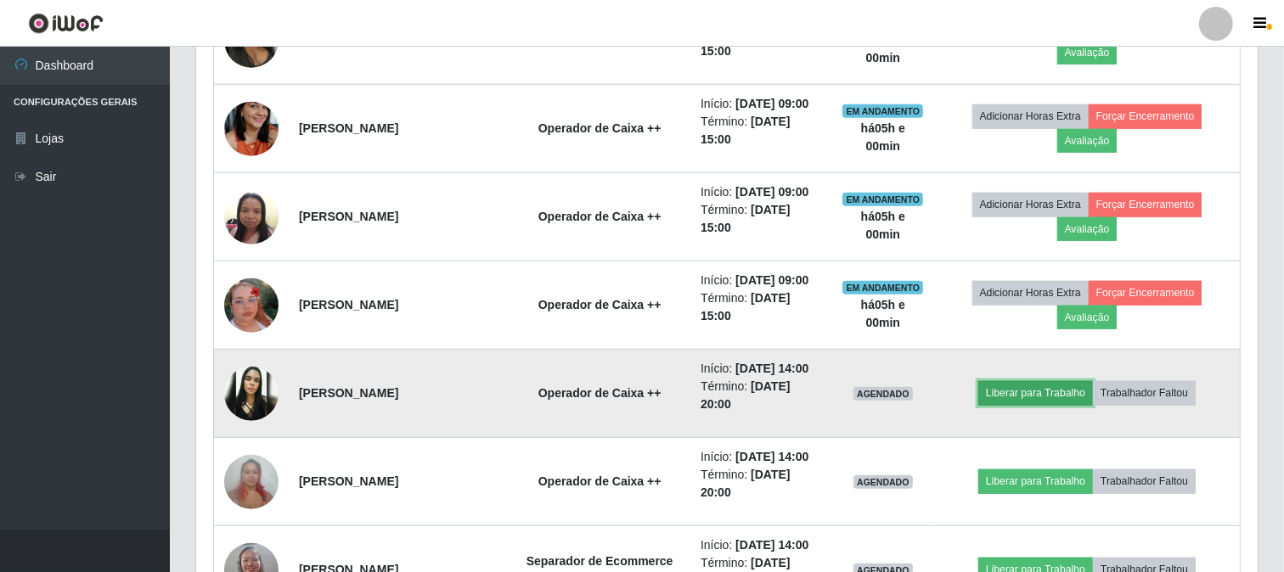
click at [1039, 392] on button "Liberar para Trabalho" at bounding box center [1035, 393] width 115 height 24
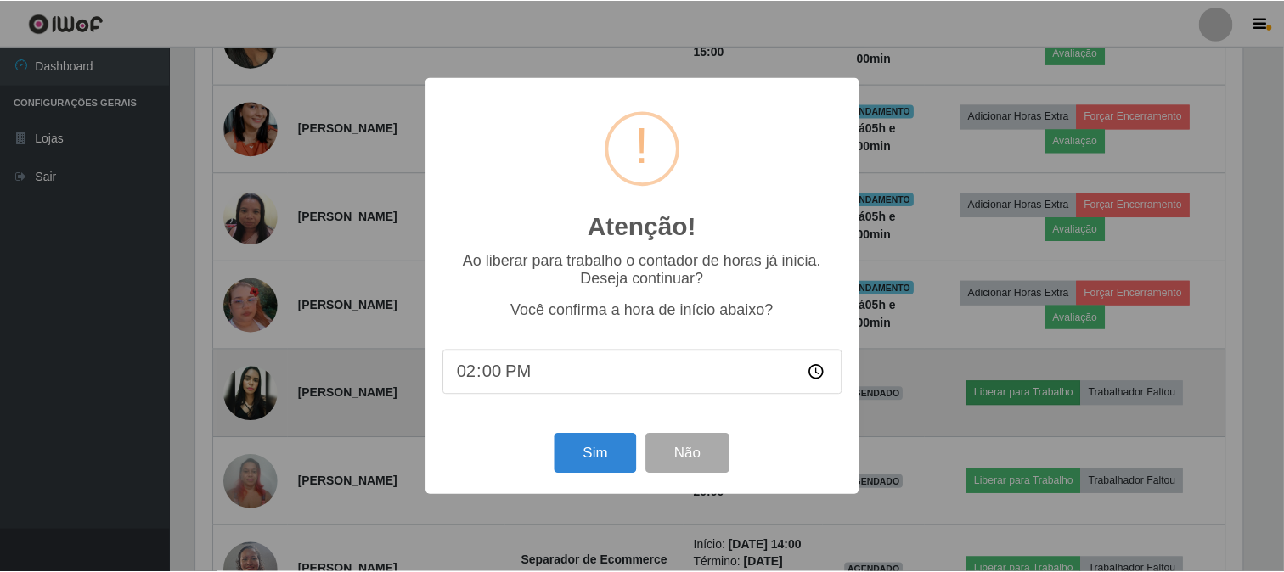
scroll to position [352, 1051]
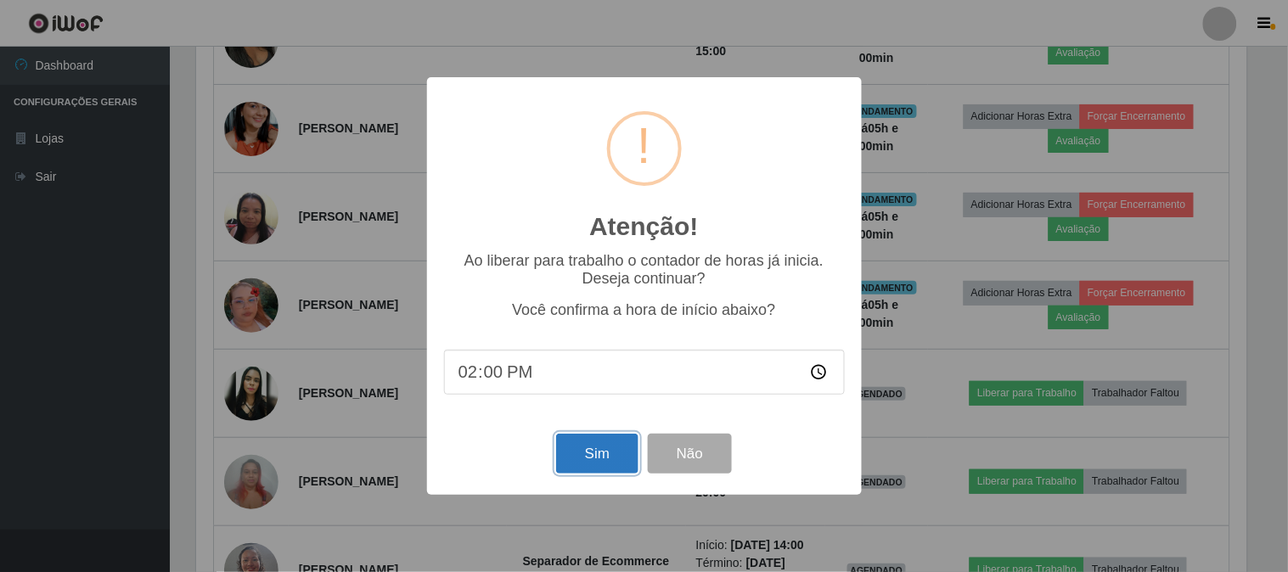
click at [620, 462] on button "Sim" at bounding box center [597, 454] width 82 height 40
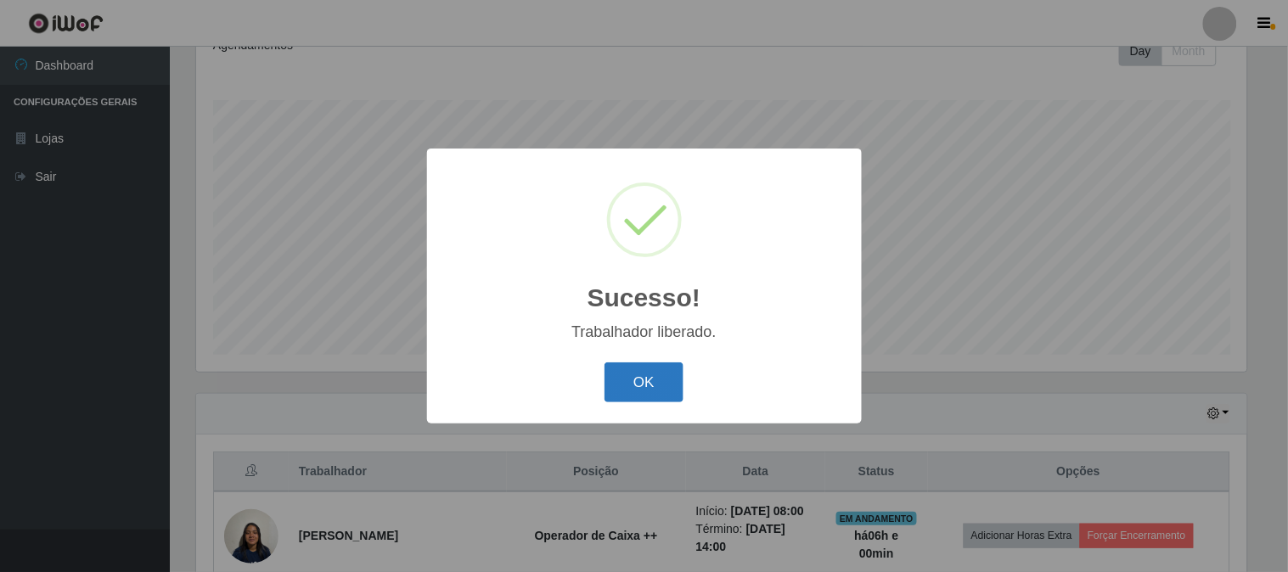
click at [668, 375] on button "OK" at bounding box center [644, 383] width 79 height 40
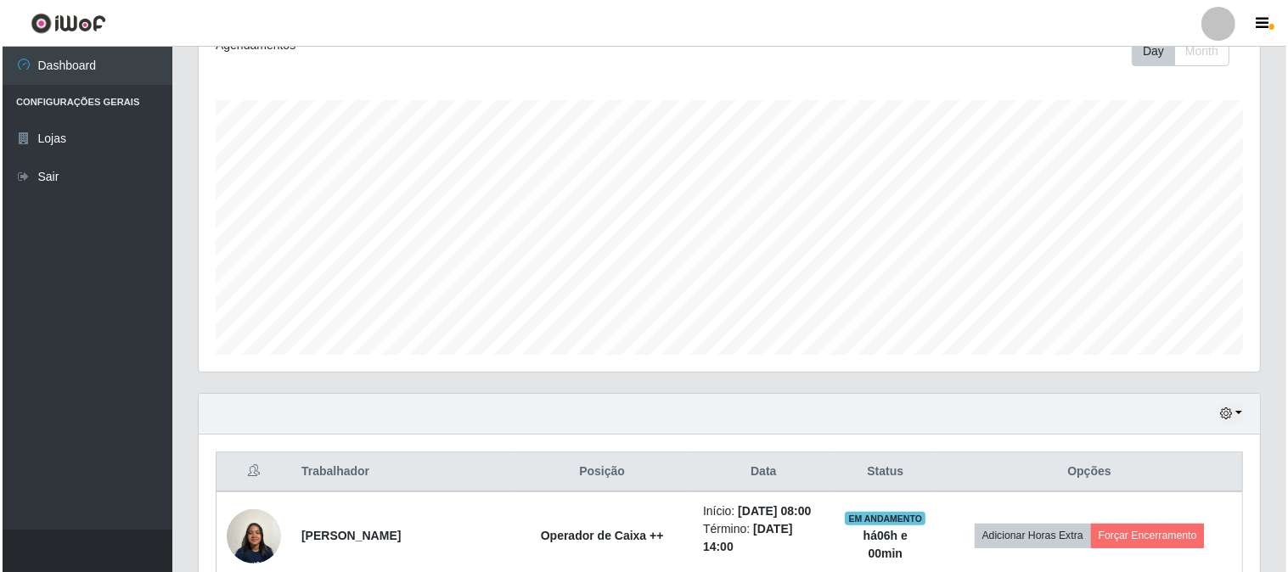
scroll to position [536, 0]
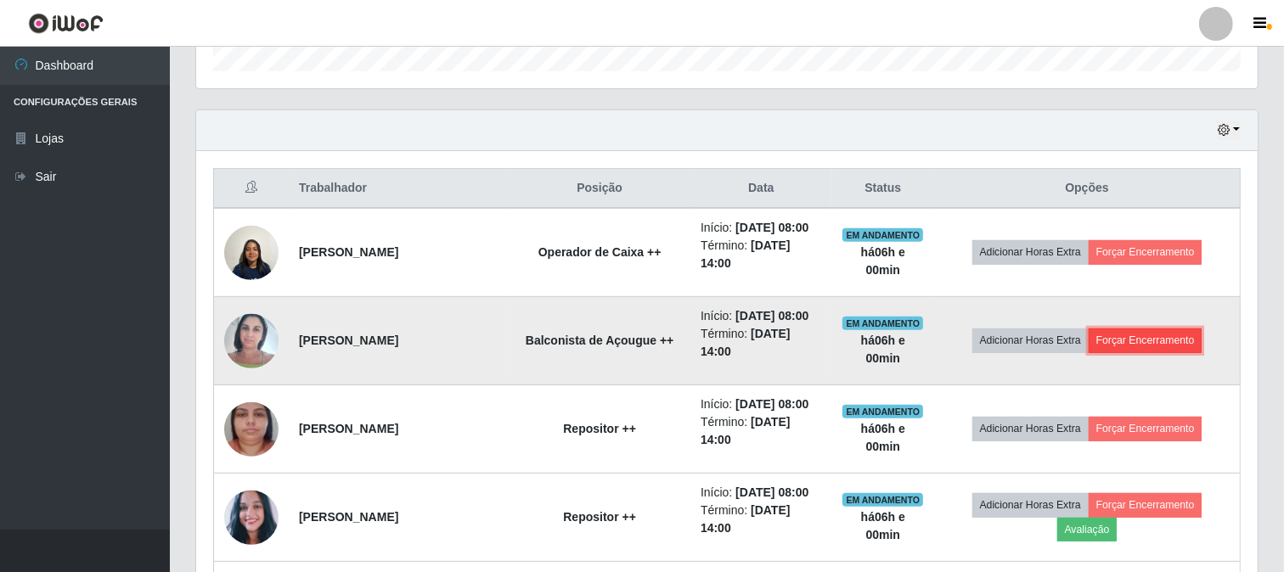
click at [1166, 346] on button "Forçar Encerramento" at bounding box center [1146, 341] width 114 height 24
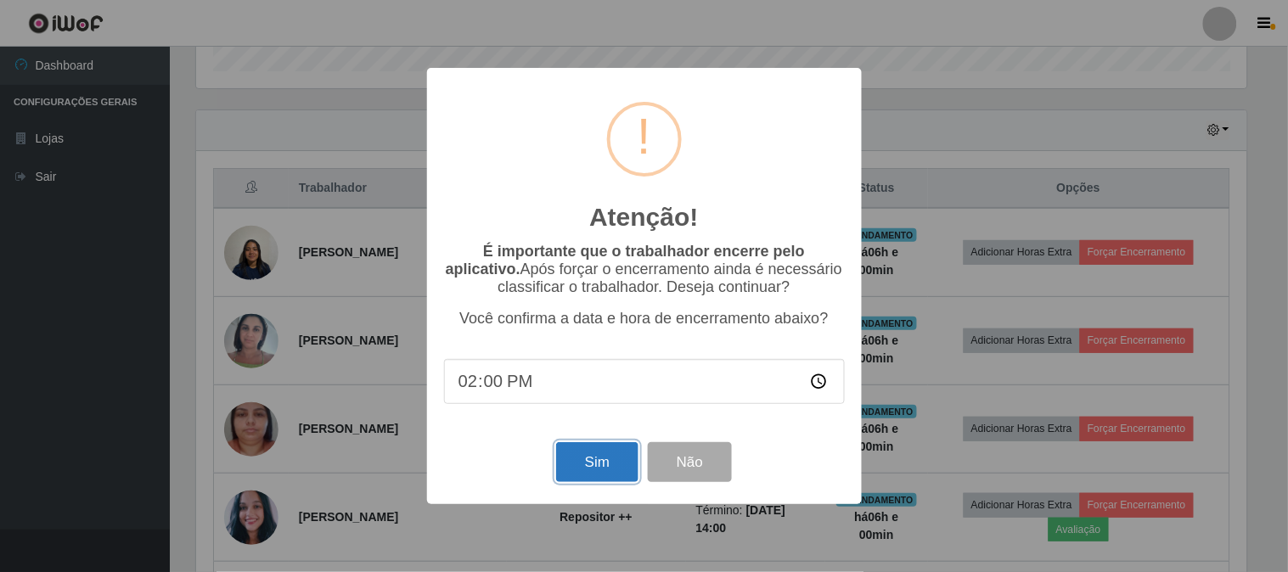
click at [574, 474] on button "Sim" at bounding box center [597, 462] width 82 height 40
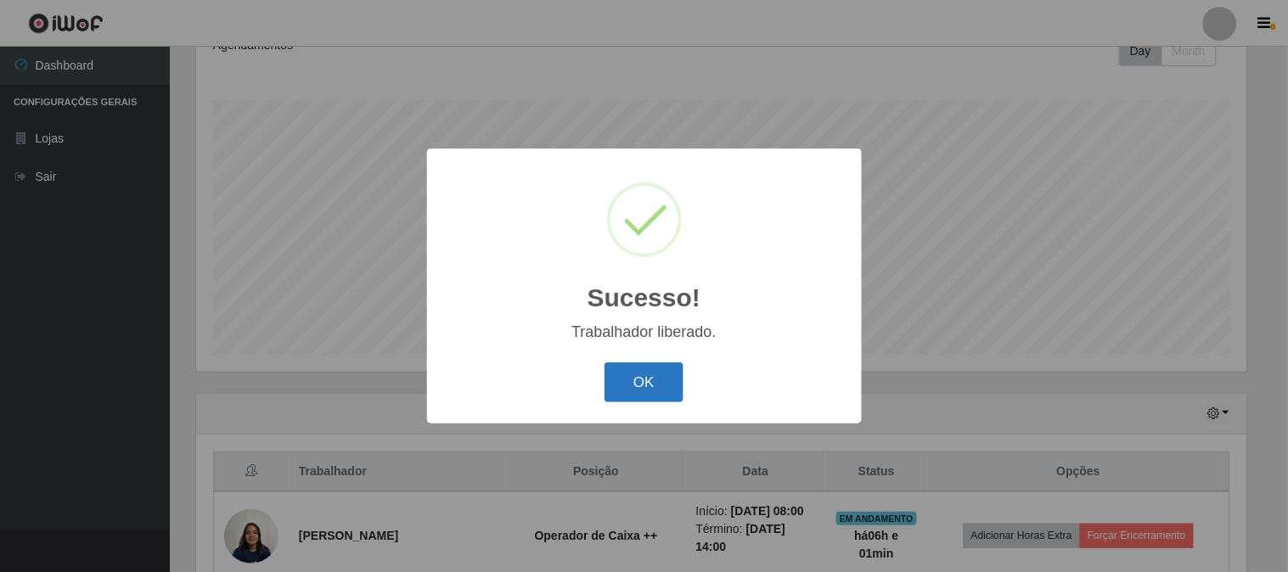
click at [671, 376] on button "OK" at bounding box center [644, 383] width 79 height 40
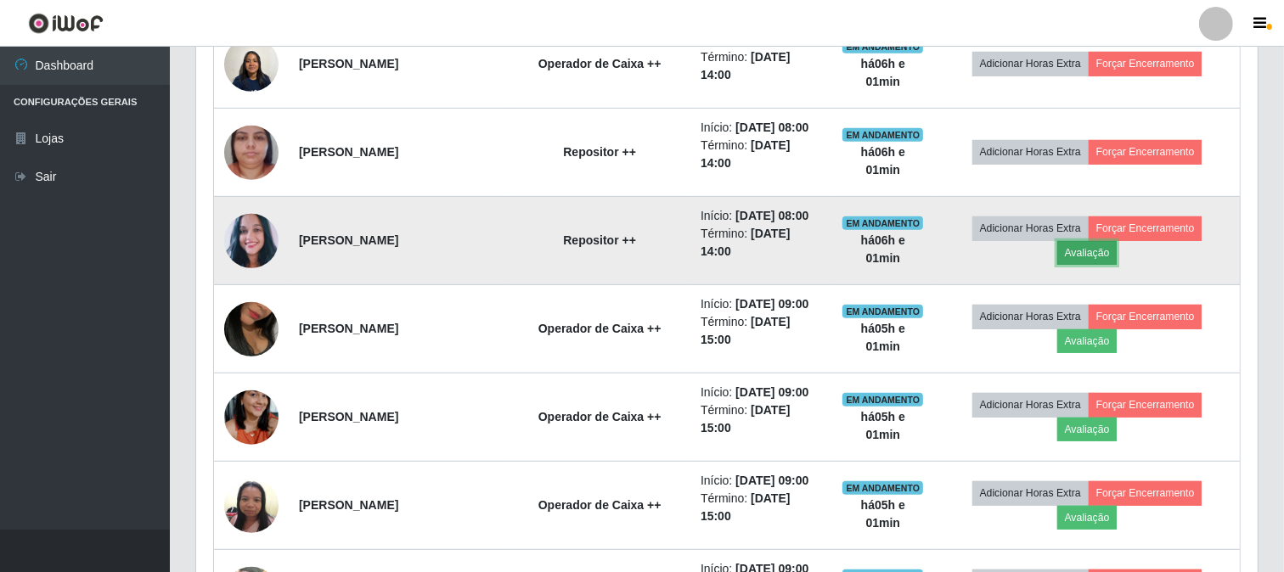
click at [1107, 252] on button "Avaliação" at bounding box center [1087, 253] width 60 height 24
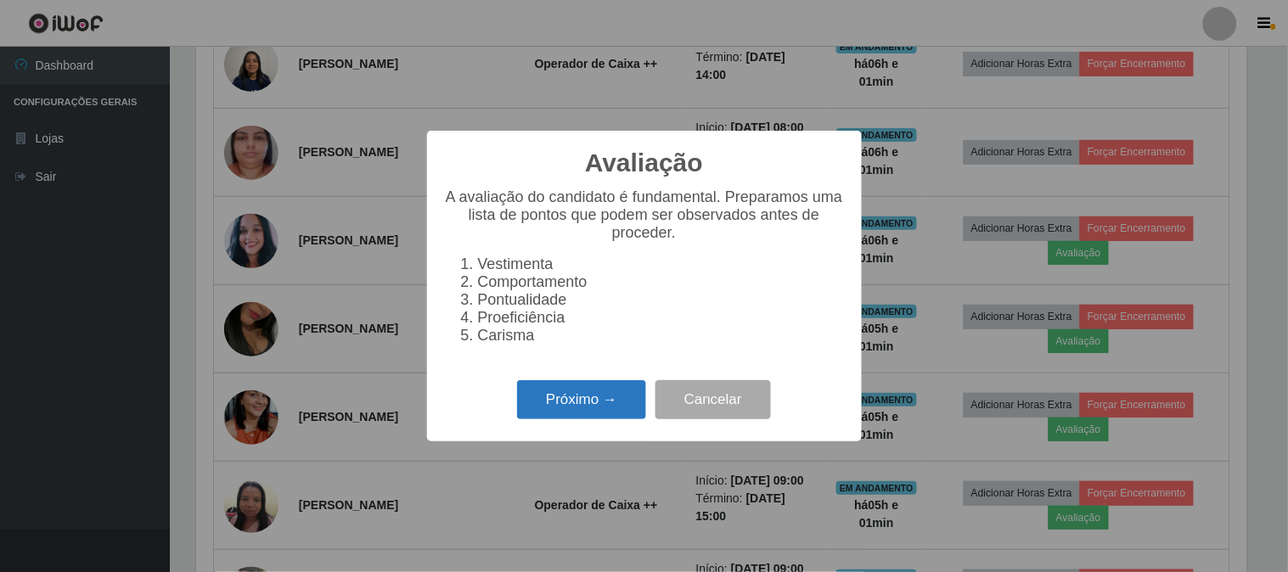
click at [589, 408] on button "Próximo →" at bounding box center [581, 400] width 129 height 40
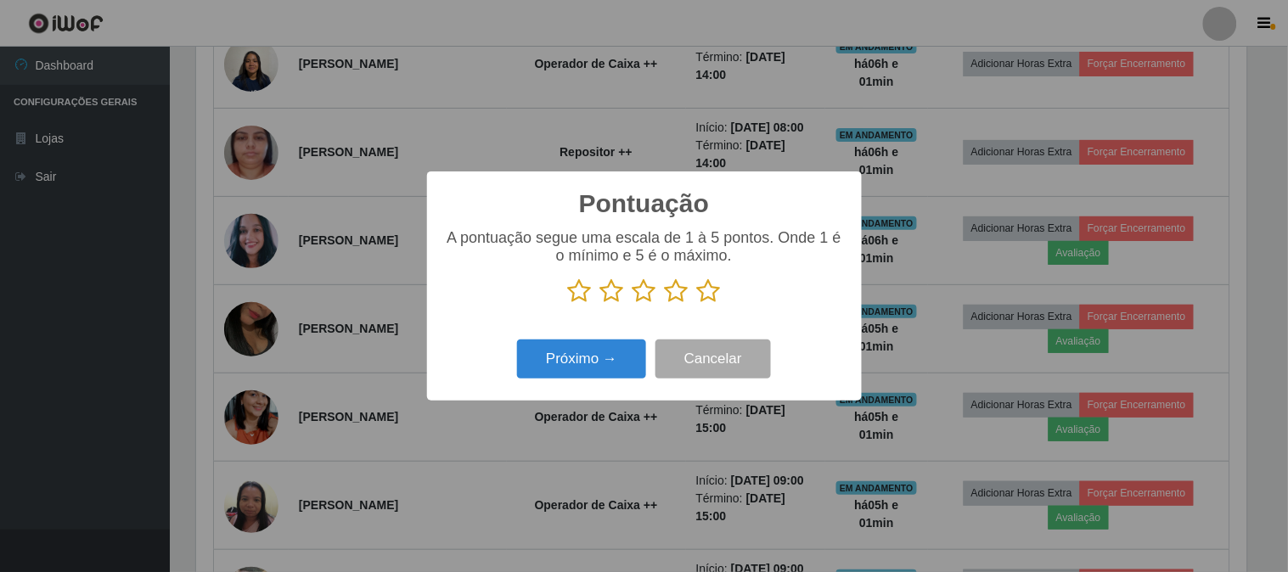
click at [711, 293] on icon at bounding box center [709, 291] width 24 height 25
click at [697, 304] on input "radio" at bounding box center [697, 304] width 0 height 0
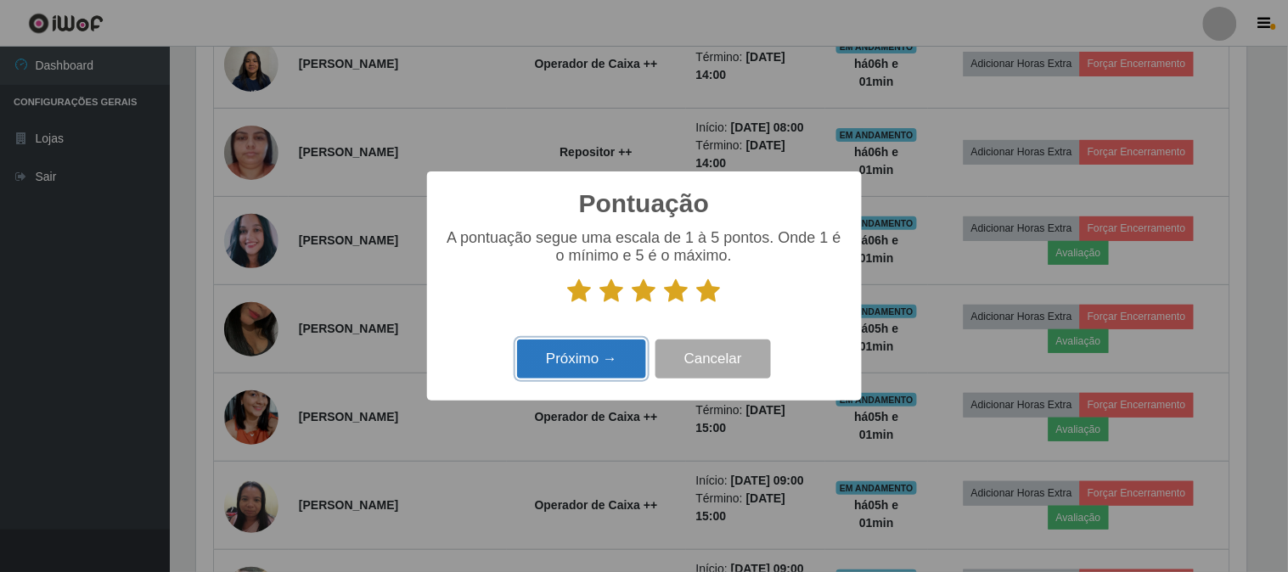
click at [584, 363] on button "Próximo →" at bounding box center [581, 360] width 129 height 40
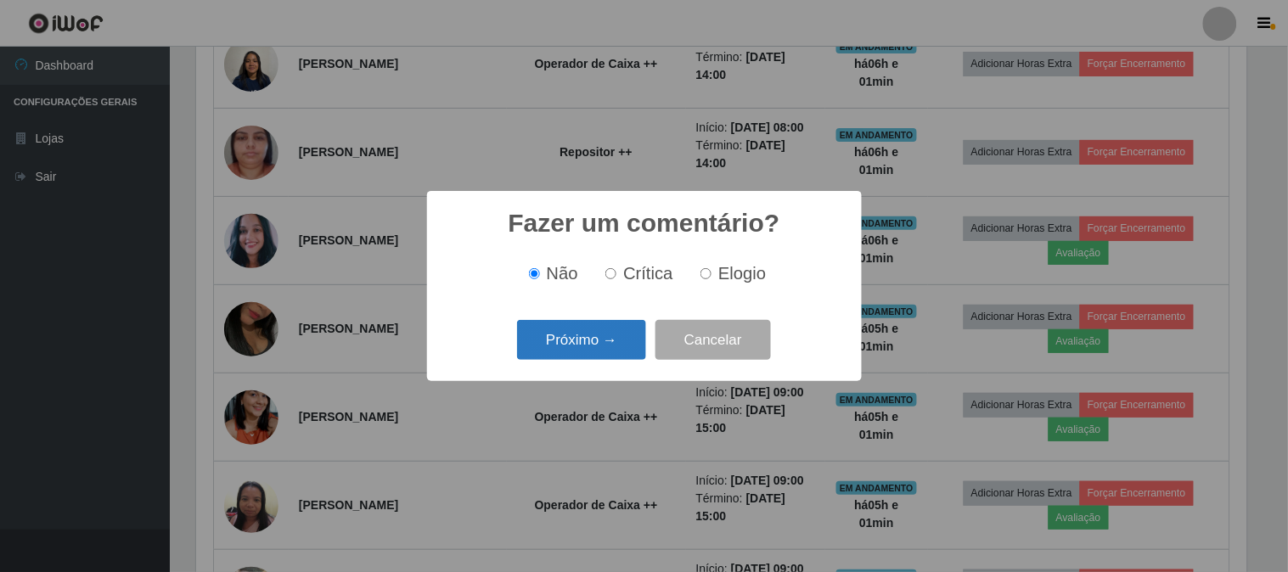
click at [595, 350] on button "Próximo →" at bounding box center [581, 340] width 129 height 40
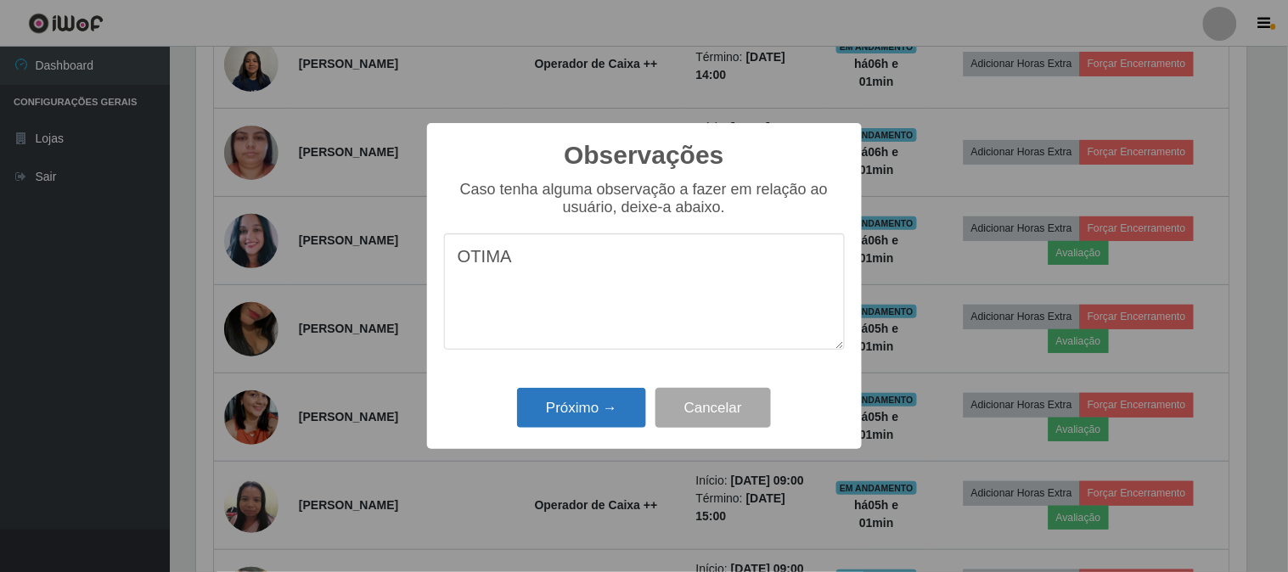
type textarea "OTIMA"
click at [597, 399] on button "Próximo →" at bounding box center [581, 408] width 129 height 40
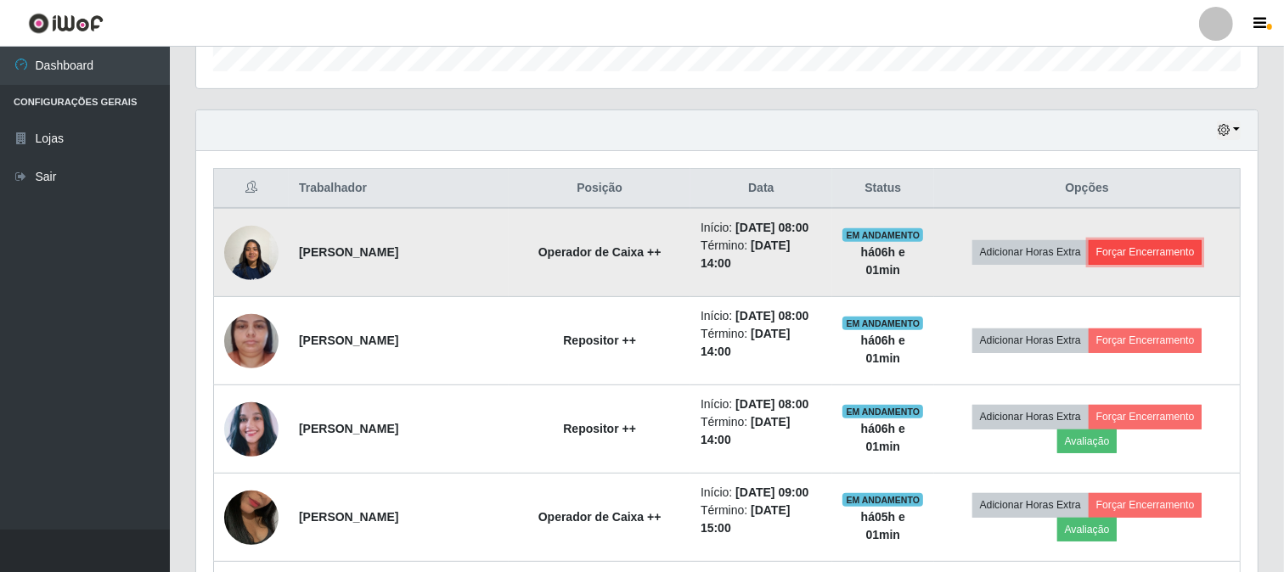
click at [1121, 256] on button "Forçar Encerramento" at bounding box center [1146, 252] width 114 height 24
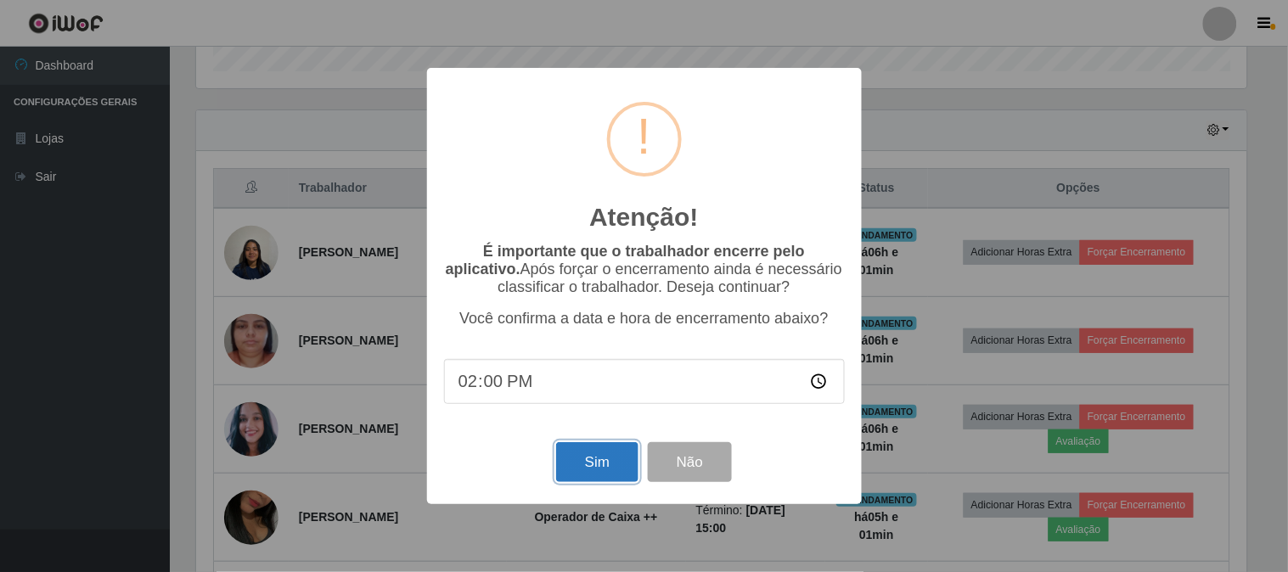
click at [582, 455] on button "Sim" at bounding box center [597, 462] width 82 height 40
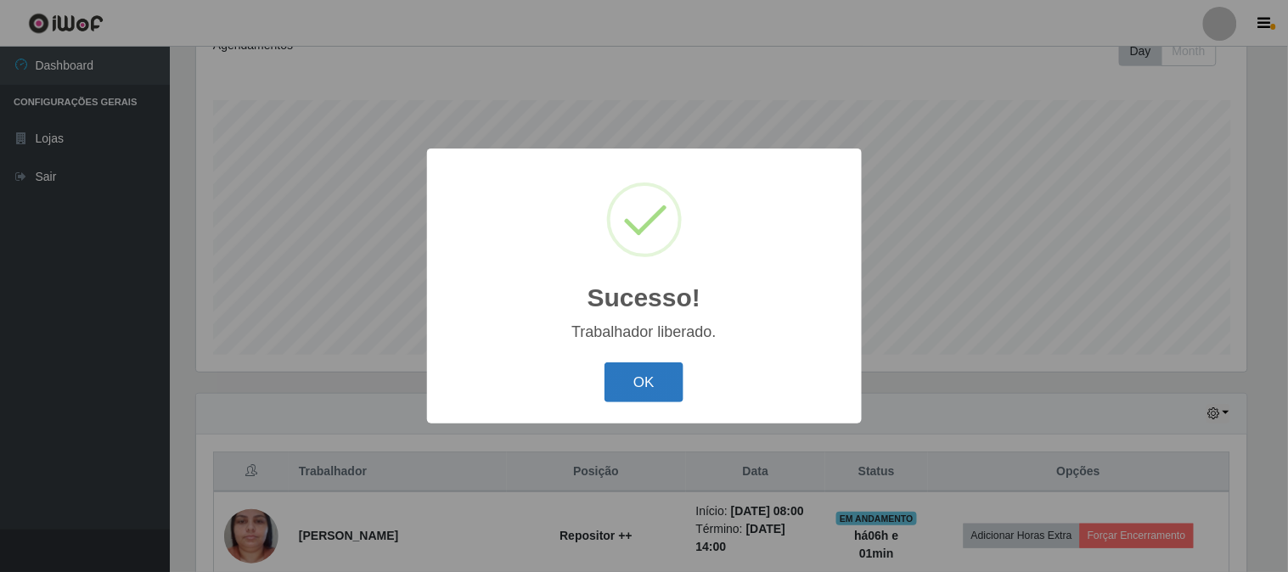
click at [675, 385] on button "OK" at bounding box center [644, 383] width 79 height 40
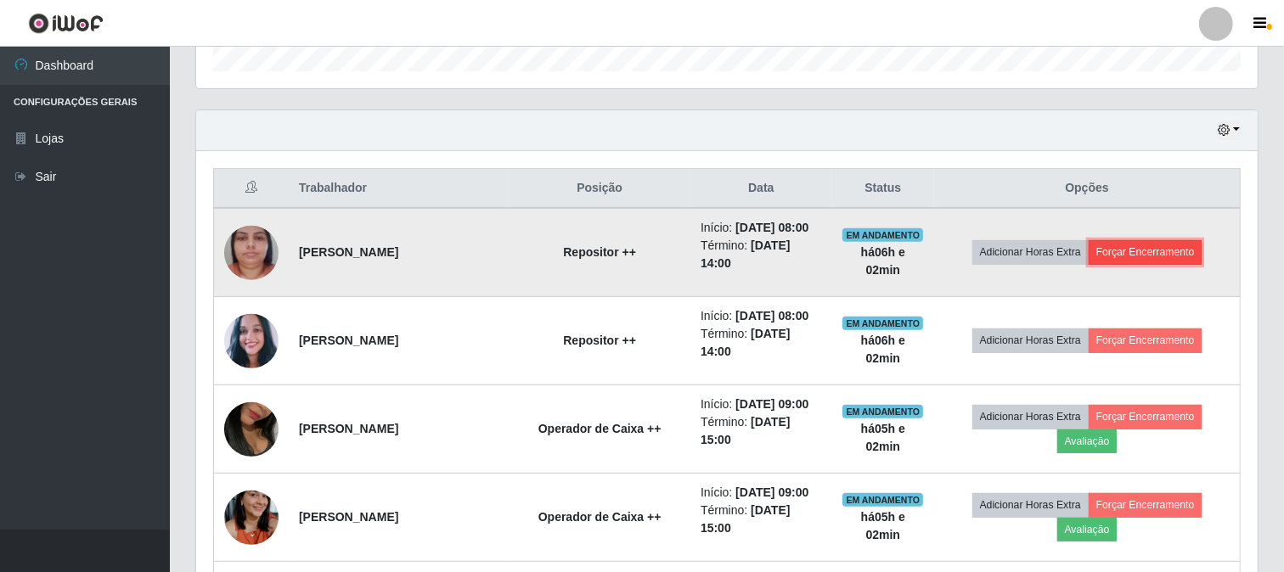
click at [1187, 252] on button "Forçar Encerramento" at bounding box center [1146, 252] width 114 height 24
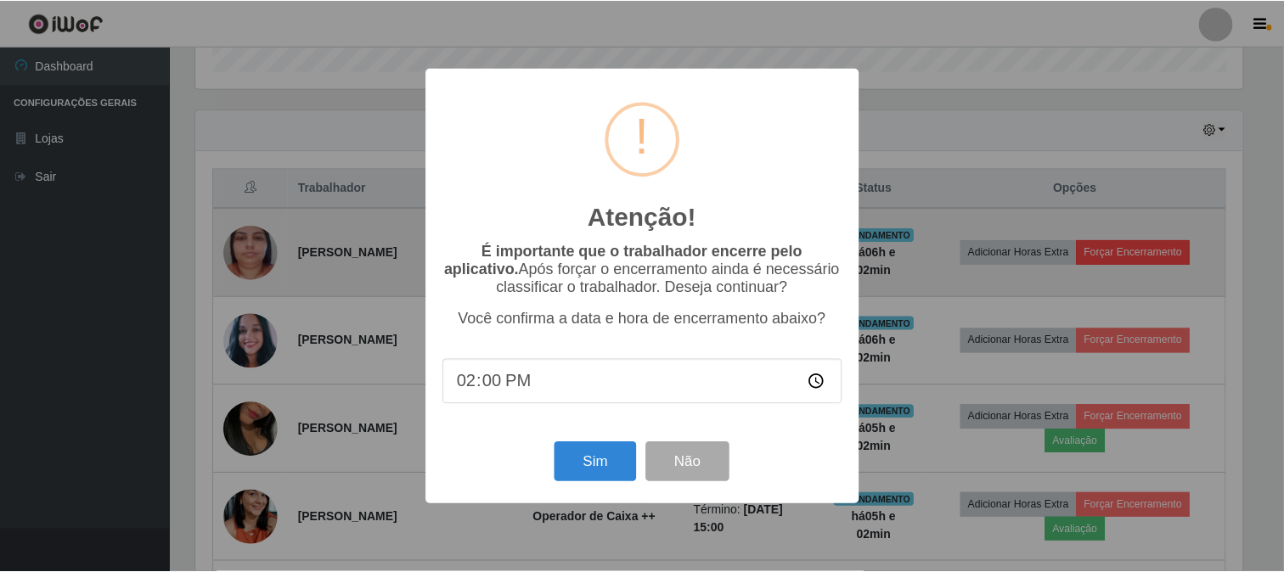
scroll to position [352, 1051]
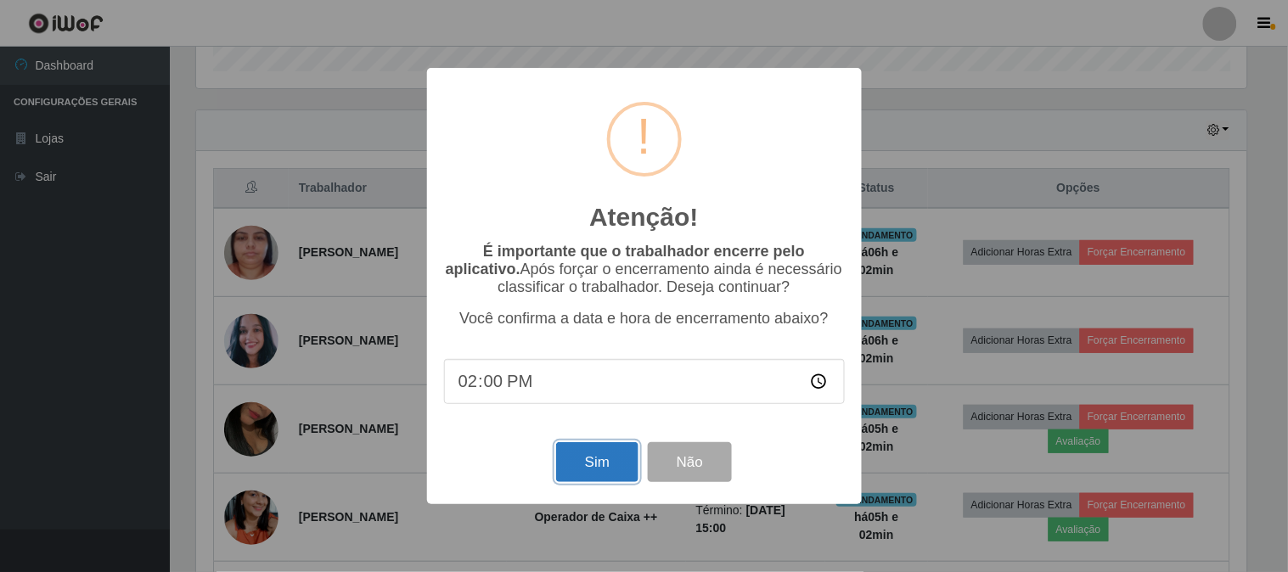
click at [589, 460] on button "Sim" at bounding box center [597, 462] width 82 height 40
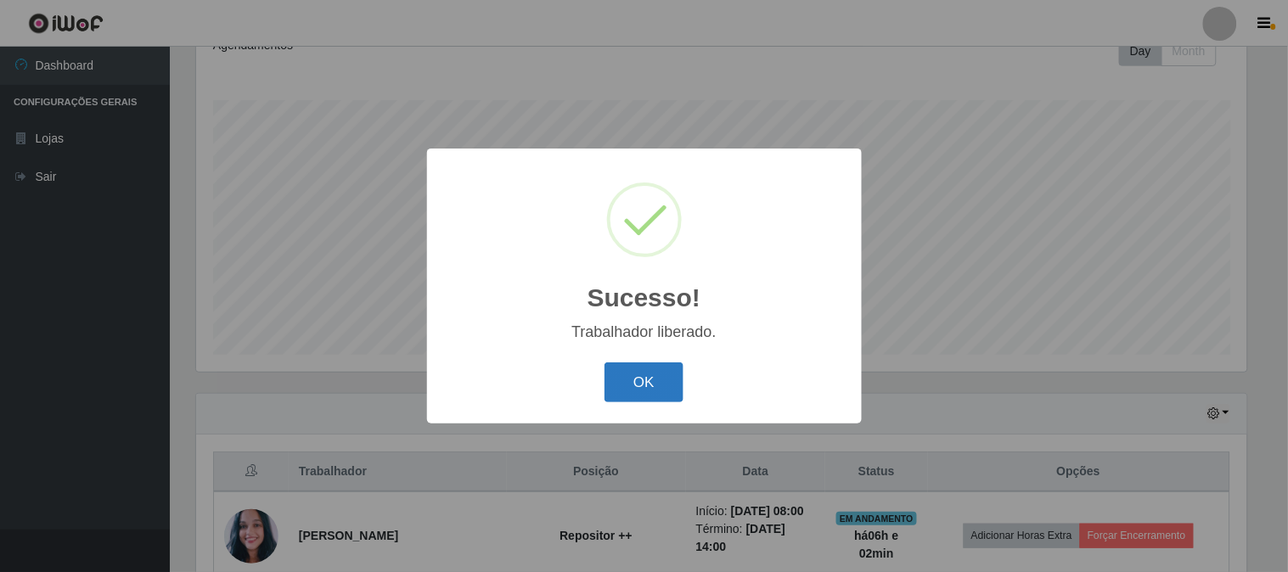
click at [649, 385] on button "OK" at bounding box center [644, 383] width 79 height 40
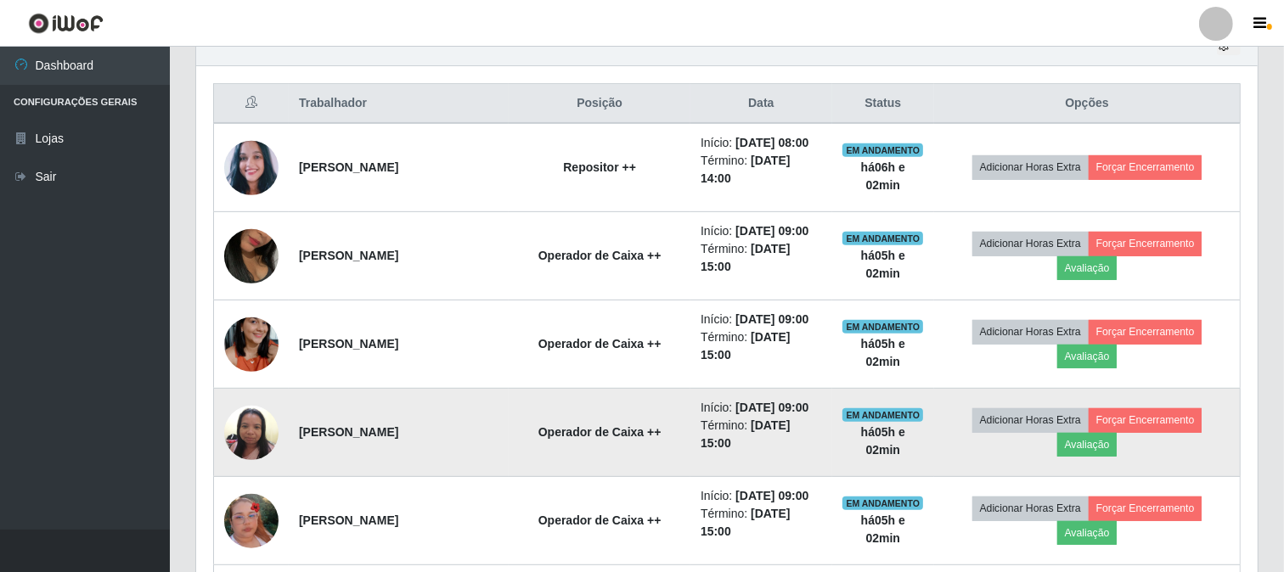
scroll to position [536, 0]
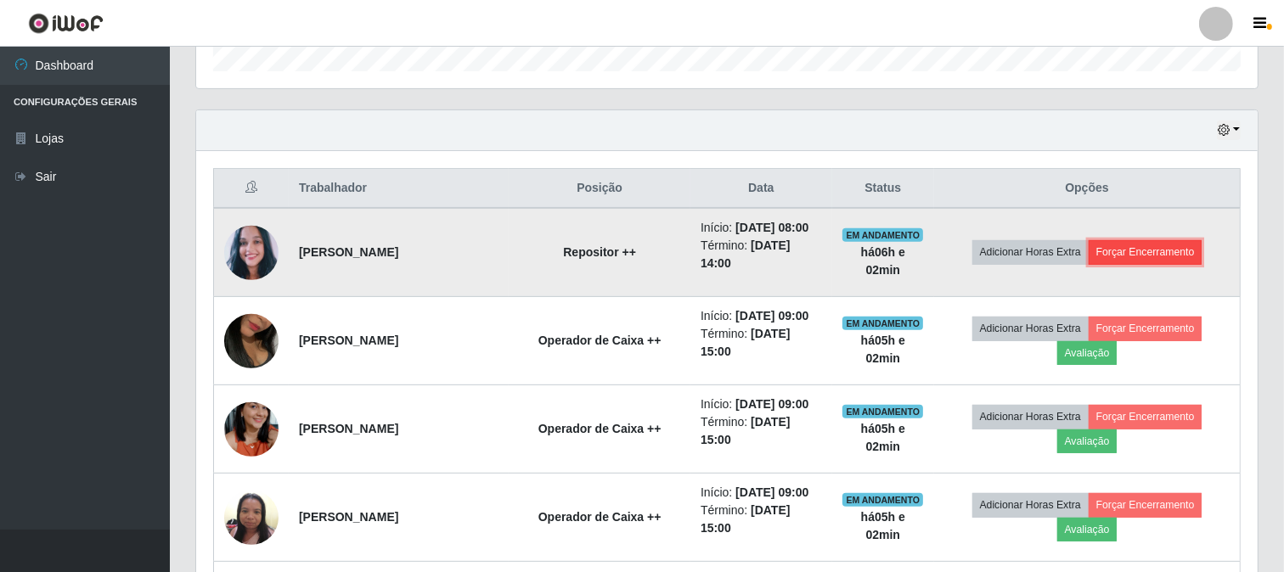
click at [1169, 252] on button "Forçar Encerramento" at bounding box center [1146, 252] width 114 height 24
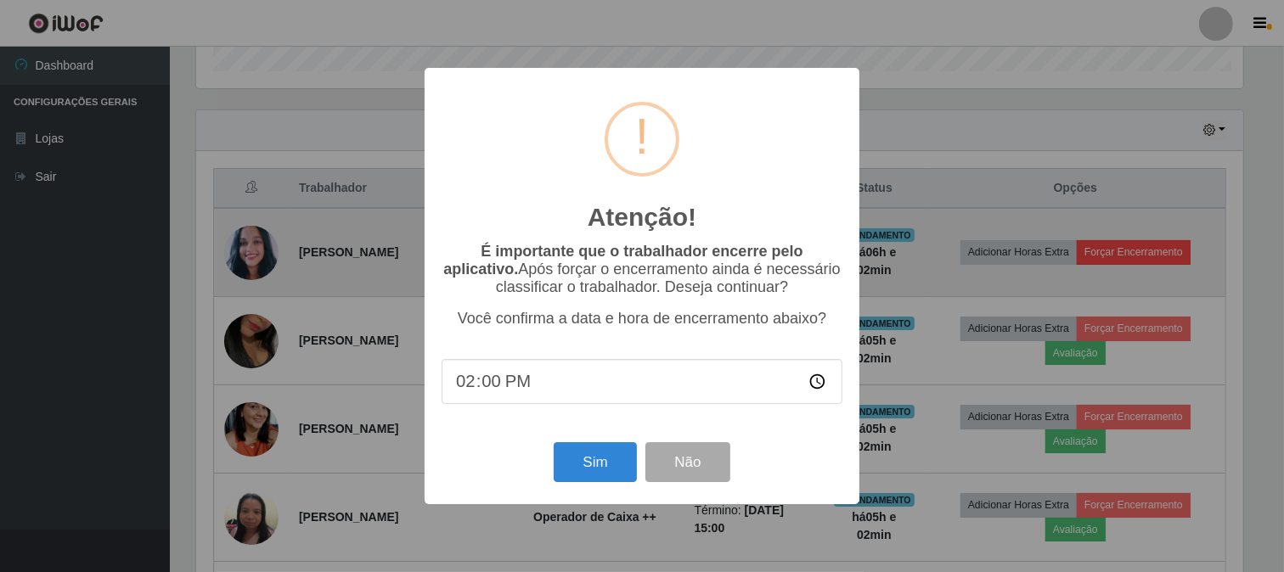
scroll to position [352, 1051]
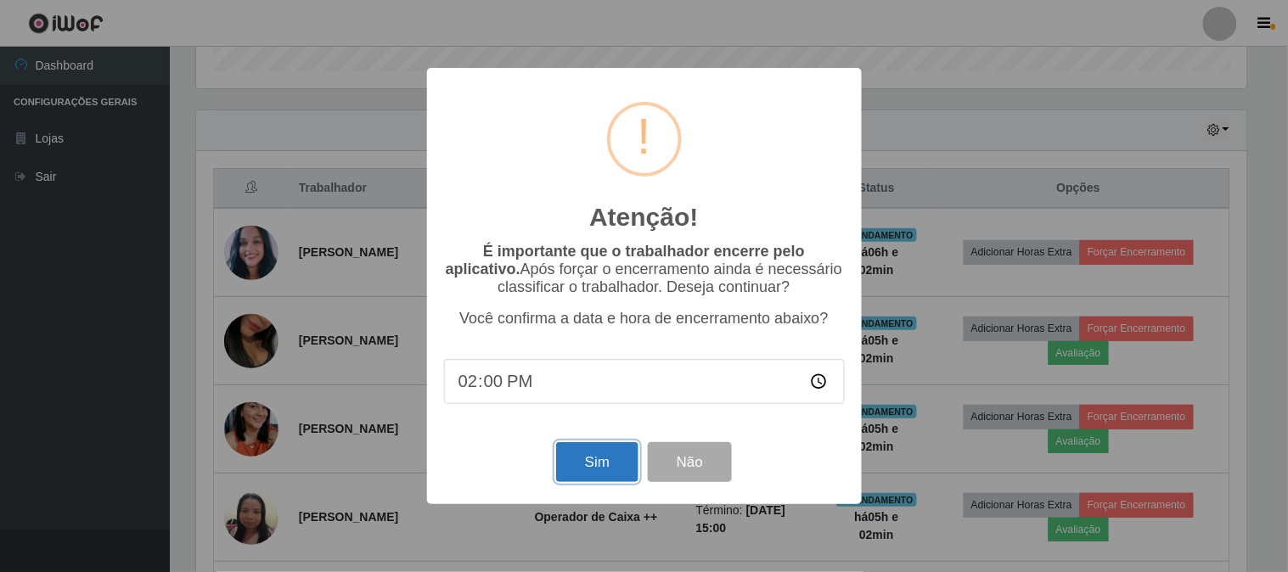
click at [605, 476] on button "Sim" at bounding box center [597, 462] width 82 height 40
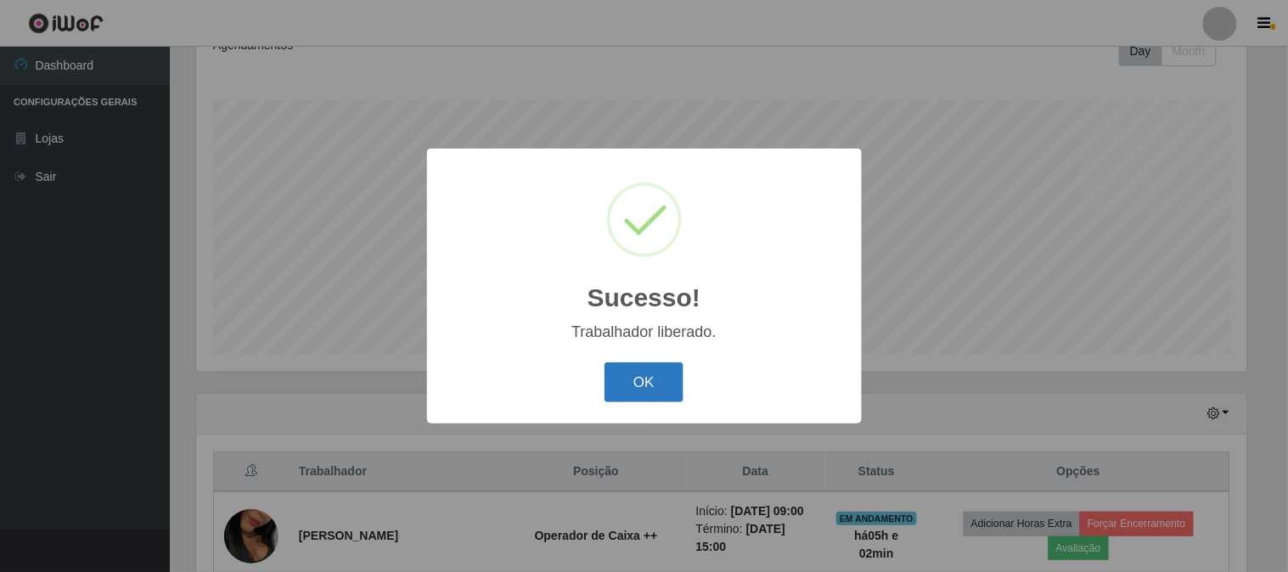
click at [656, 386] on button "OK" at bounding box center [644, 383] width 79 height 40
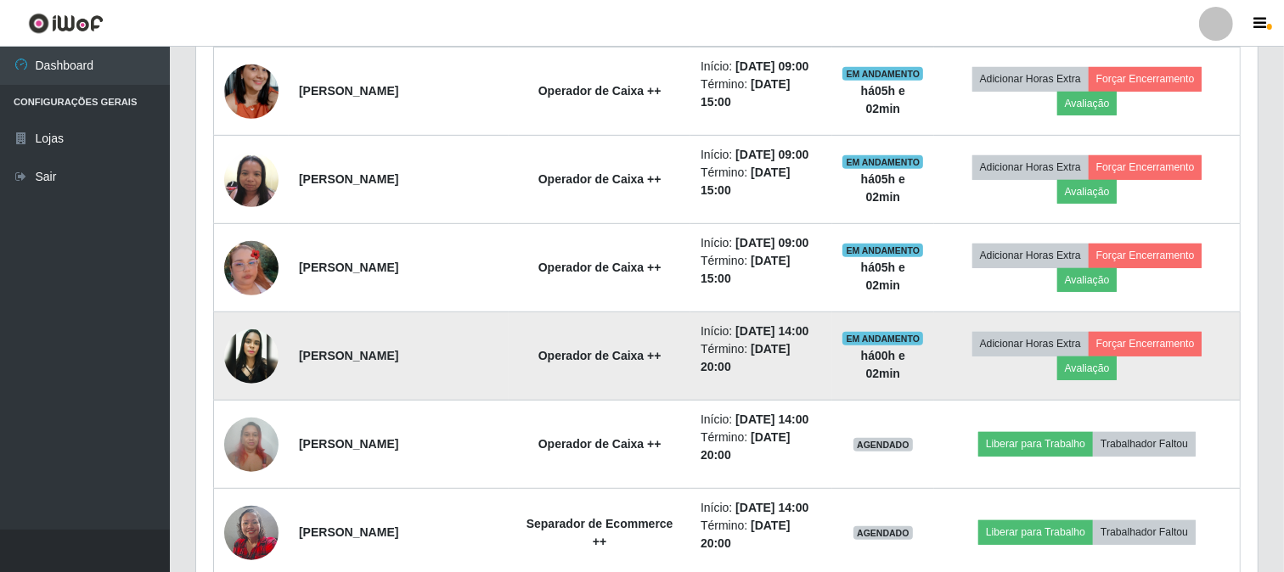
scroll to position [819, 0]
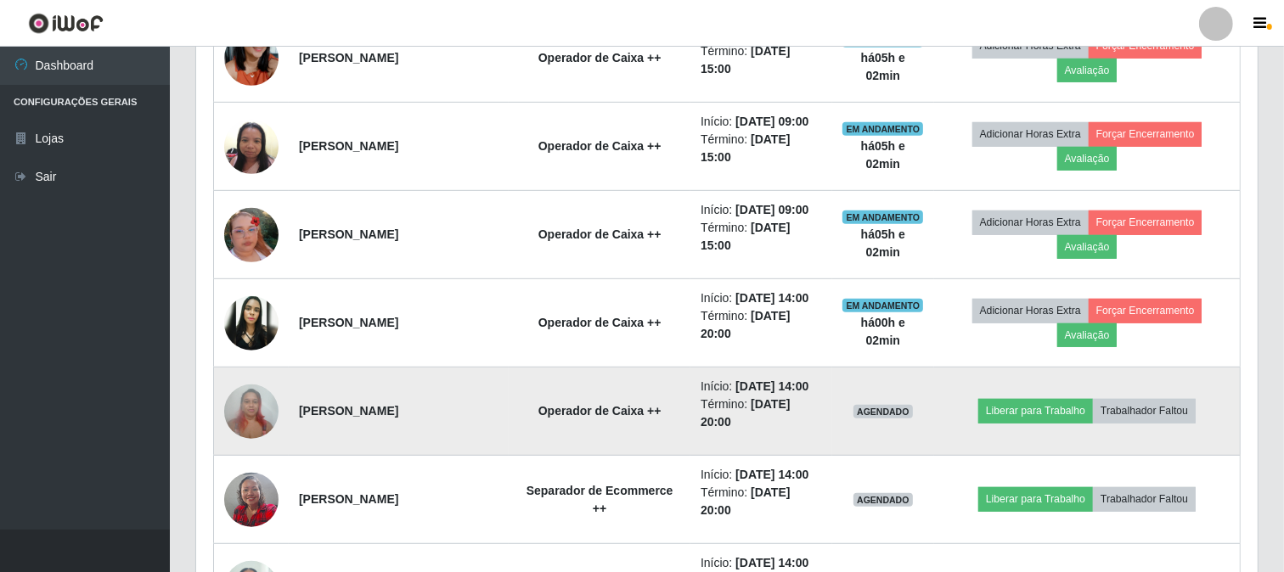
click at [251, 416] on img at bounding box center [251, 411] width 54 height 72
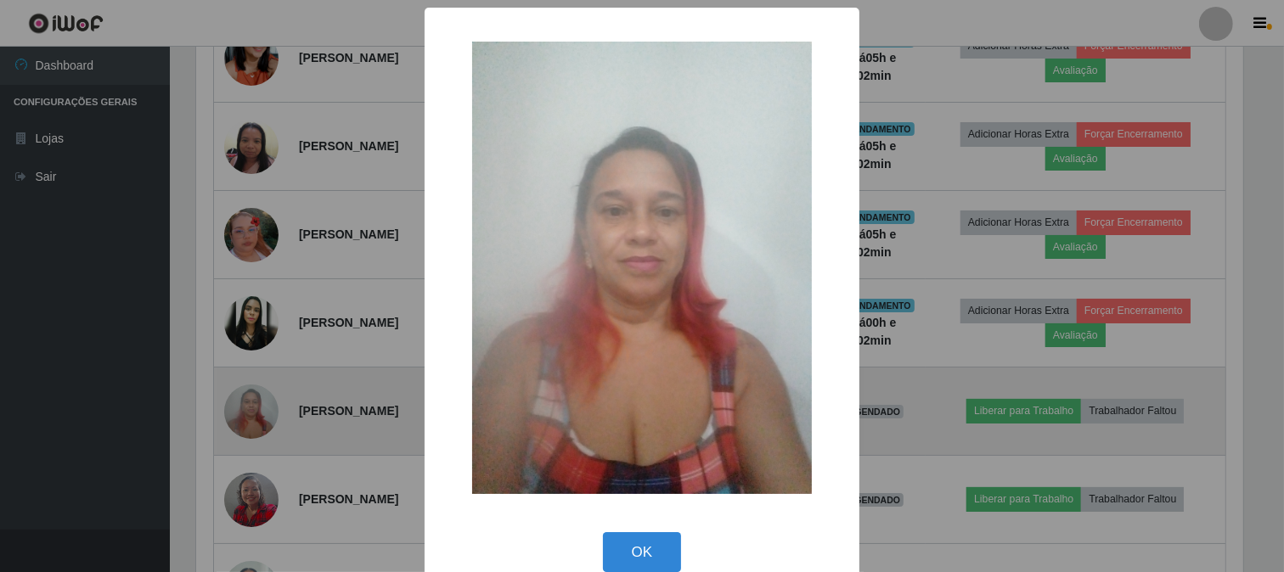
scroll to position [352, 1051]
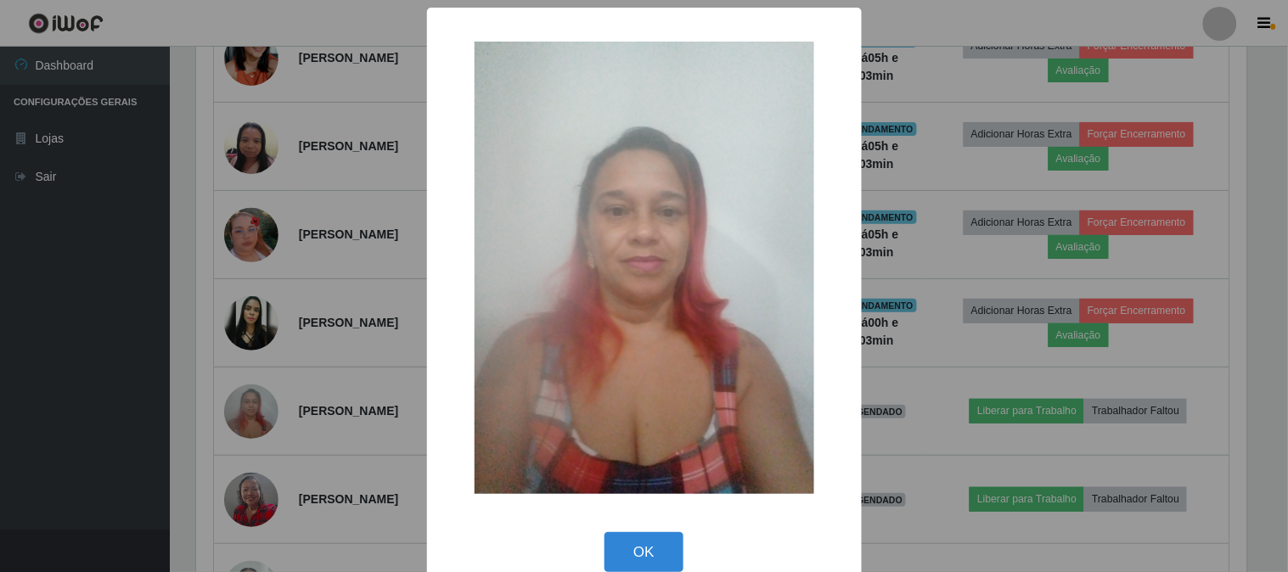
click at [51, 408] on div "× OK Cancel" at bounding box center [644, 286] width 1288 height 572
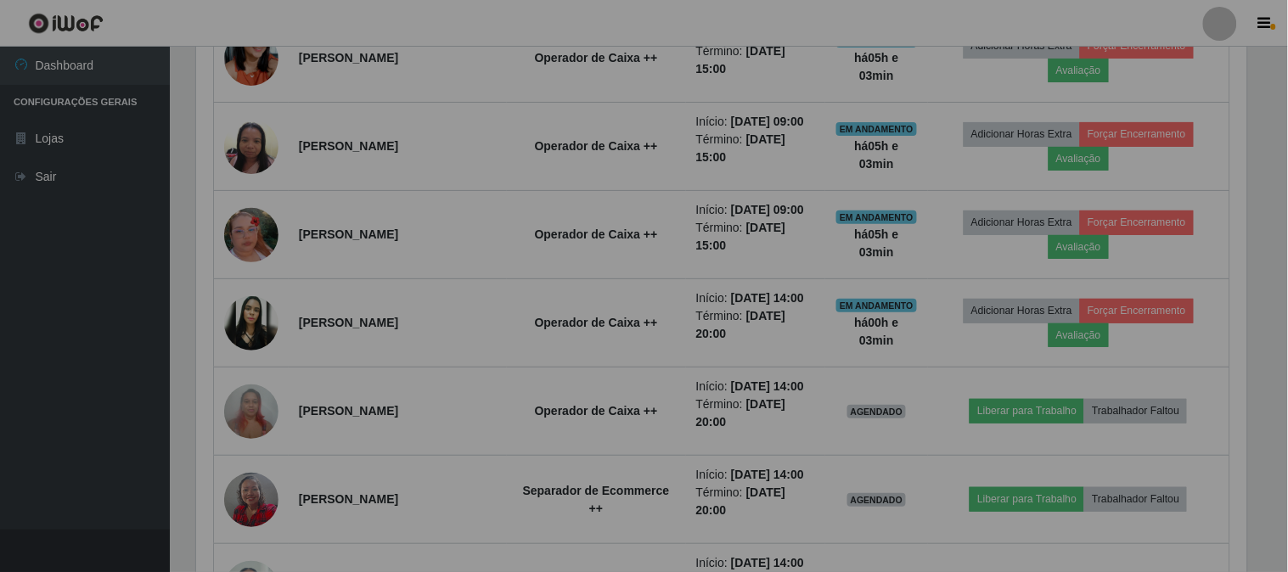
scroll to position [352, 1062]
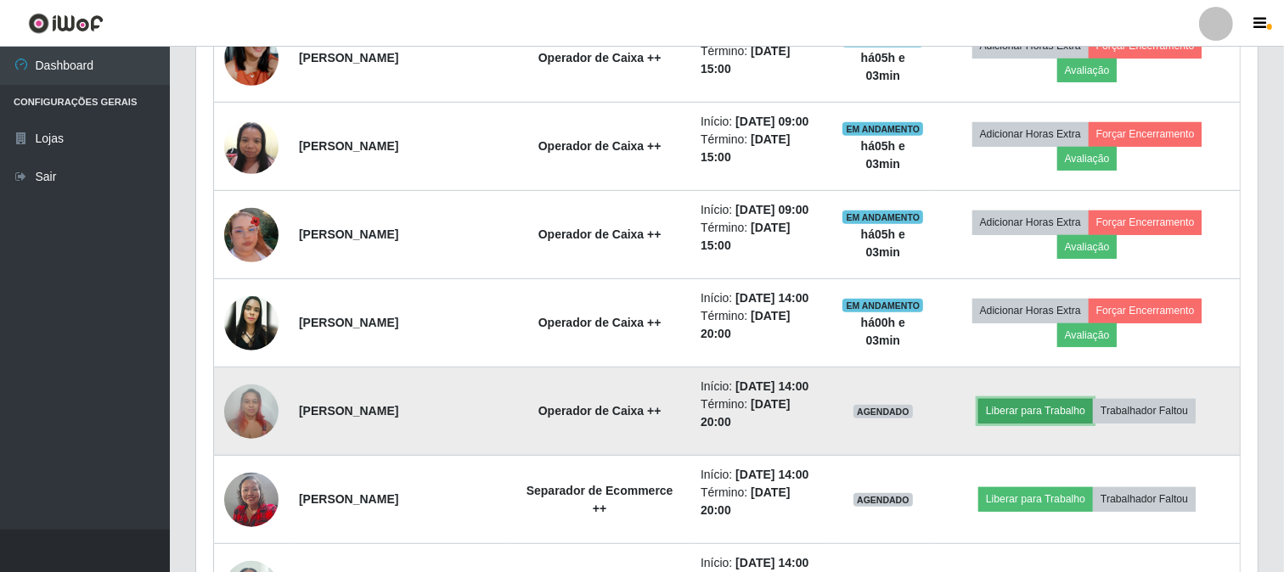
click at [1021, 411] on button "Liberar para Trabalho" at bounding box center [1035, 411] width 115 height 24
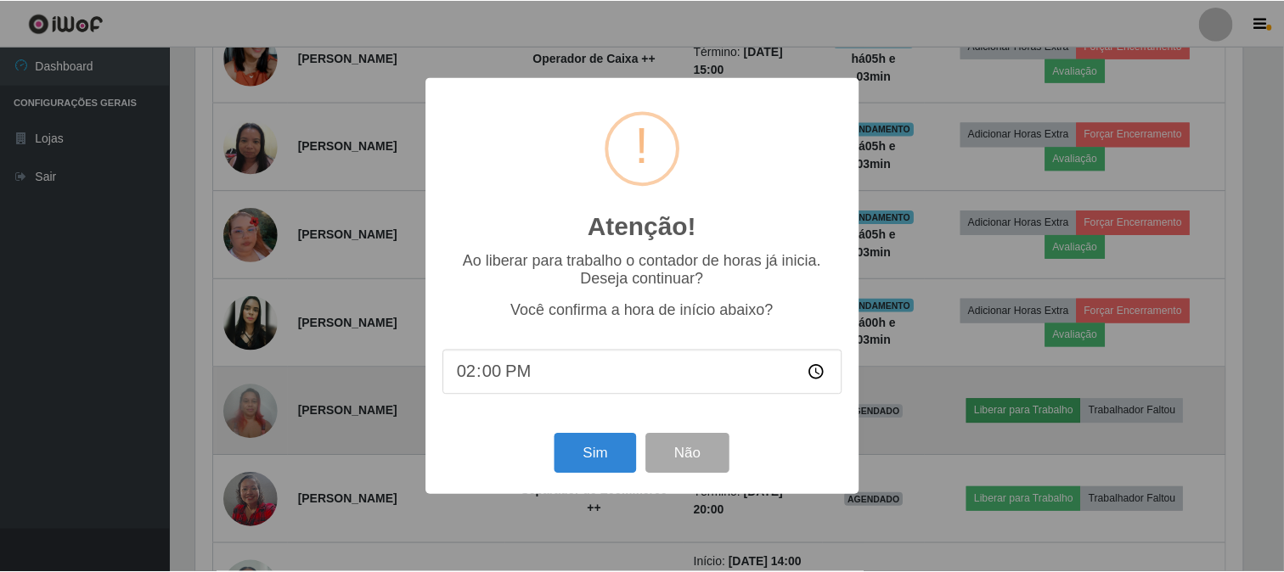
scroll to position [352, 1051]
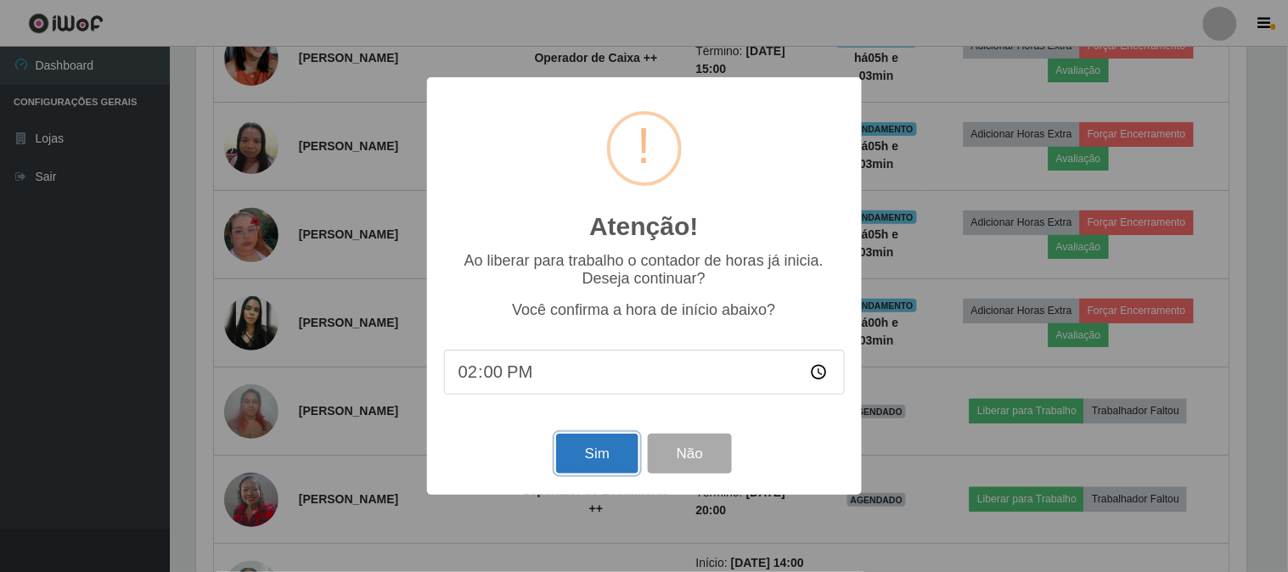
click at [589, 451] on button "Sim" at bounding box center [597, 454] width 82 height 40
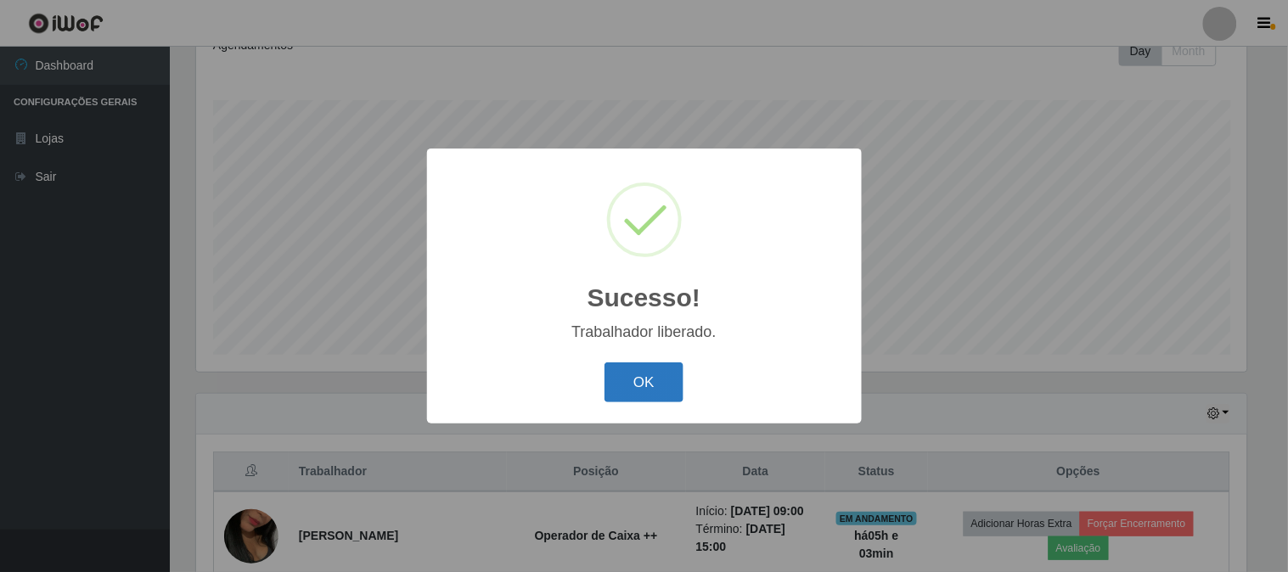
click at [667, 383] on button "OK" at bounding box center [644, 383] width 79 height 40
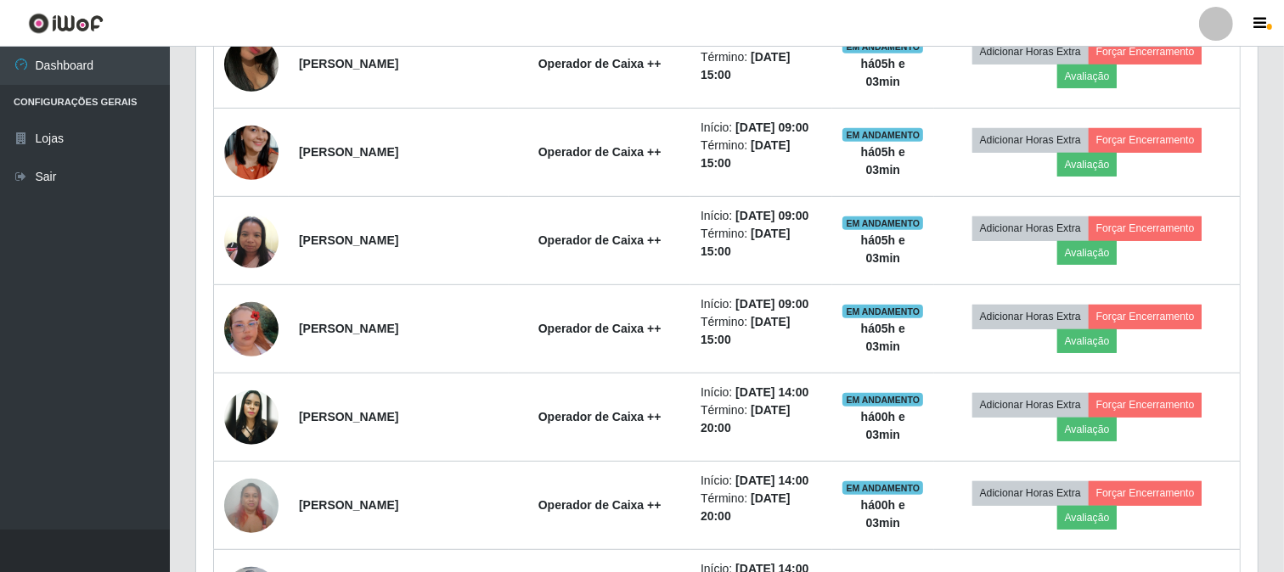
scroll to position [913, 0]
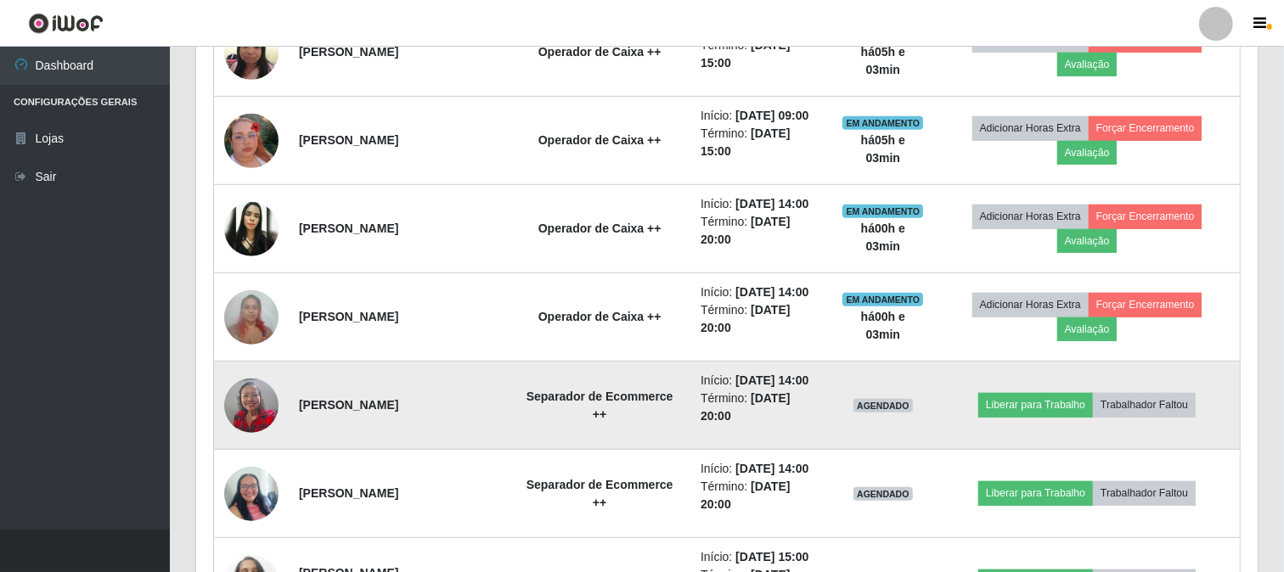
click at [230, 401] on img at bounding box center [251, 405] width 54 height 72
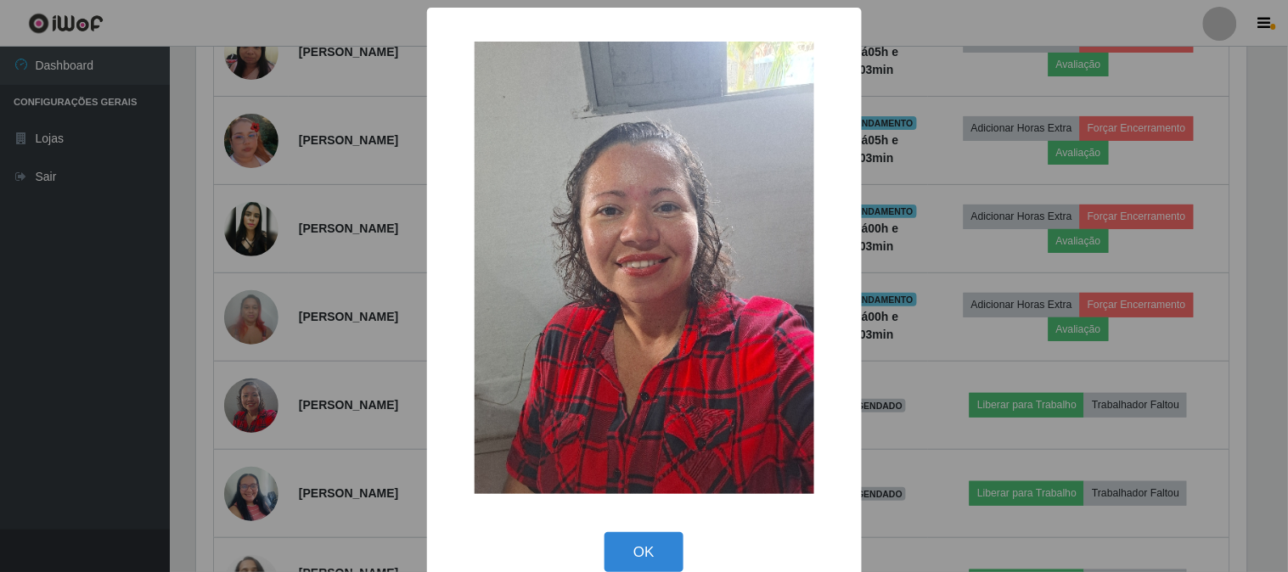
click at [75, 391] on div "× OK Cancel" at bounding box center [644, 286] width 1288 height 572
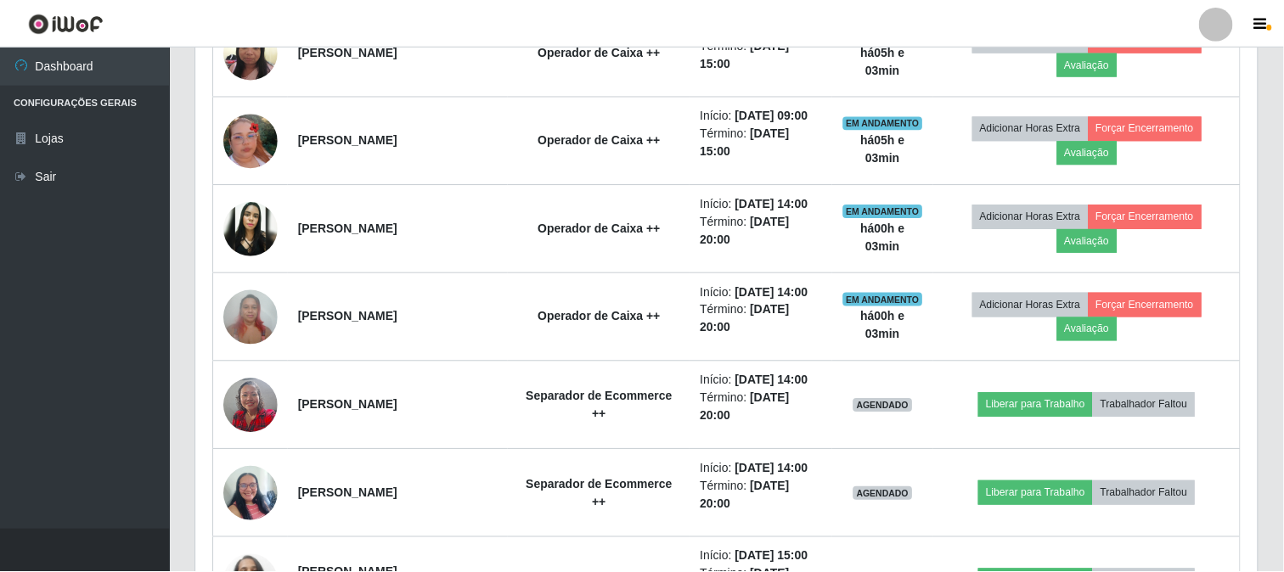
scroll to position [352, 1062]
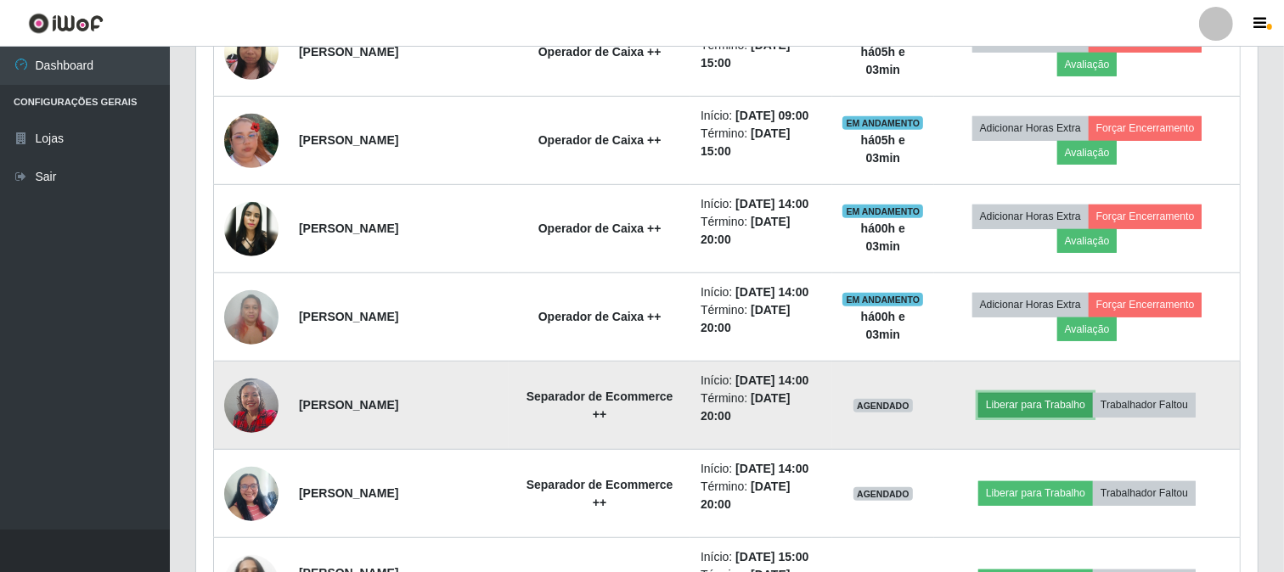
click at [1036, 403] on button "Liberar para Trabalho" at bounding box center [1035, 405] width 115 height 24
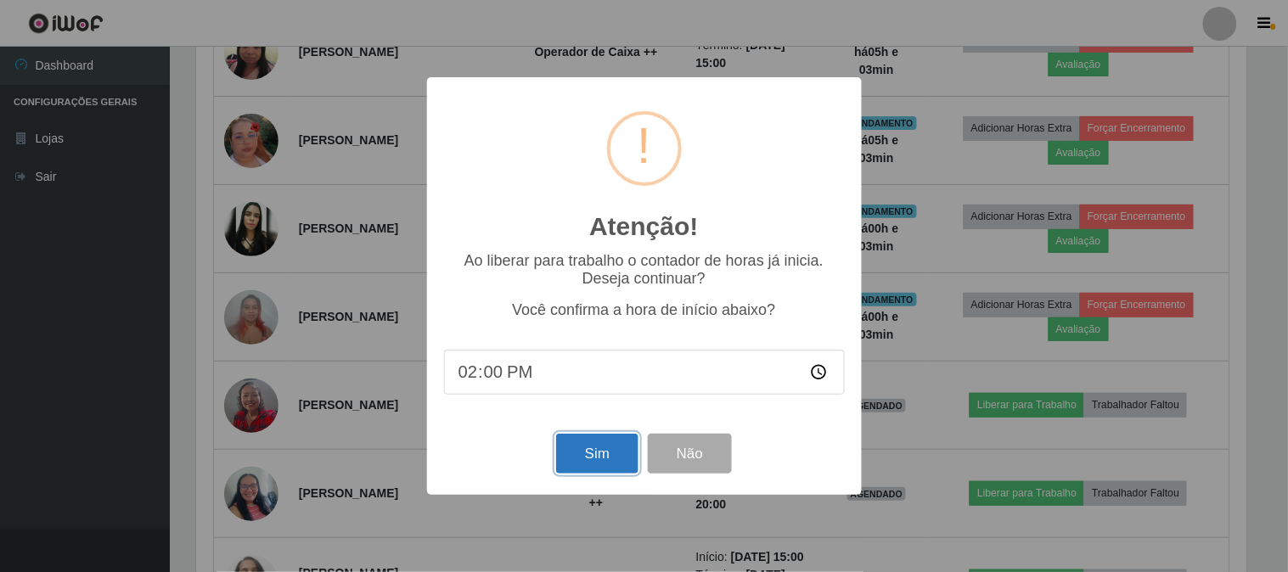
click at [590, 460] on button "Sim" at bounding box center [597, 454] width 82 height 40
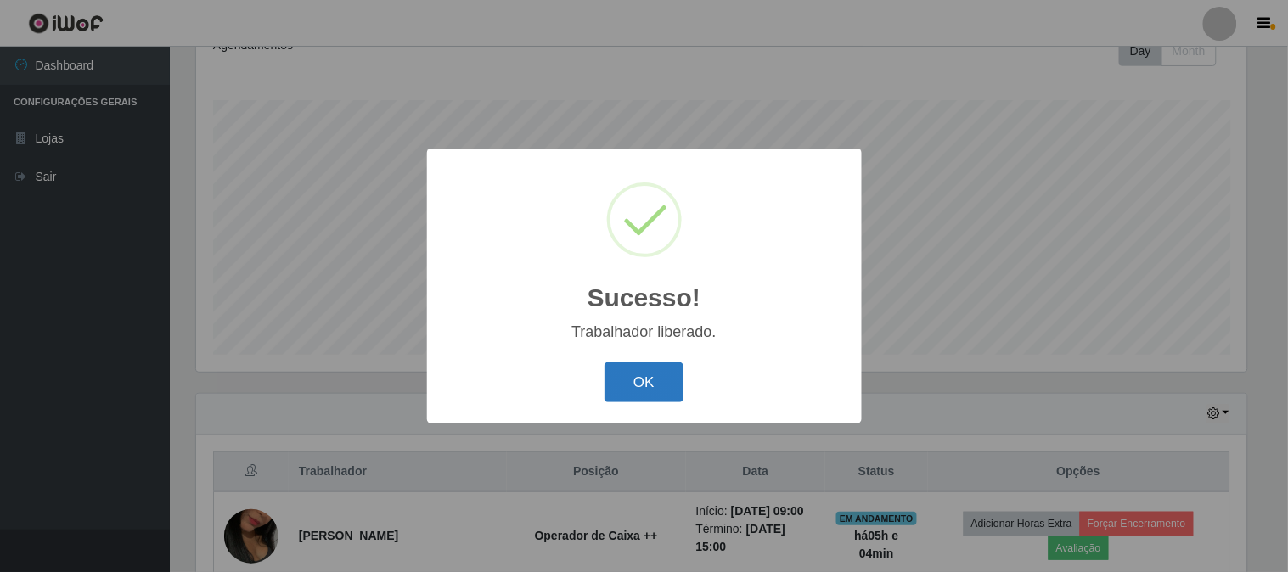
click at [640, 374] on button "OK" at bounding box center [644, 383] width 79 height 40
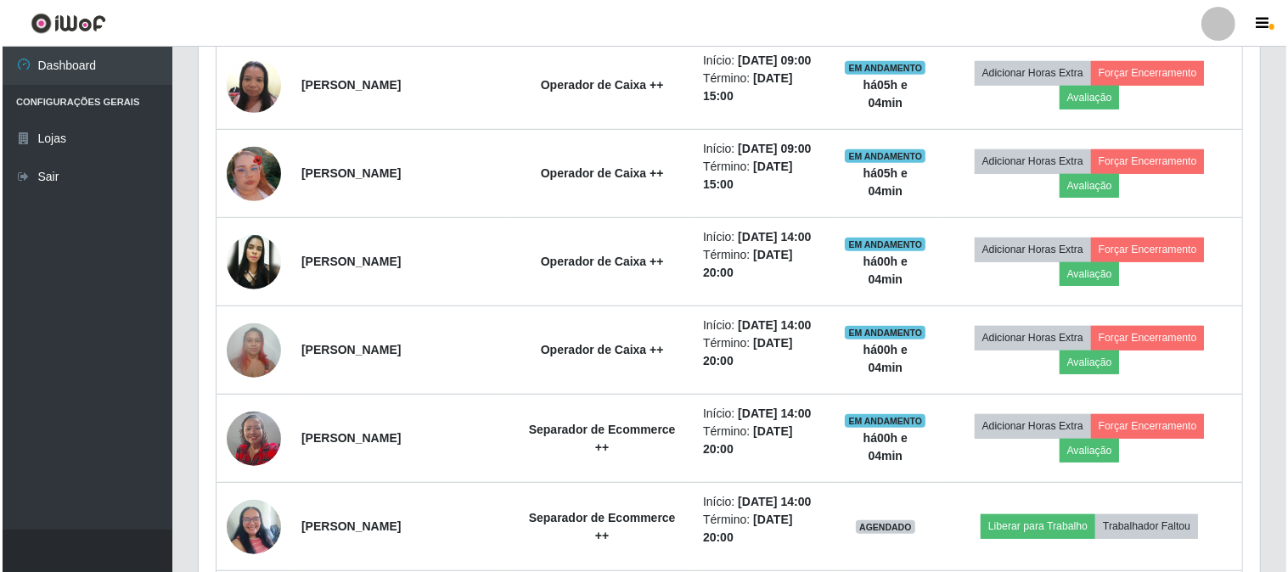
scroll to position [913, 0]
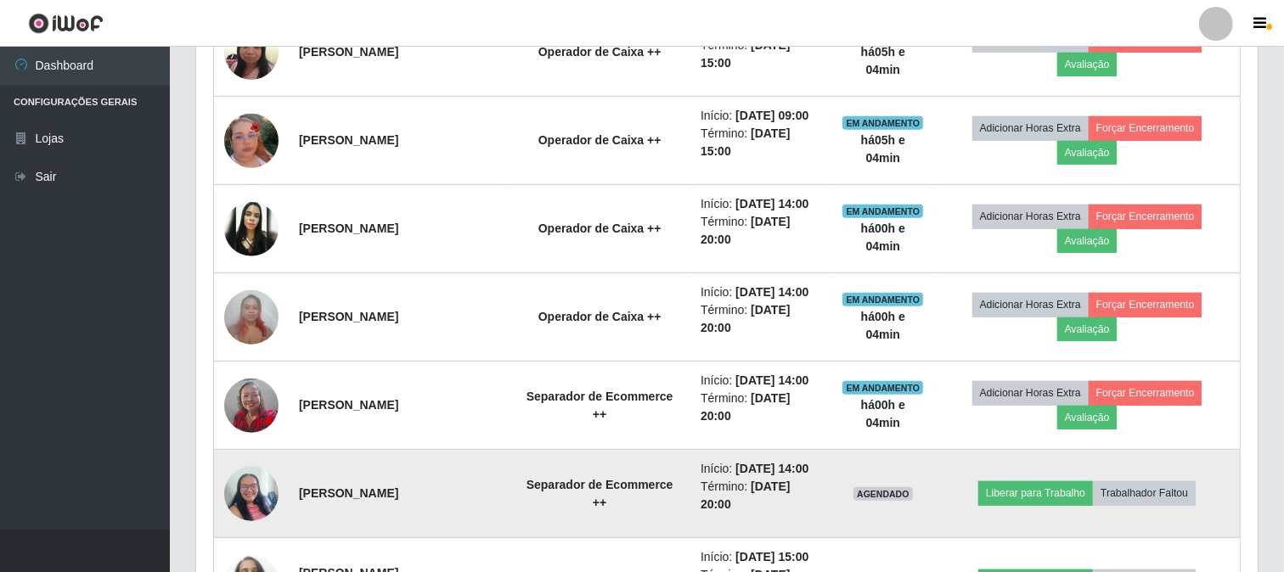
click at [232, 499] on img at bounding box center [251, 494] width 54 height 72
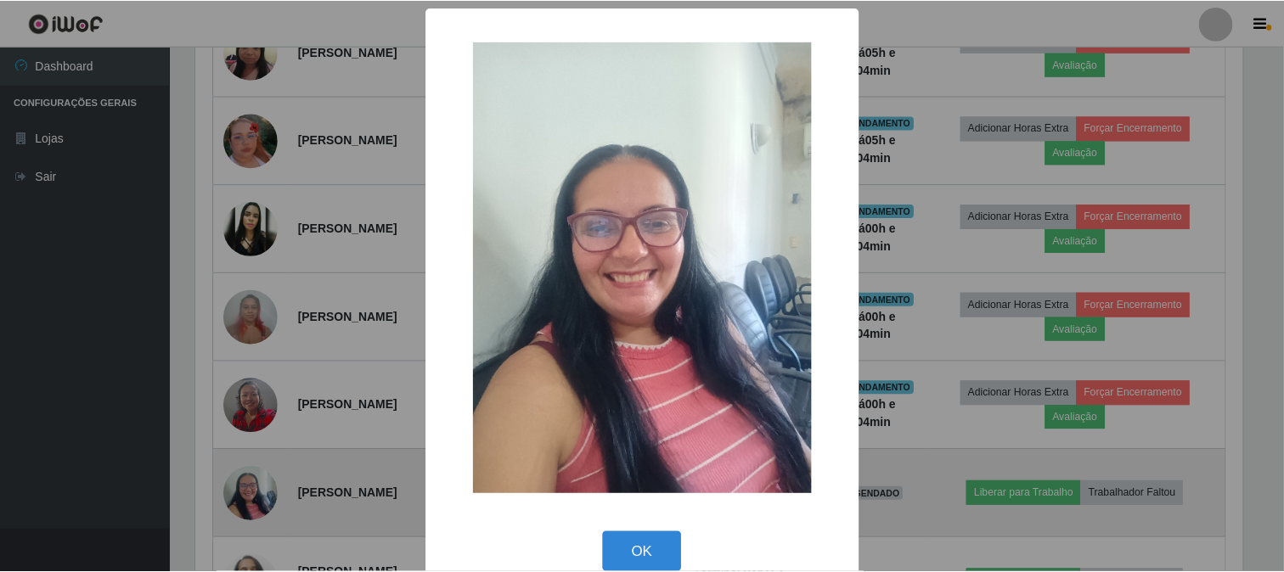
scroll to position [352, 1051]
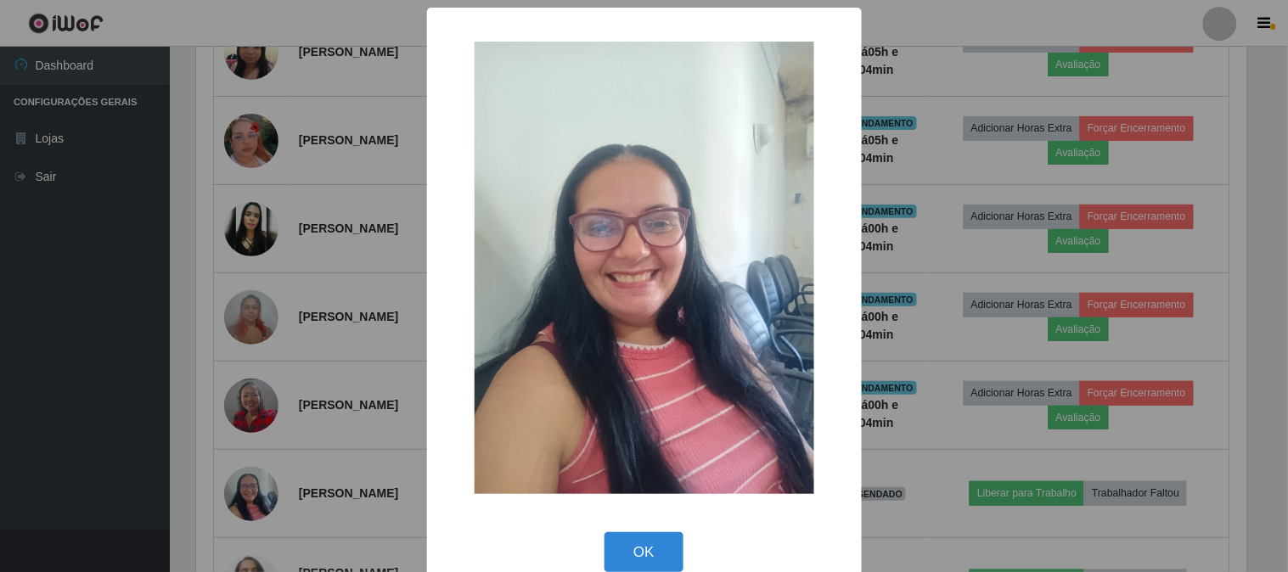
click at [110, 463] on div "× OK Cancel" at bounding box center [644, 286] width 1288 height 572
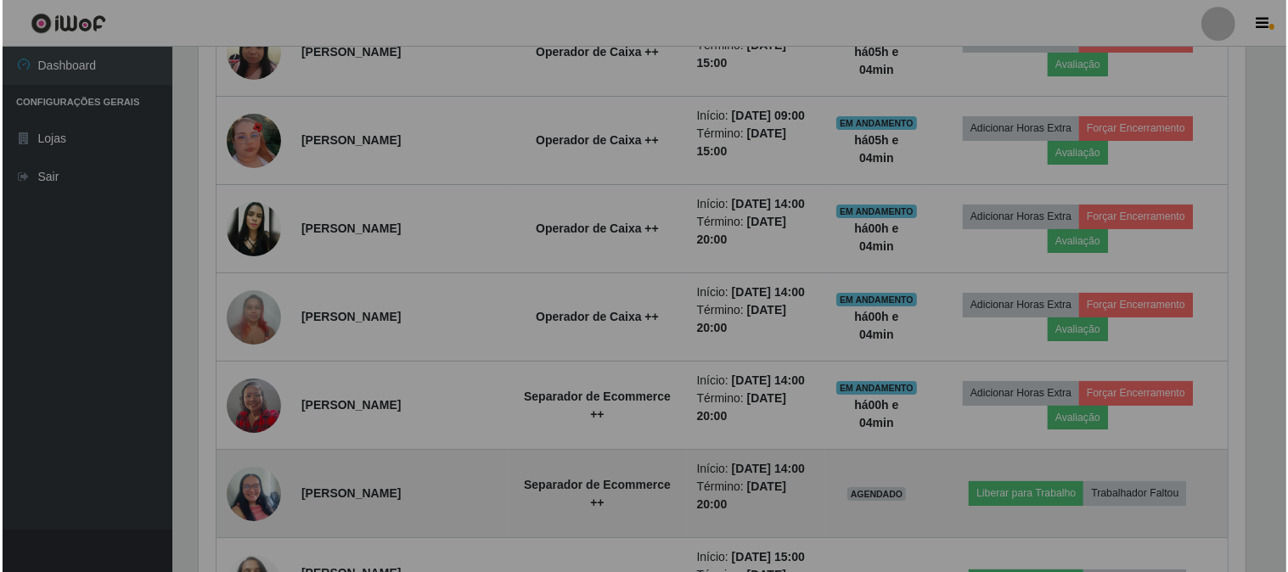
scroll to position [352, 1062]
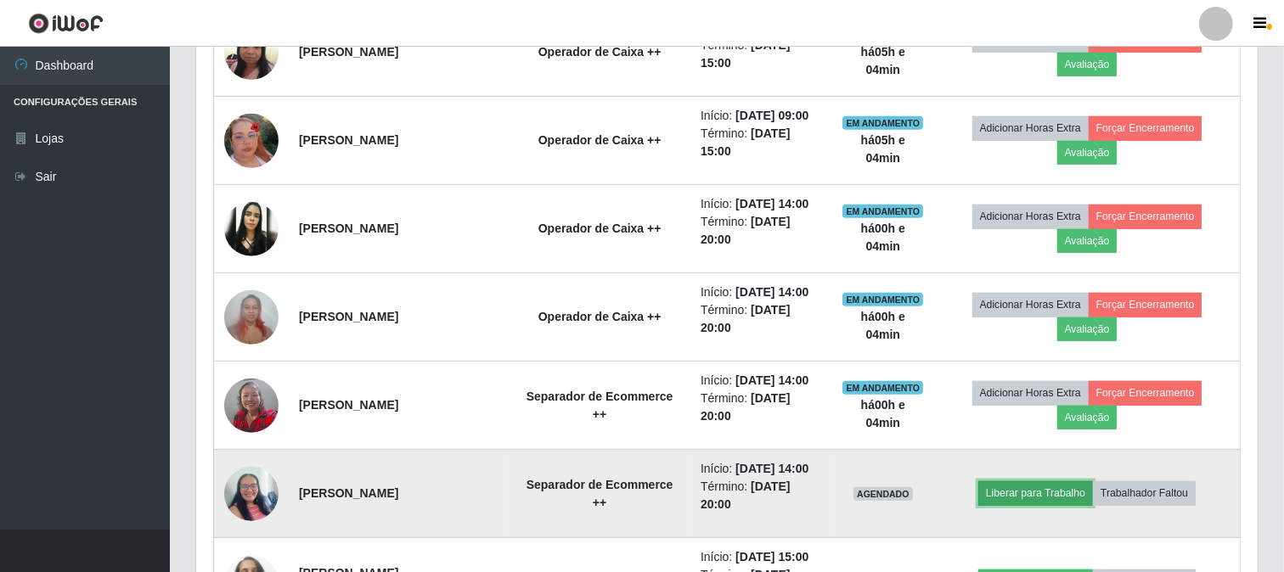
click at [1034, 489] on button "Liberar para Trabalho" at bounding box center [1035, 494] width 115 height 24
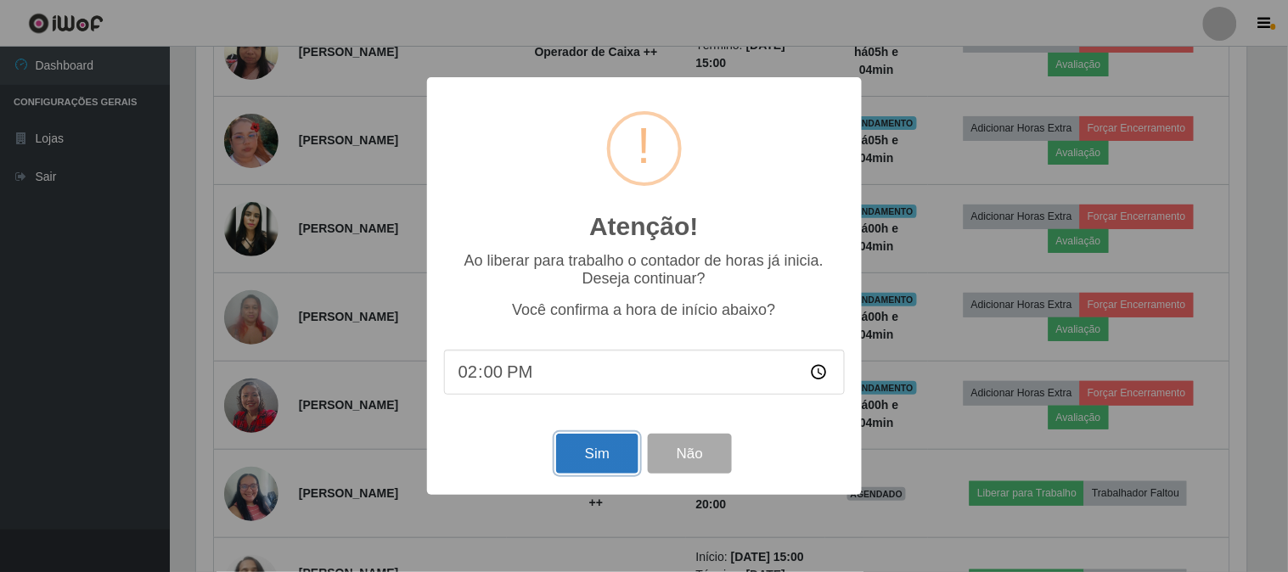
click at [580, 453] on button "Sim" at bounding box center [597, 454] width 82 height 40
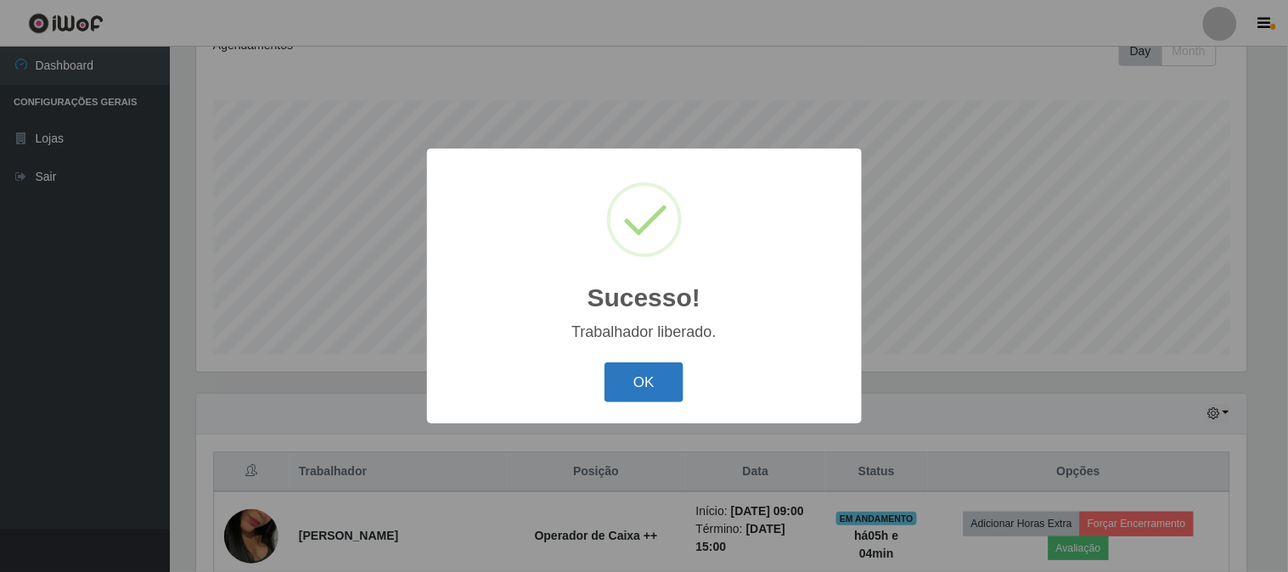
click at [661, 378] on button "OK" at bounding box center [644, 383] width 79 height 40
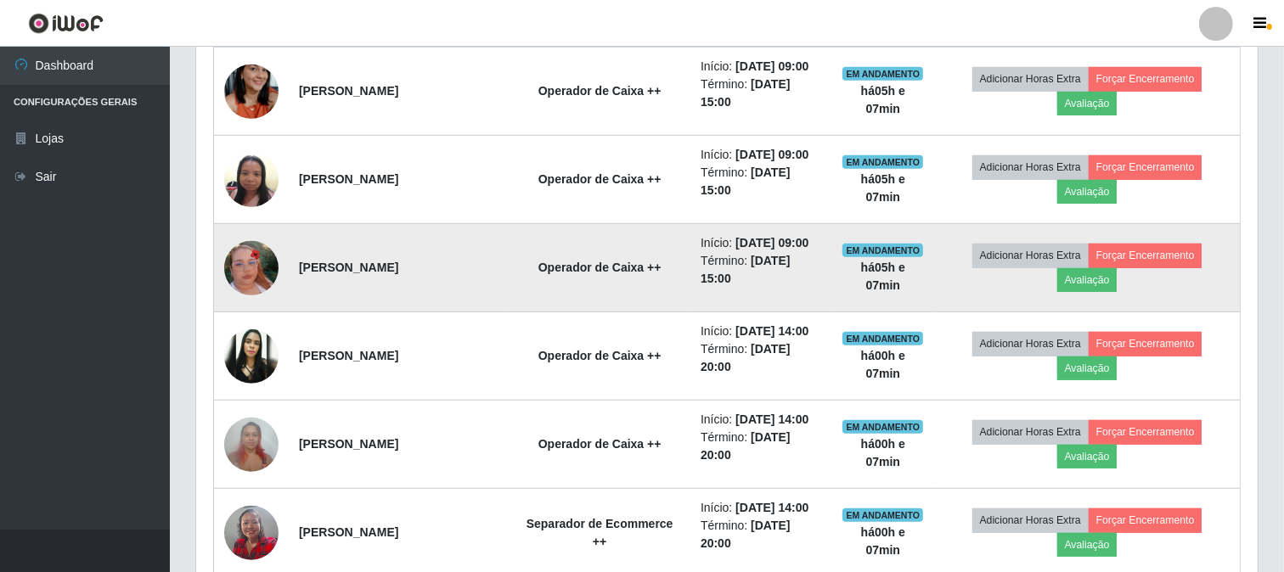
scroll to position [819, 0]
